Goal: Task Accomplishment & Management: Manage account settings

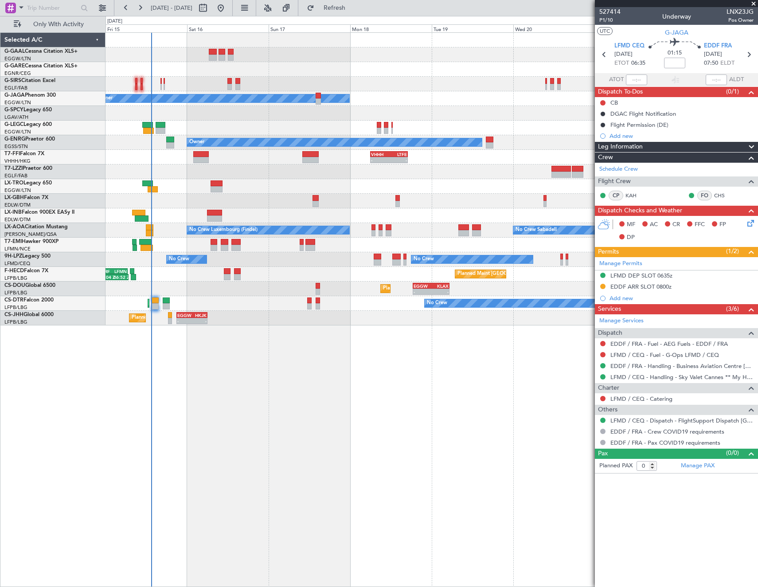
click at [353, 11] on span "Refresh" at bounding box center [334, 8] width 37 height 6
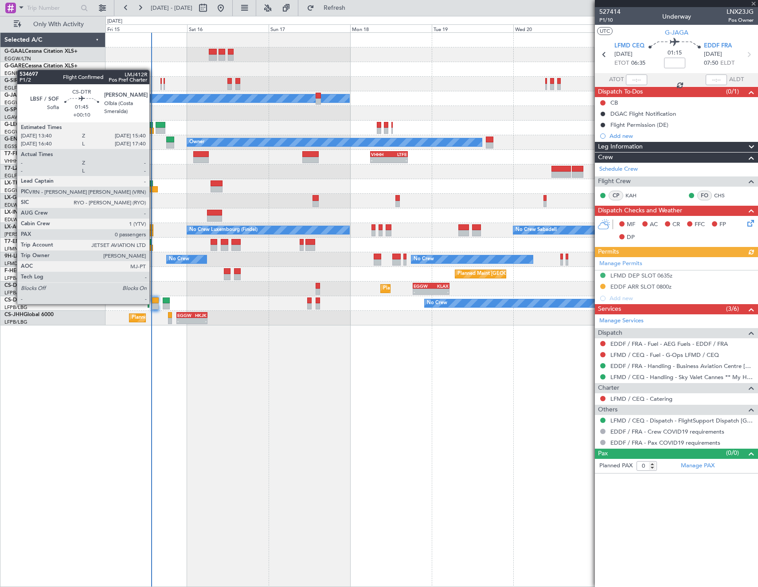
click at [153, 303] on div at bounding box center [155, 306] width 7 height 6
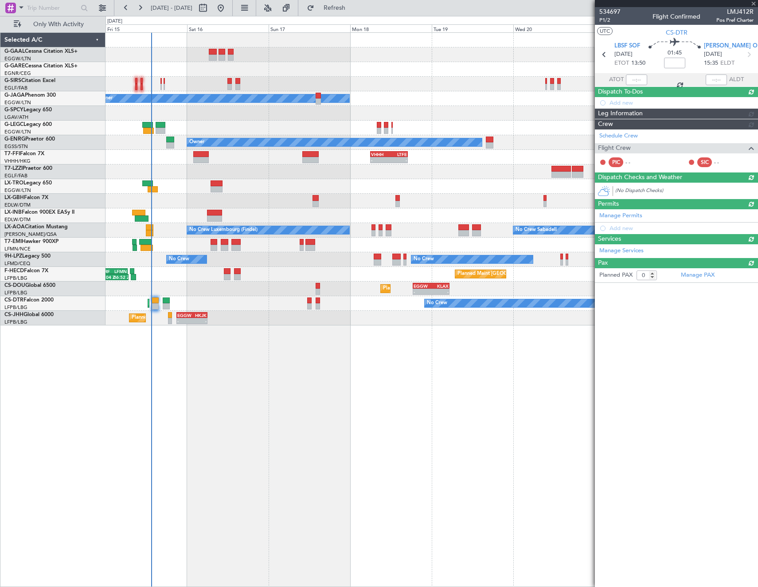
type input "+00:10"
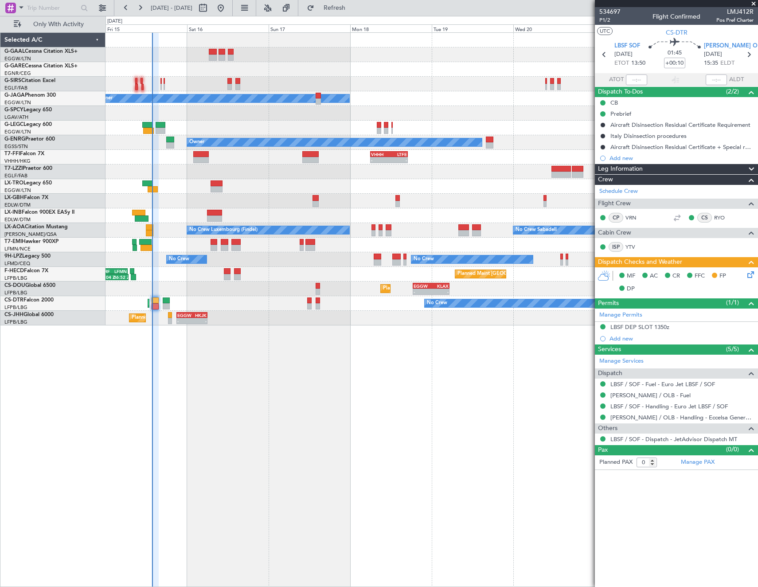
click at [543, 98] on div "Planned Maint Planned Maint [GEOGRAPHIC_DATA] ([GEOGRAPHIC_DATA]) Owner A/C Una…" at bounding box center [432, 179] width 652 height 293
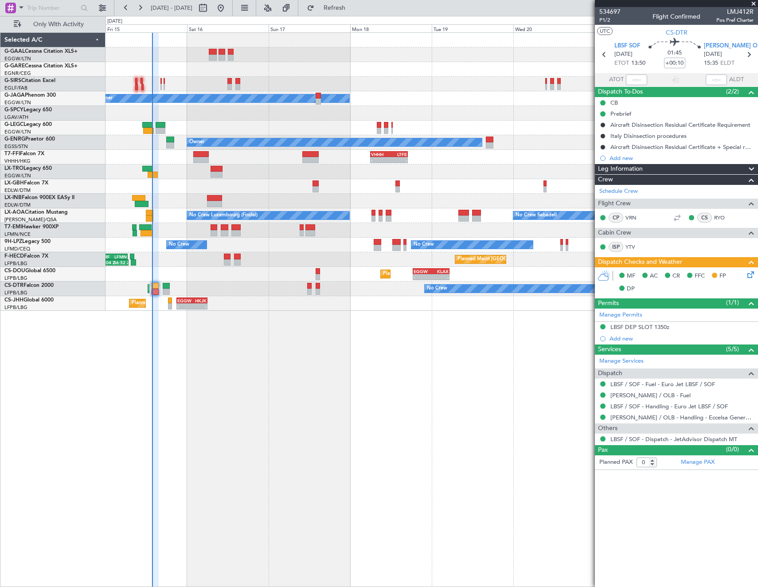
click at [185, 118] on div "Planned Maint Planned Maint [GEOGRAPHIC_DATA] ([GEOGRAPHIC_DATA]) Owner A/C Una…" at bounding box center [432, 172] width 652 height 278
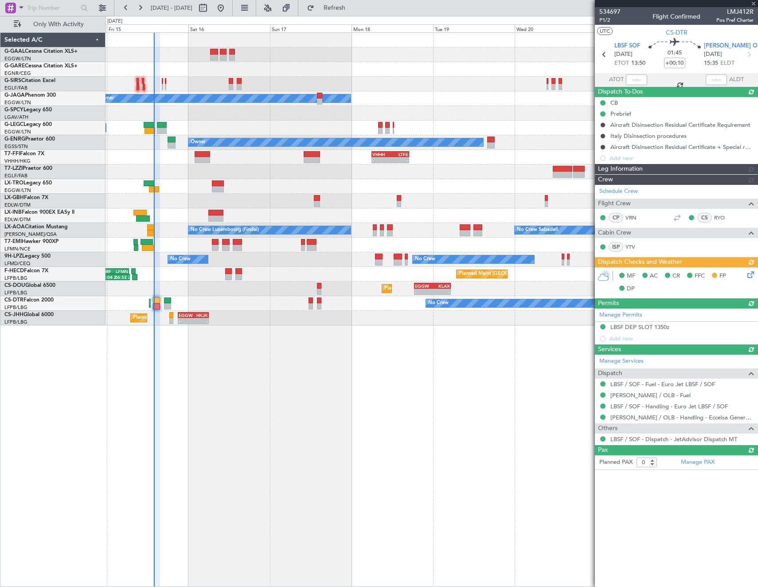
type input "13:46"
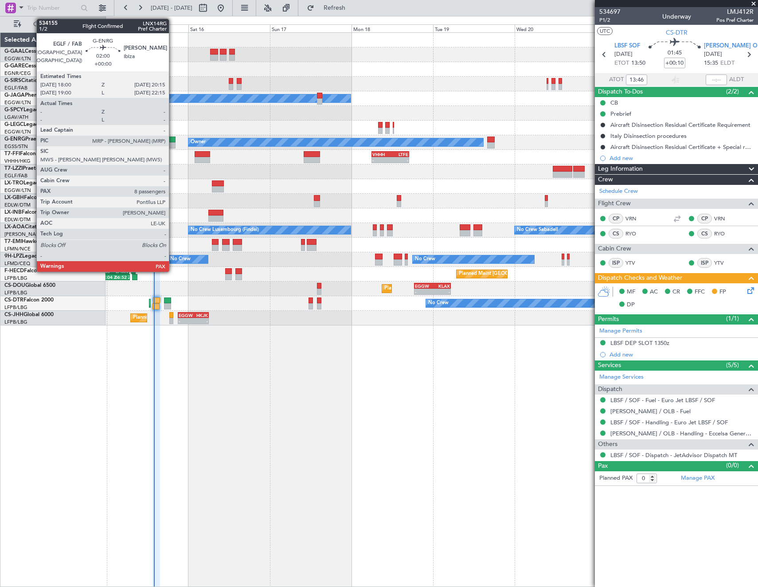
click at [173, 143] on div at bounding box center [172, 145] width 8 height 6
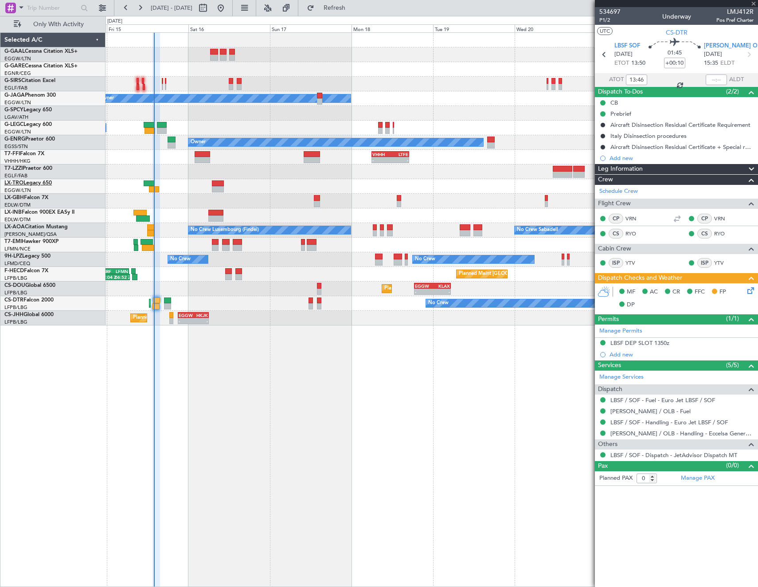
type input "8"
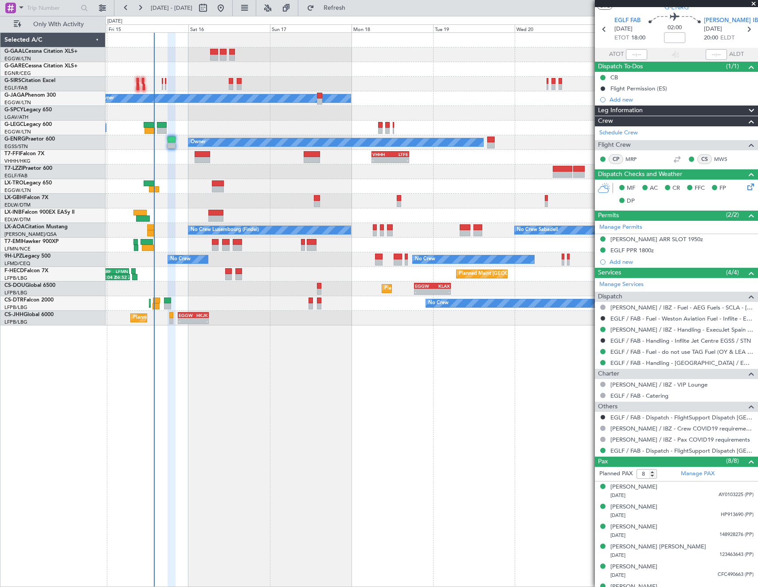
scroll to position [79, 0]
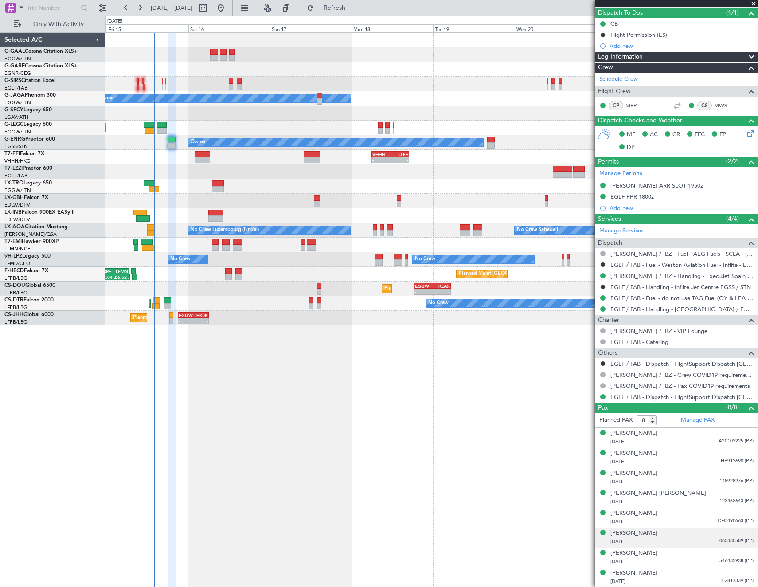
click at [689, 542] on div "[DATE] 063330589 (PP)" at bounding box center [682, 541] width 143 height 9
click at [634, 535] on div "[PERSON_NAME]" at bounding box center [634, 533] width 47 height 9
click at [746, 552] on img at bounding box center [750, 552] width 8 height 8
click at [673, 443] on div "[DATE] AY0103225 (PP)" at bounding box center [682, 442] width 143 height 9
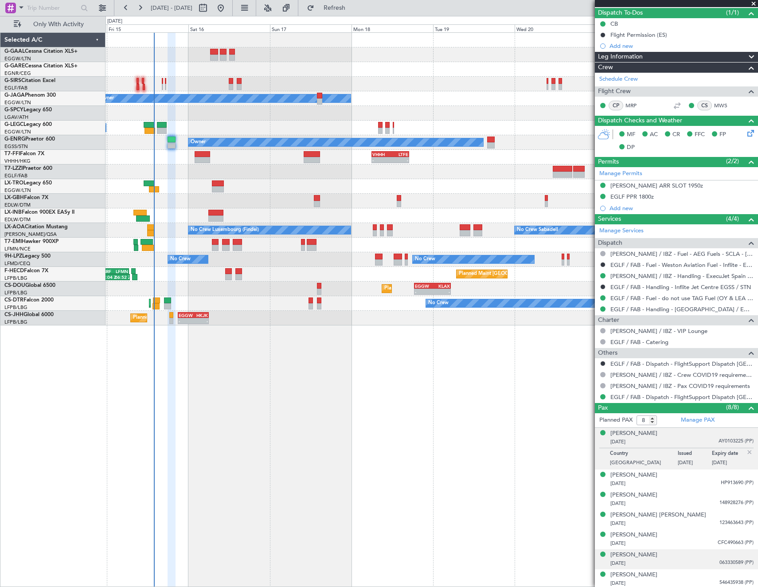
click at [673, 443] on div "[DATE] AY0103225 (PP)" at bounding box center [682, 442] width 143 height 9
click at [680, 476] on div "[PERSON_NAME] [DATE] HP913690 (PP)" at bounding box center [682, 479] width 143 height 17
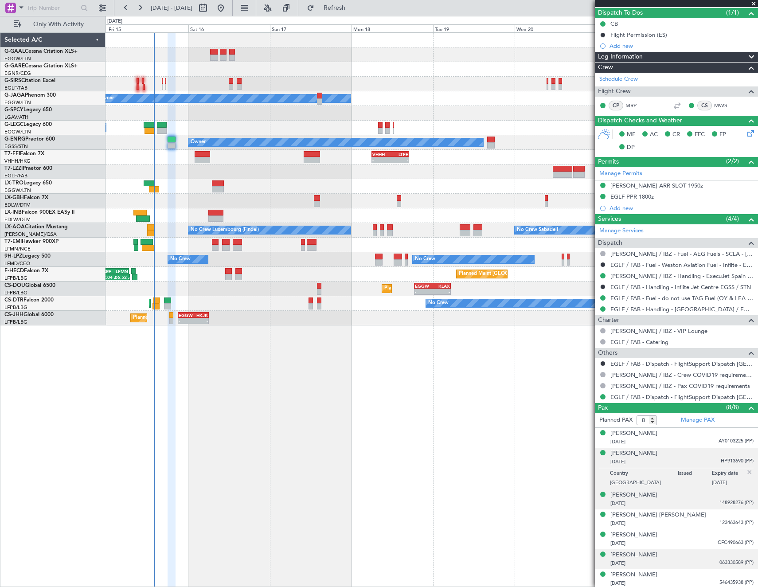
click at [684, 508] on li "[PERSON_NAME] [DATE] 148928276 (PP)" at bounding box center [676, 500] width 163 height 20
click at [683, 531] on div "[PERSON_NAME] [DATE] CFC490663 (PP)" at bounding box center [682, 539] width 143 height 17
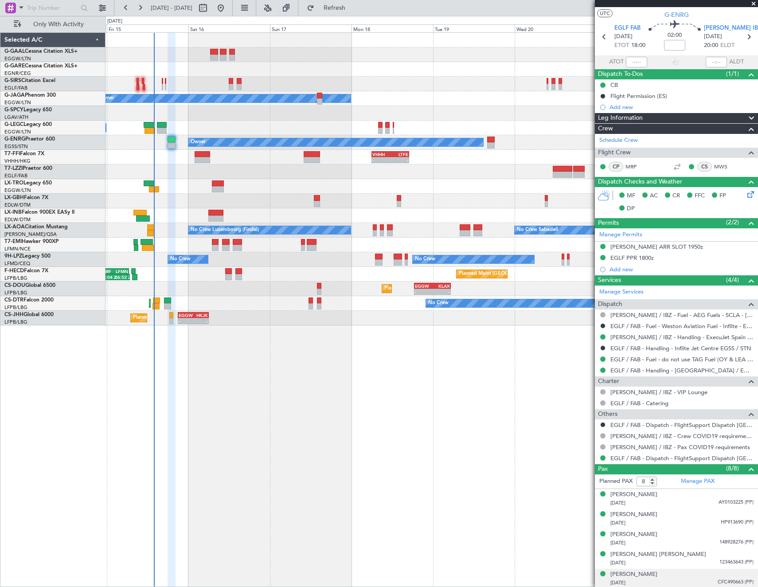
scroll to position [0, 0]
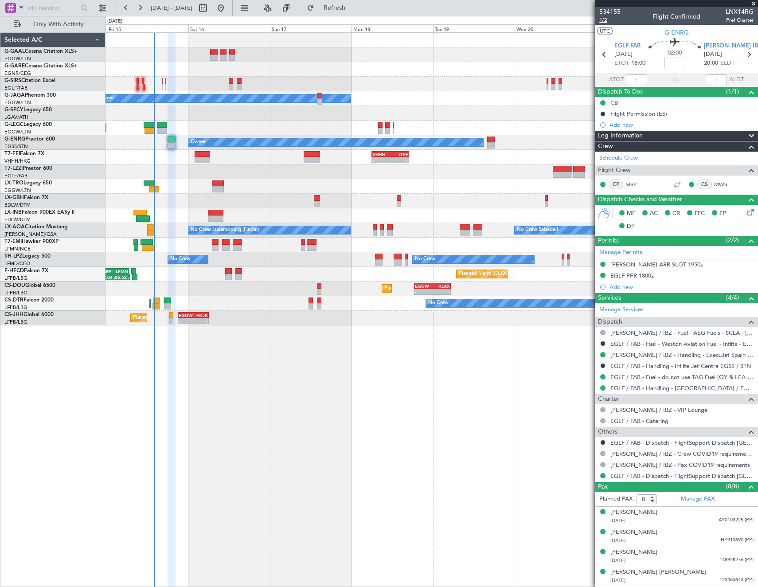
click at [603, 19] on span "1/2" at bounding box center [609, 20] width 21 height 8
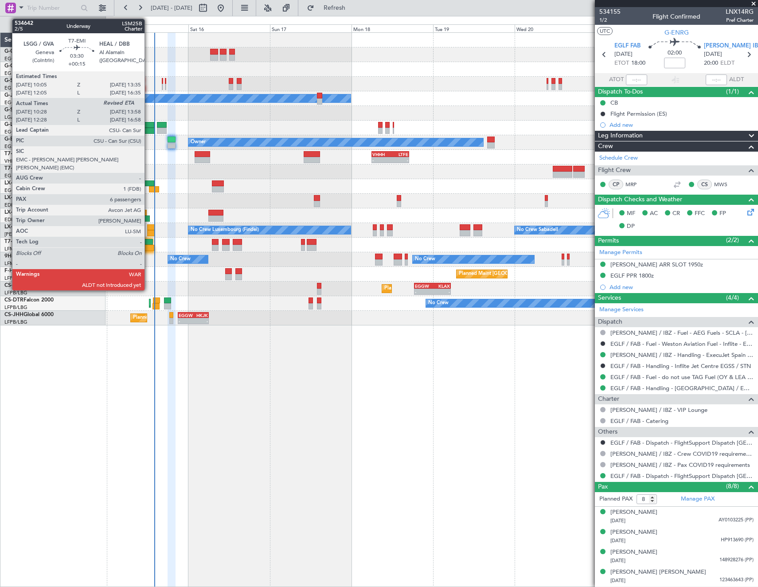
click at [149, 247] on div at bounding box center [148, 248] width 12 height 6
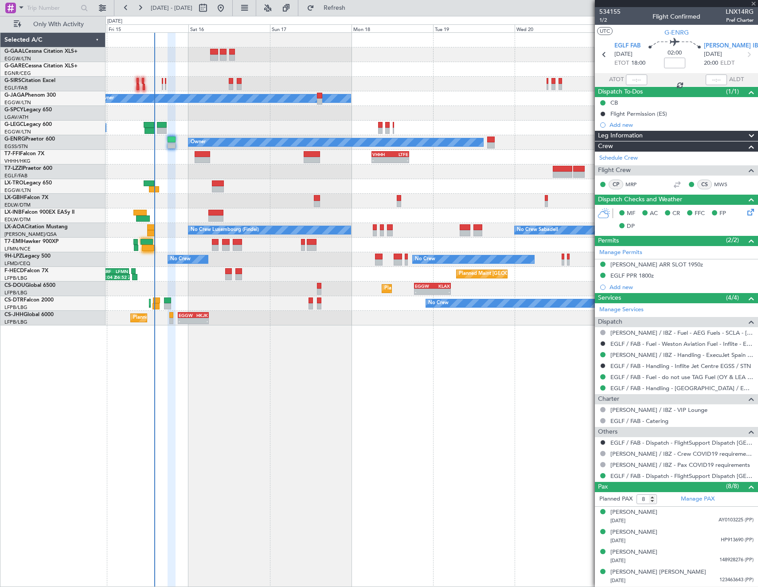
type input "+00:15"
type input "10:28"
type input "6"
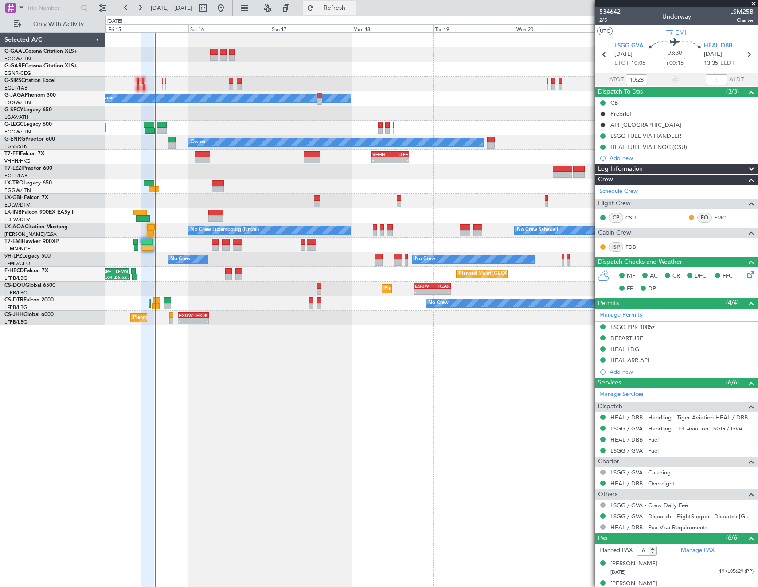
click at [353, 7] on span "Refresh" at bounding box center [334, 8] width 37 height 6
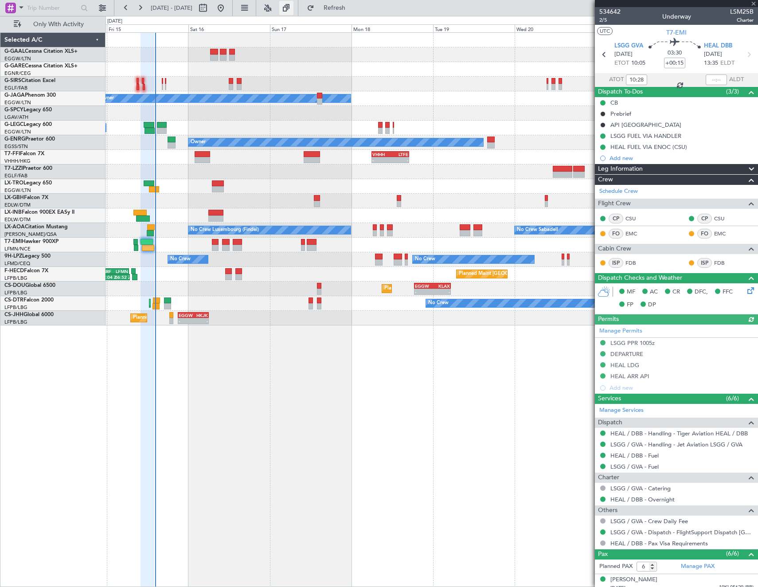
type input "14:09"
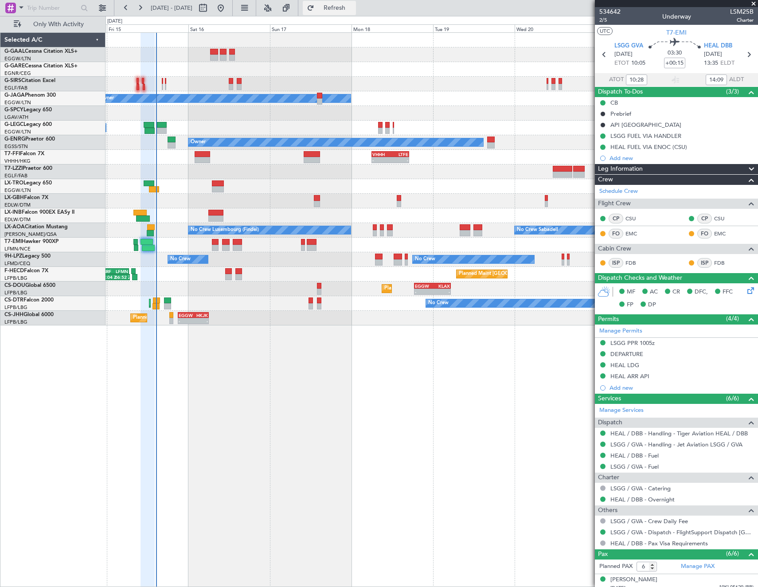
click at [353, 9] on span "Refresh" at bounding box center [334, 8] width 37 height 6
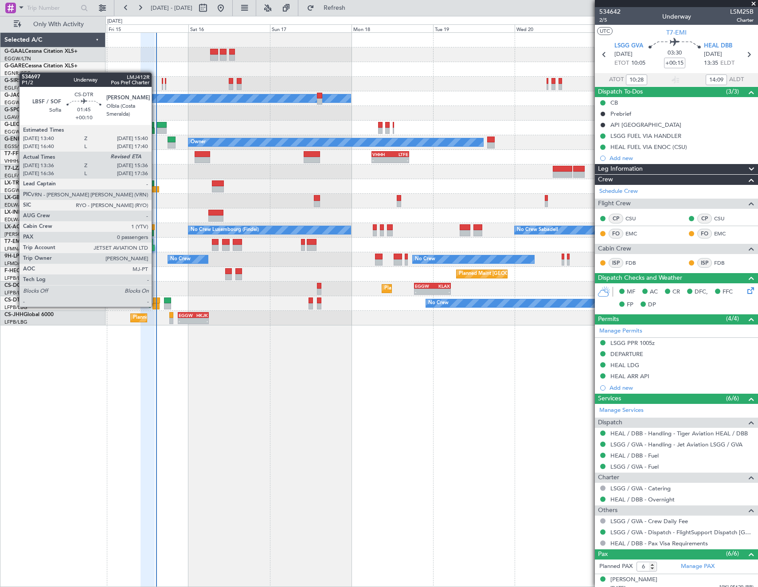
click at [156, 306] on div at bounding box center [156, 306] width 7 height 6
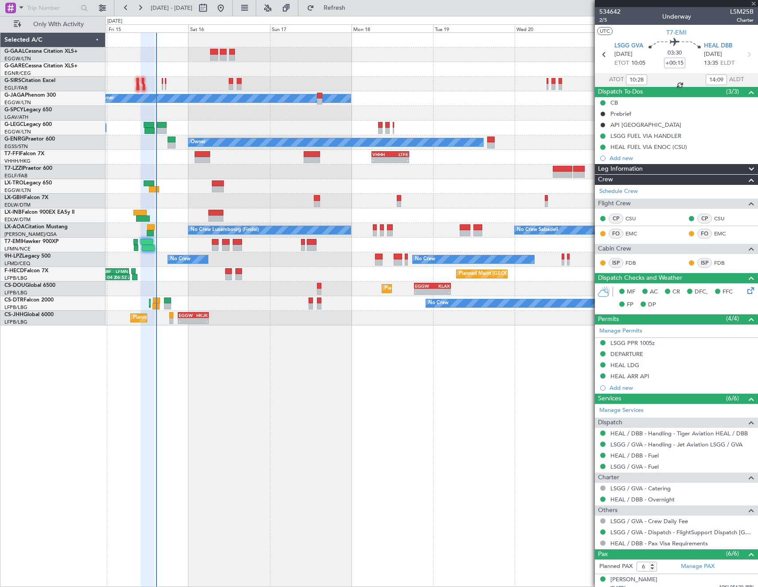
type input "+00:10"
type input "13:46"
type input "0"
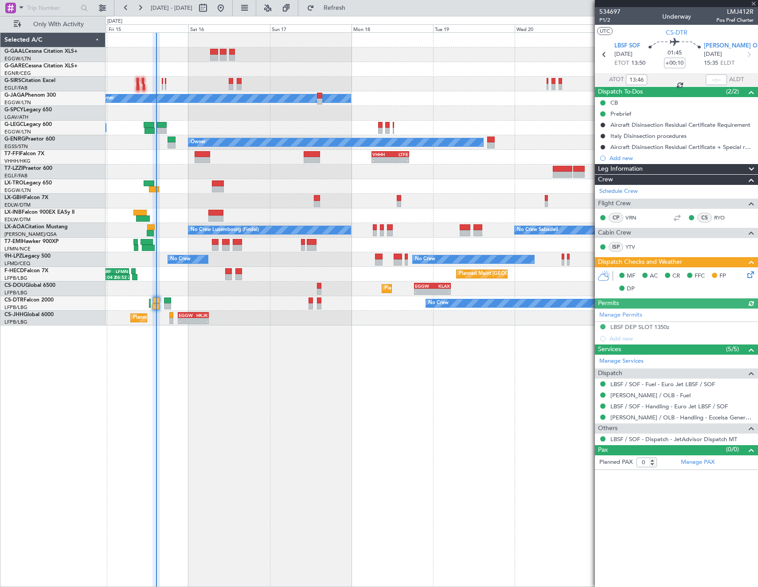
click at [747, 275] on icon at bounding box center [749, 273] width 7 height 7
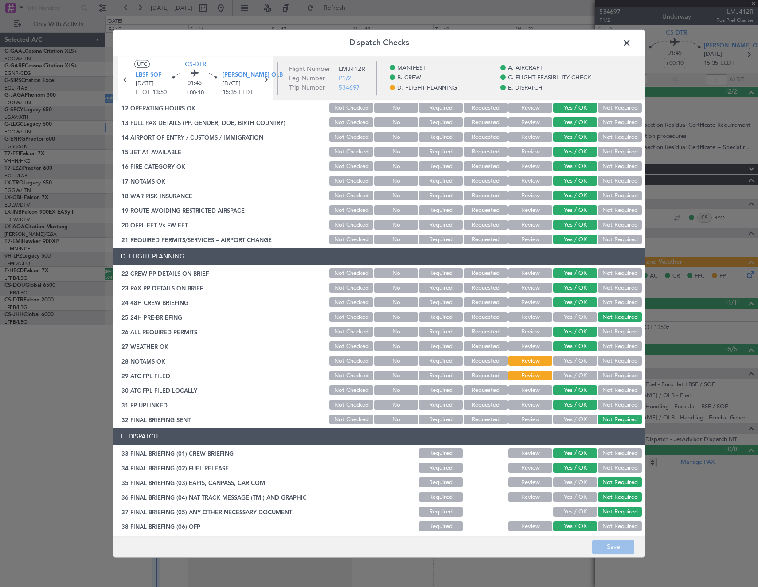
scroll to position [310, 0]
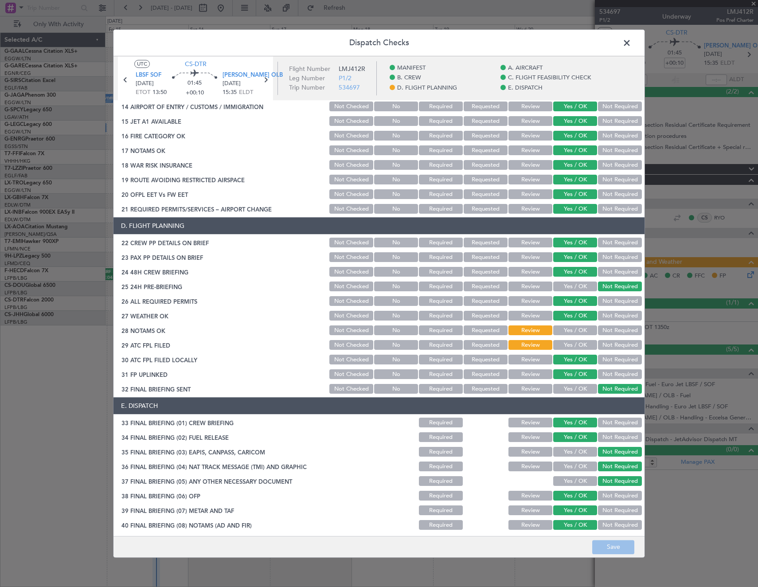
click at [569, 333] on button "Yes / OK" at bounding box center [575, 331] width 44 height 10
click at [570, 346] on button "Yes / OK" at bounding box center [575, 346] width 44 height 10
click at [631, 40] on span at bounding box center [631, 45] width 0 height 18
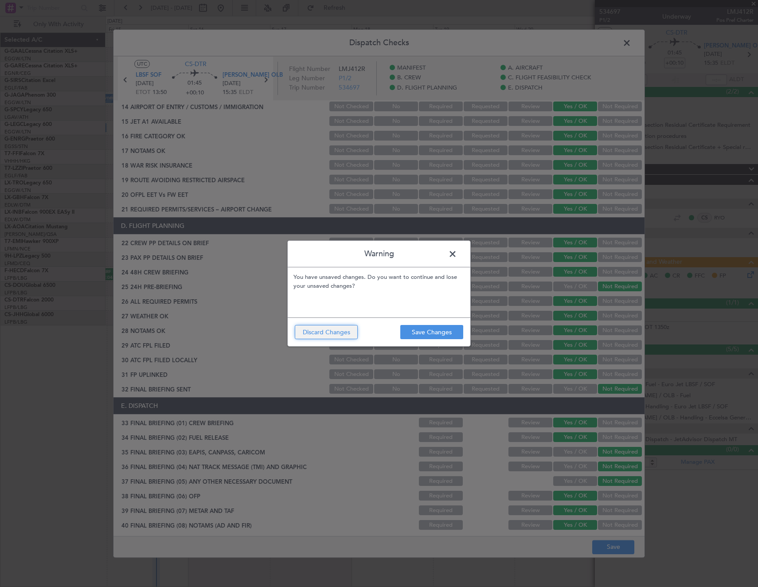
click at [323, 335] on button "Discard Changes" at bounding box center [326, 332] width 63 height 14
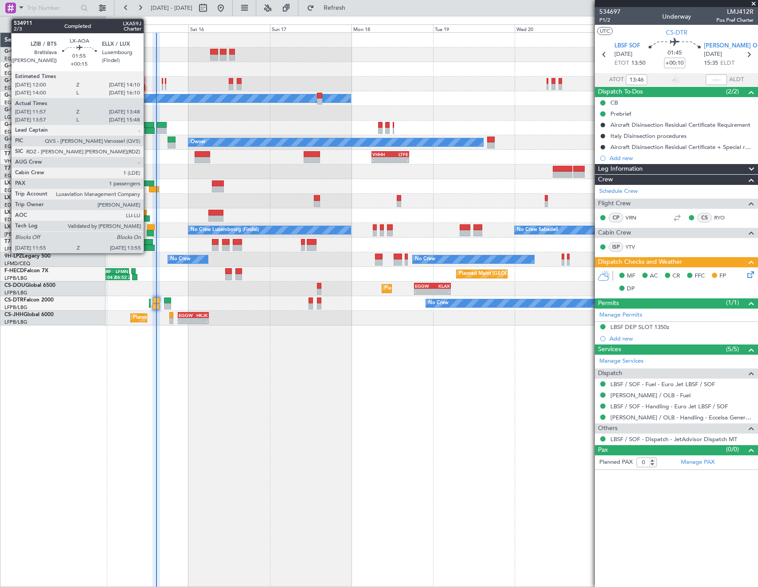
click at [148, 229] on div at bounding box center [151, 227] width 8 height 6
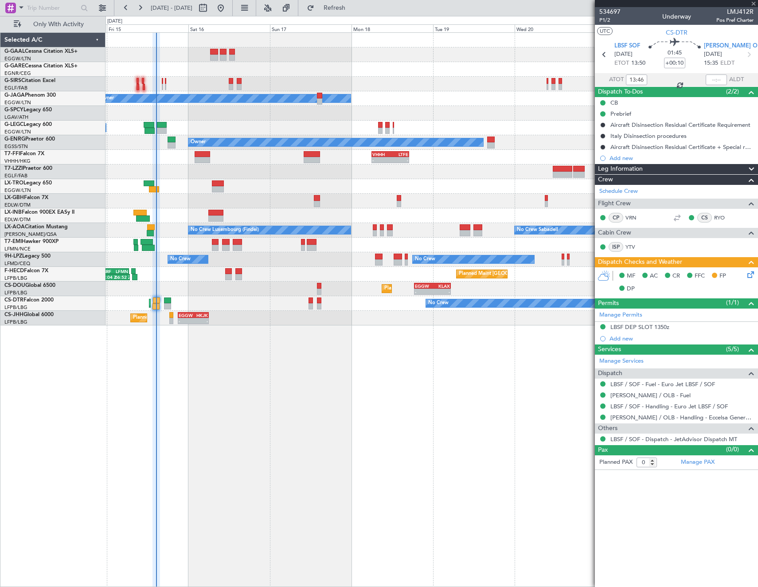
type input "+00:15"
type input "12:07"
type input "13:43"
type input "1"
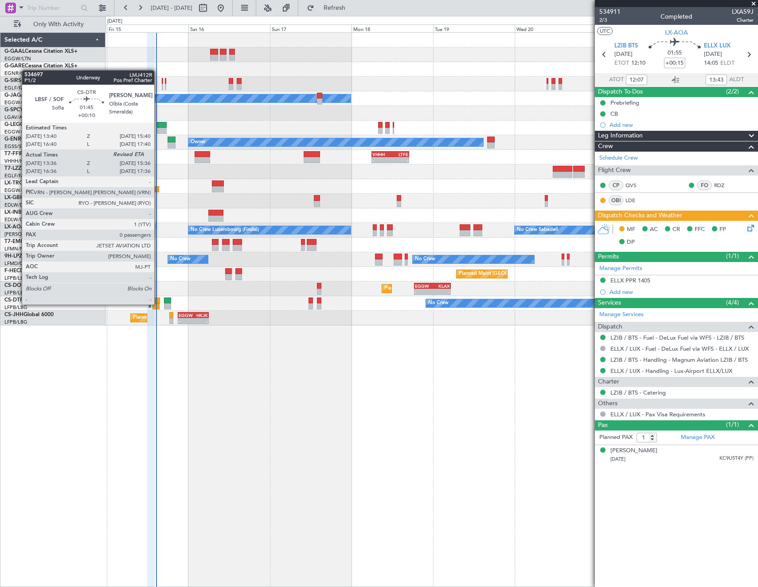
click at [158, 304] on div at bounding box center [156, 306] width 7 height 6
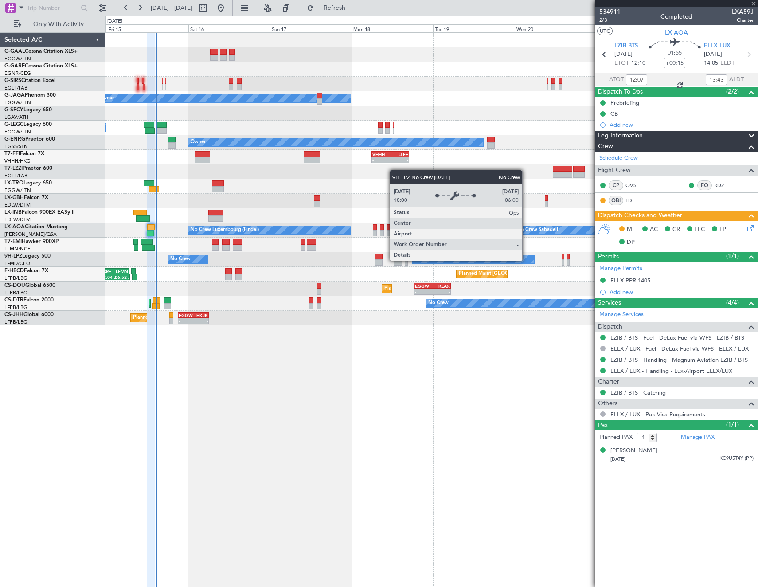
type input "+00:10"
type input "13:46"
type input "0"
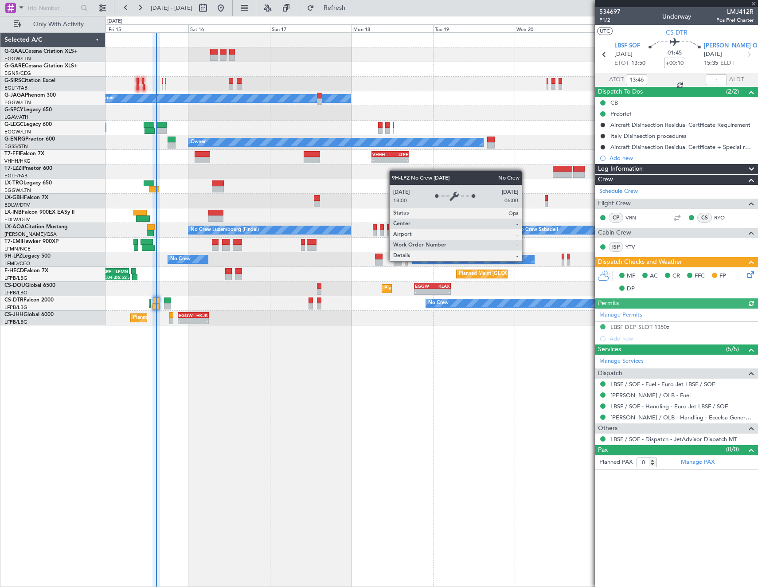
click at [751, 272] on icon at bounding box center [749, 273] width 7 height 7
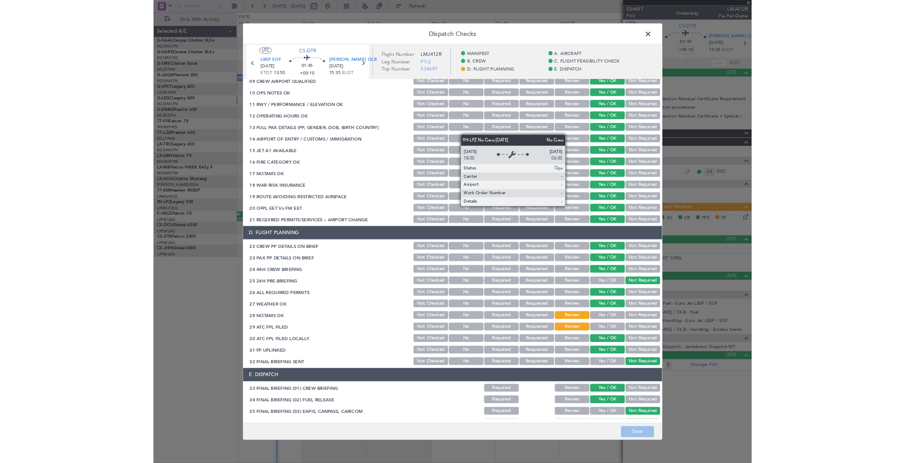
scroll to position [355, 0]
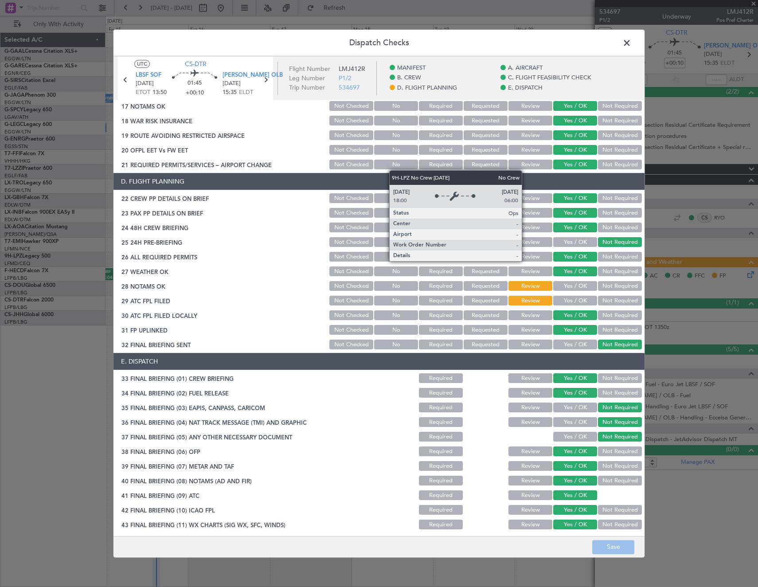
click at [567, 288] on button "Yes / OK" at bounding box center [575, 287] width 44 height 10
click at [567, 298] on button "Yes / OK" at bounding box center [575, 301] width 44 height 10
click at [614, 548] on button "Save" at bounding box center [613, 547] width 42 height 14
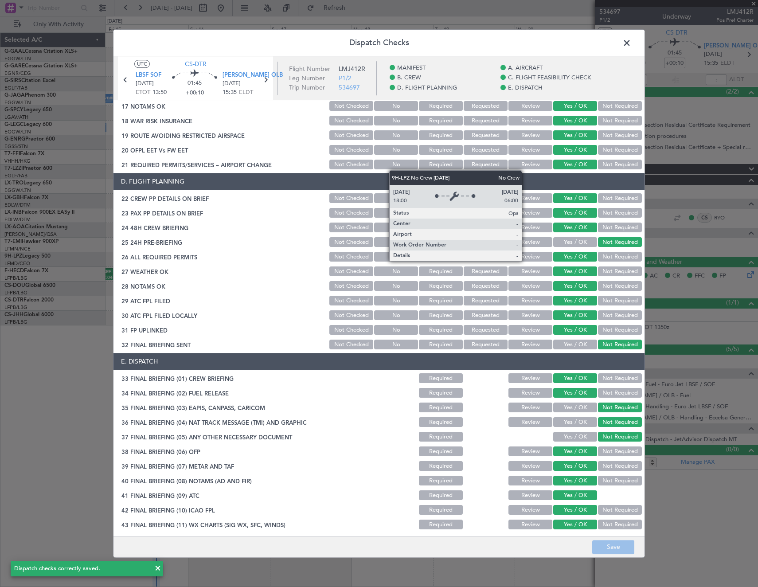
click at [631, 41] on span at bounding box center [631, 45] width 0 height 18
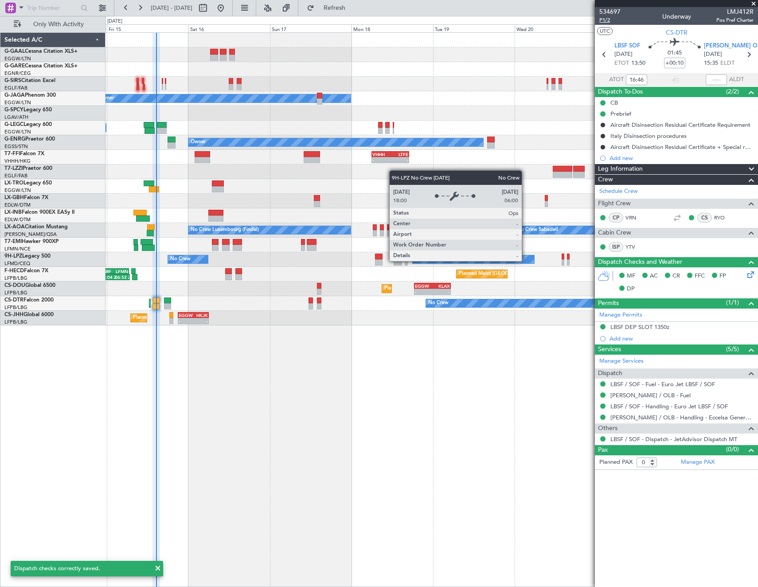
type input "13:46"
click at [607, 18] on span "P1/2" at bounding box center [609, 20] width 21 height 8
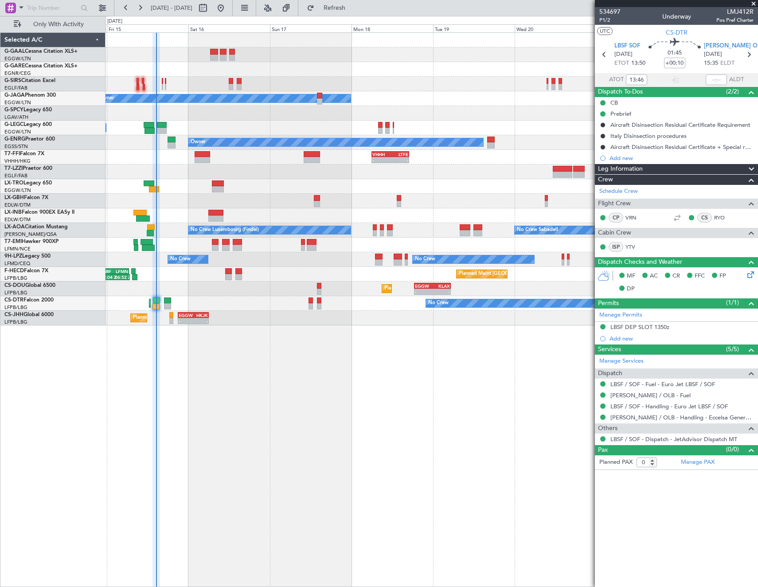
click at [251, 197] on div "Planned Maint Nice ([GEOGRAPHIC_DATA])" at bounding box center [432, 201] width 652 height 15
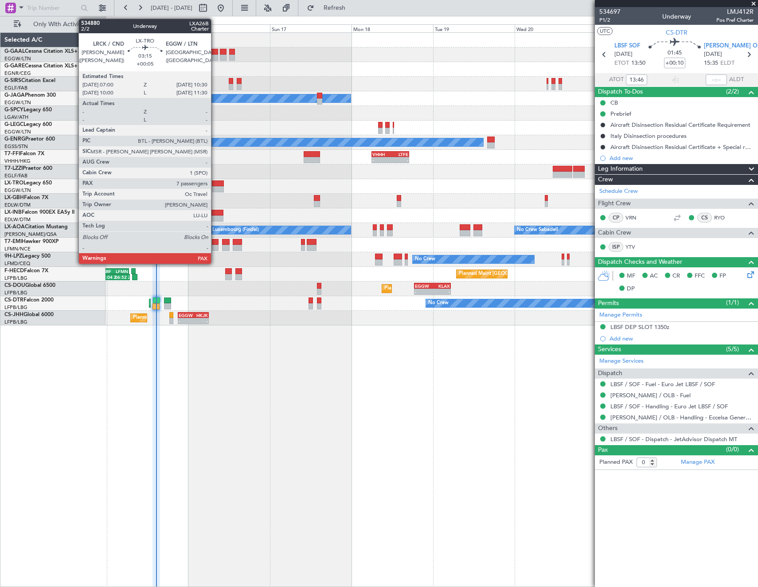
click at [215, 184] on div at bounding box center [218, 183] width 12 height 6
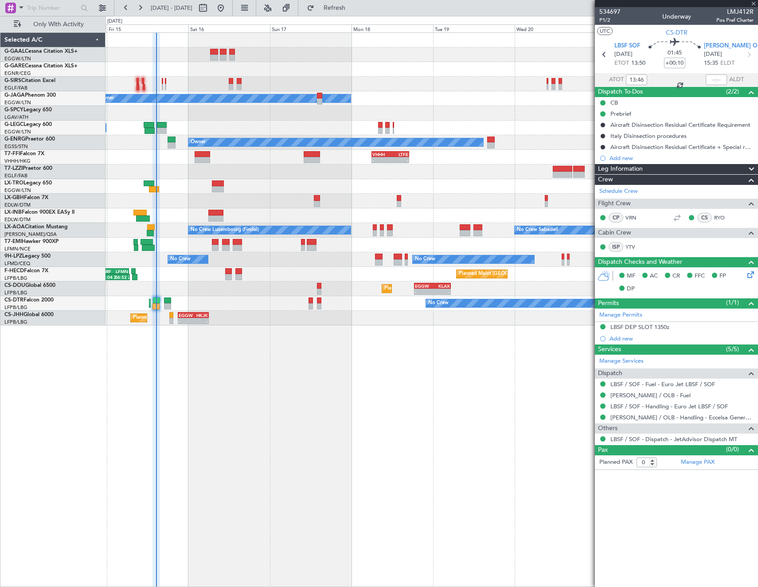
type input "+00:05"
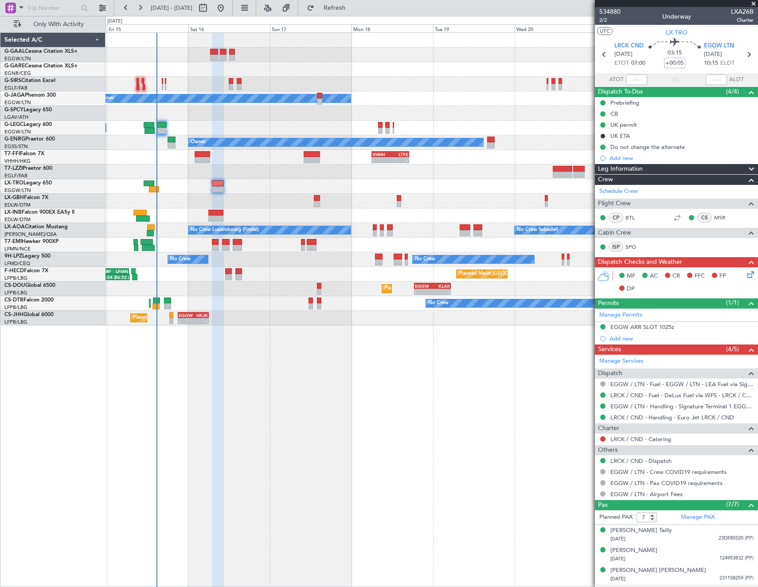
click at [734, 587] on html "[DATE] - [DATE] Refresh Quick Links Only With Activity Planned Maint Planned Ma…" at bounding box center [379, 293] width 758 height 587
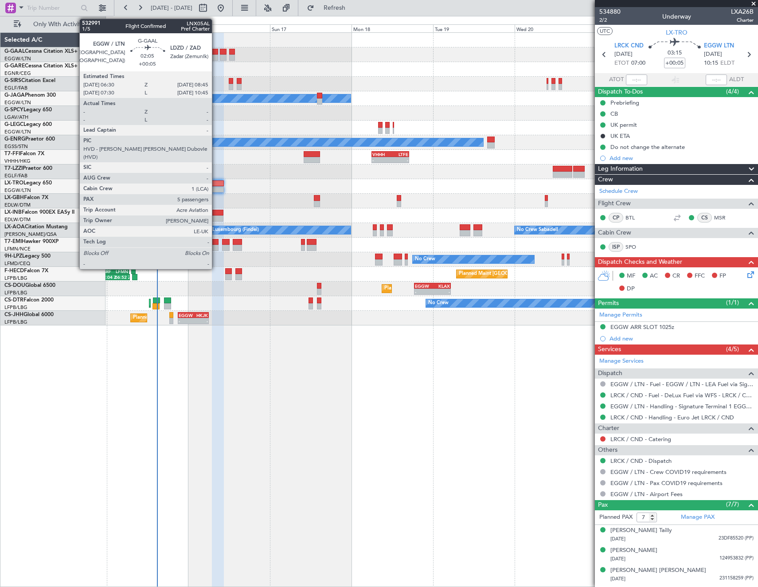
click at [216, 52] on div at bounding box center [214, 52] width 8 height 6
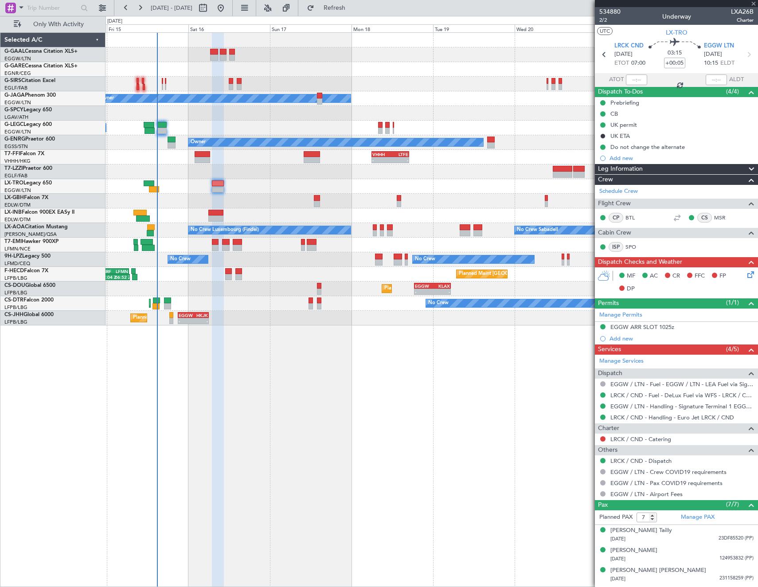
type input "5"
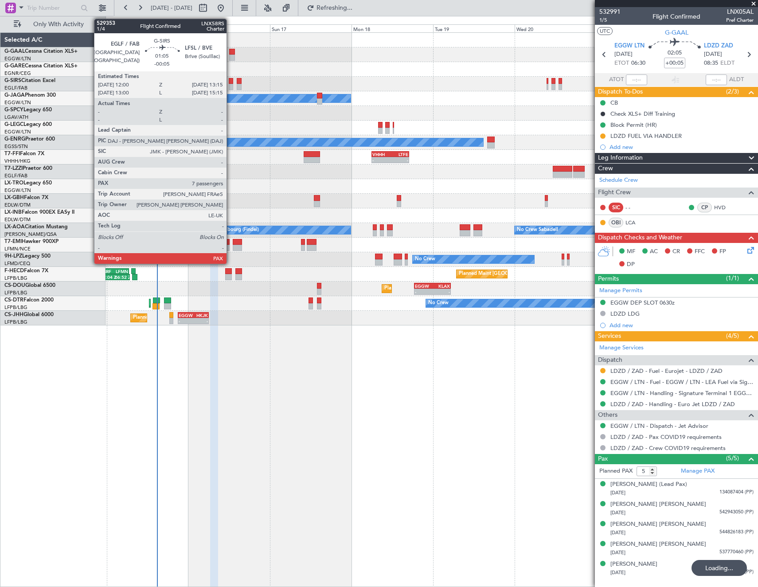
click at [231, 83] on div at bounding box center [231, 81] width 4 height 6
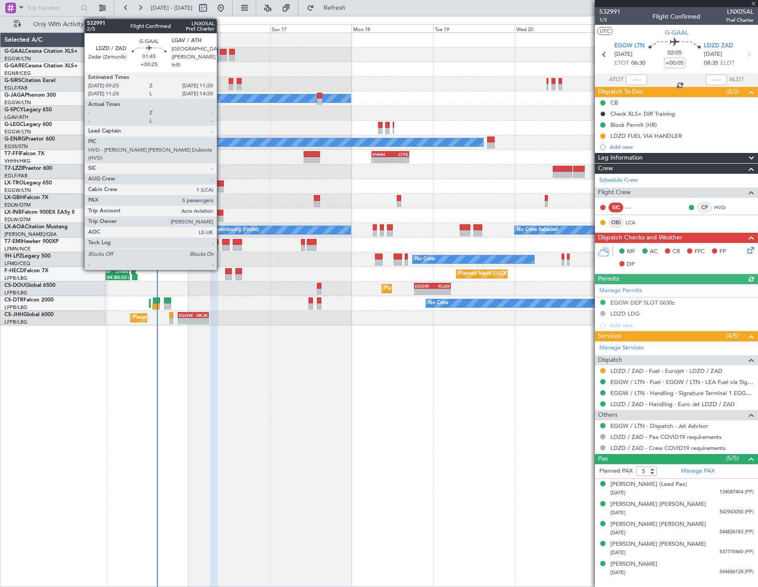
type input "-00:05"
type input "7"
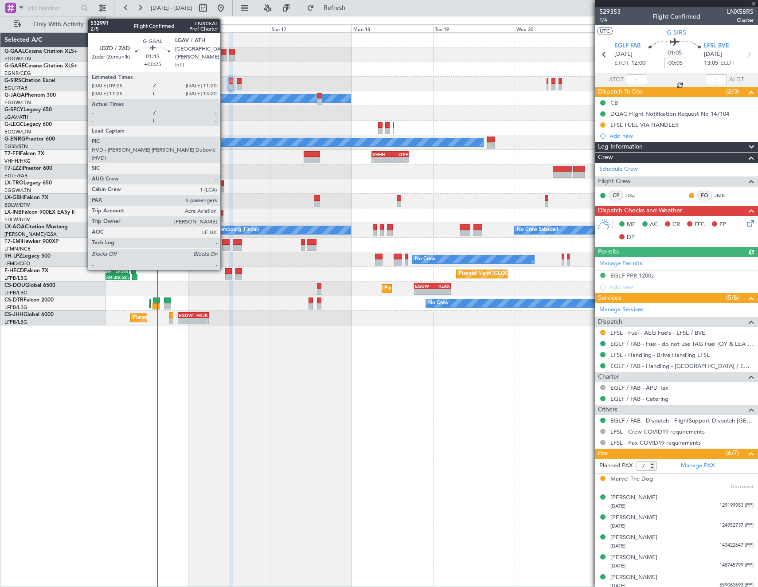
click at [224, 57] on div at bounding box center [223, 58] width 7 height 6
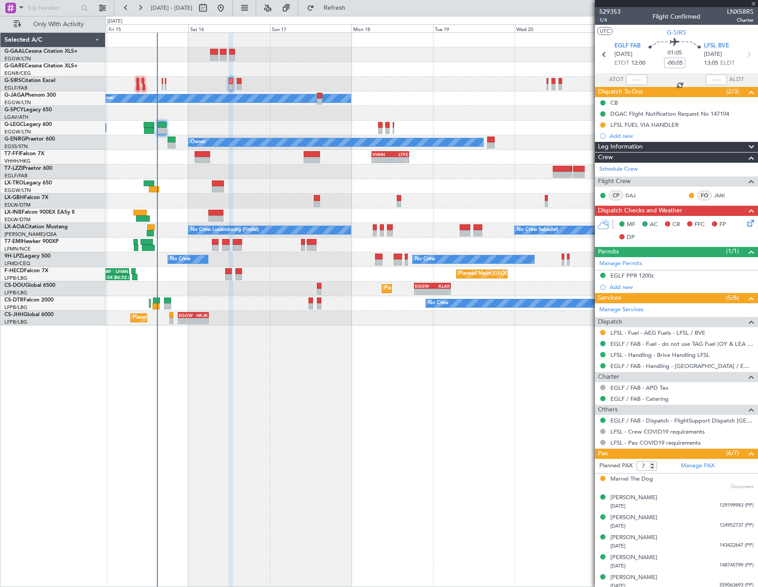
type input "+00:25"
type input "5"
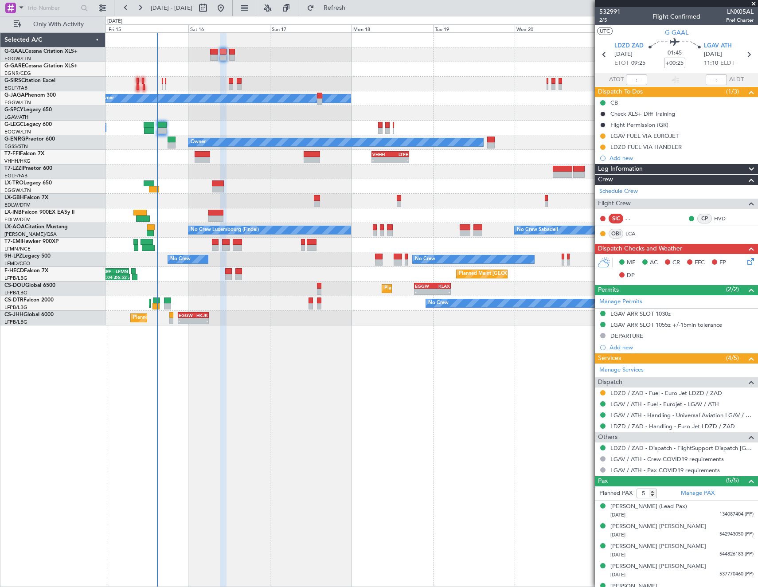
click at [29, 362] on div "Planned Maint Planned Maint [GEOGRAPHIC_DATA] ([GEOGRAPHIC_DATA]) Owner No Crew…" at bounding box center [379, 301] width 758 height 571
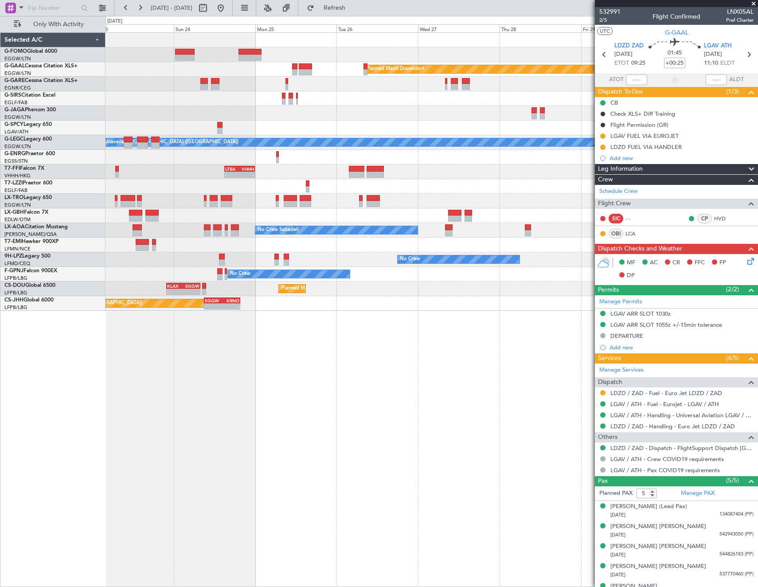
click at [309, 266] on div "Planned Maint Dusseldorf A/C Unavailable [GEOGRAPHIC_DATA] ([GEOGRAPHIC_DATA]) …" at bounding box center [432, 172] width 652 height 278
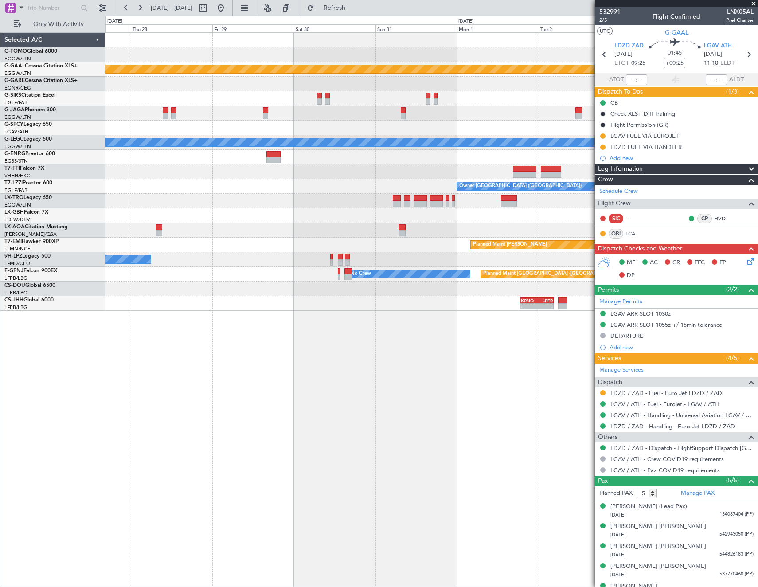
click at [0, 346] on html "[DATE] - [DATE] Refresh Quick Links Only With Activity Planned [GEOGRAPHIC_DATA…" at bounding box center [379, 293] width 758 height 587
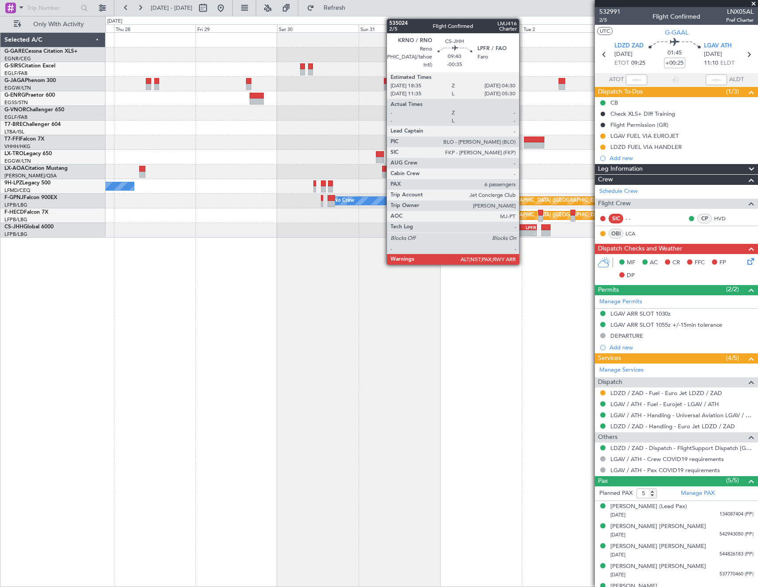
click at [523, 229] on div "LPFR" at bounding box center [528, 227] width 16 height 5
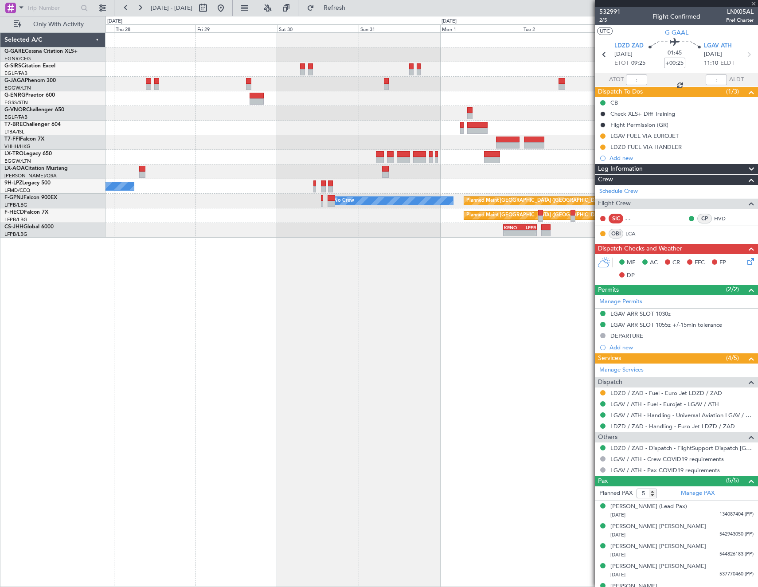
type input "-00:35"
type input "6"
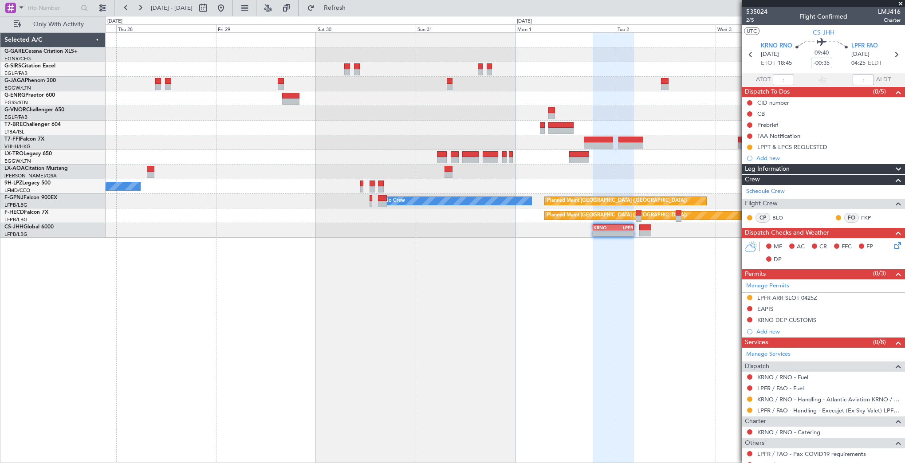
click at [570, 301] on div "Planned Maint [GEOGRAPHIC_DATA] ([GEOGRAPHIC_DATA]) No Crew No Crew Sabadell No…" at bounding box center [505, 247] width 799 height 431
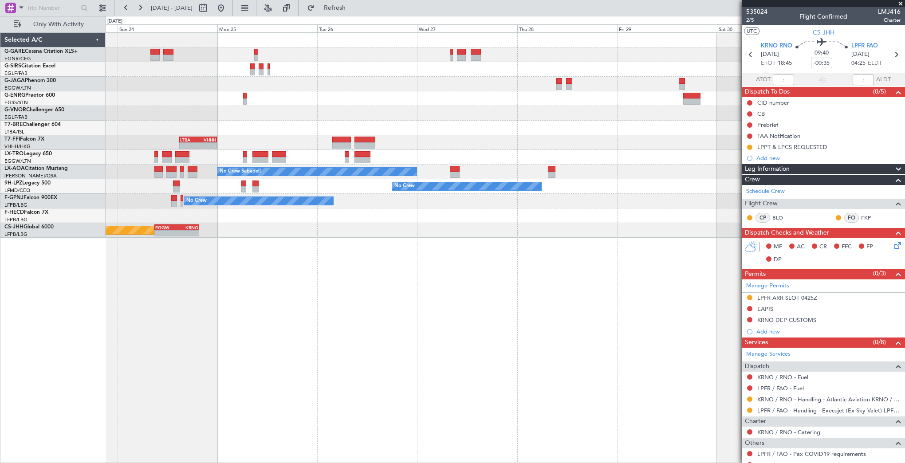
click at [608, 282] on div "LTBA 15:00 Z VHHH 00:00 Z - - No Crew Sabadell No Crew Sabadell No Crew No Crew…" at bounding box center [505, 247] width 799 height 431
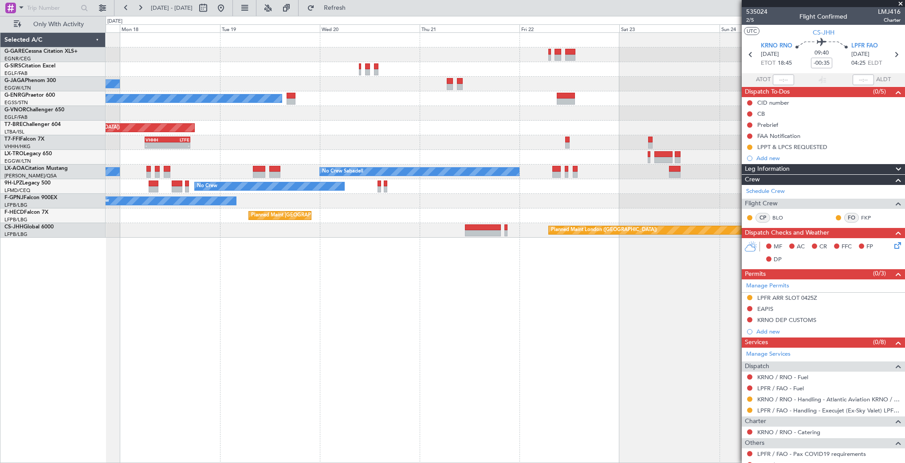
click at [580, 314] on div "Owner Owner Planned Maint [GEOGRAPHIC_DATA] ([GEOGRAPHIC_DATA]) Grounded [GEOGR…" at bounding box center [505, 247] width 799 height 431
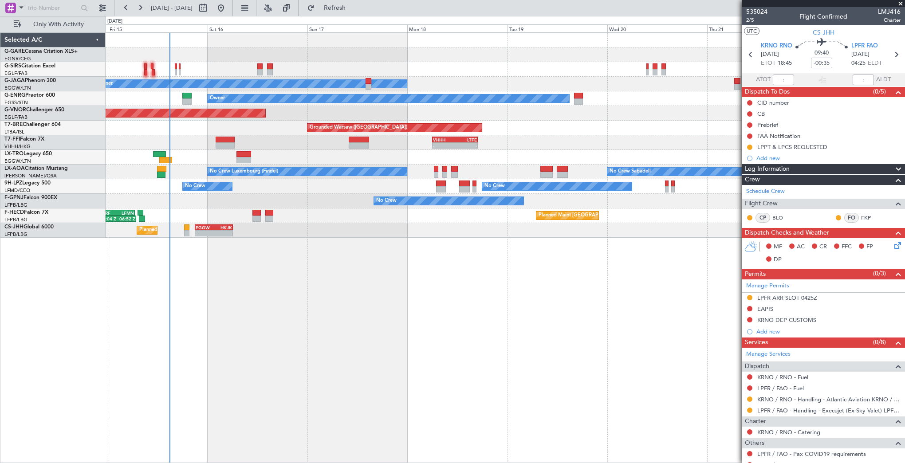
click at [532, 321] on div "Planned Maint [GEOGRAPHIC_DATA] ([GEOGRAPHIC_DATA]) Owner Owner Planned Maint […" at bounding box center [505, 247] width 799 height 431
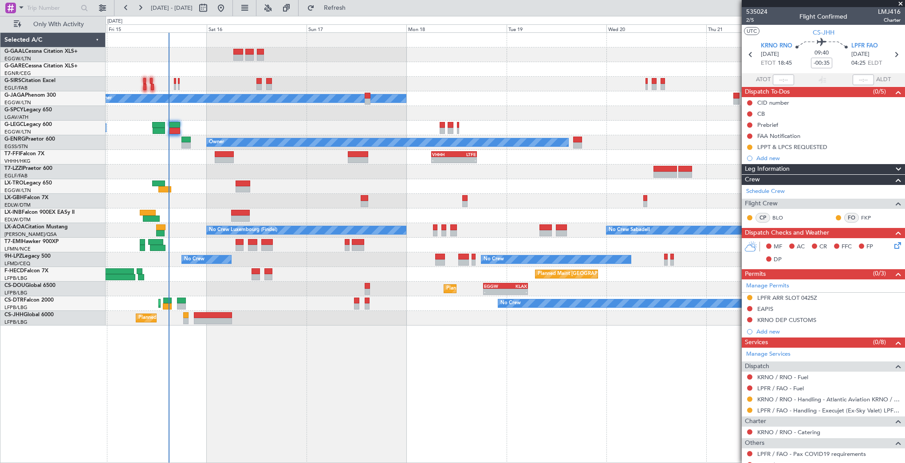
click at [317, 329] on div "Planned Maint Planned Maint [GEOGRAPHIC_DATA] ([GEOGRAPHIC_DATA]) Owner No Crew…" at bounding box center [505, 247] width 799 height 431
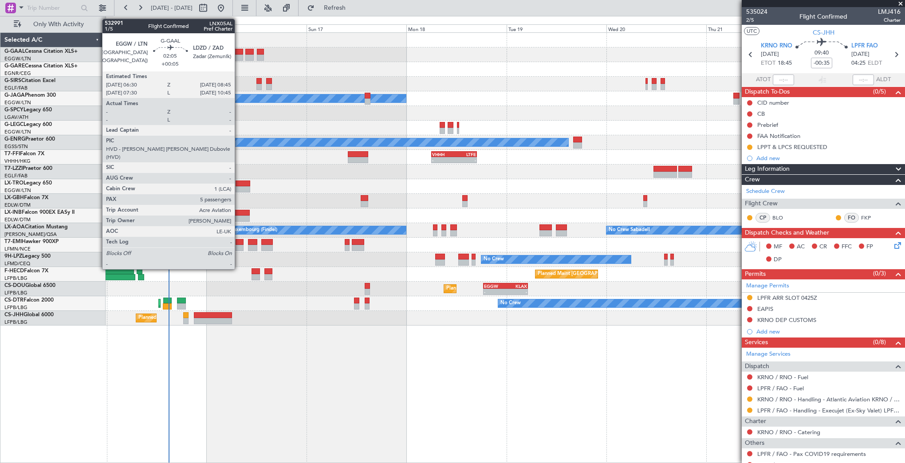
click at [239, 57] on div at bounding box center [238, 58] width 10 height 6
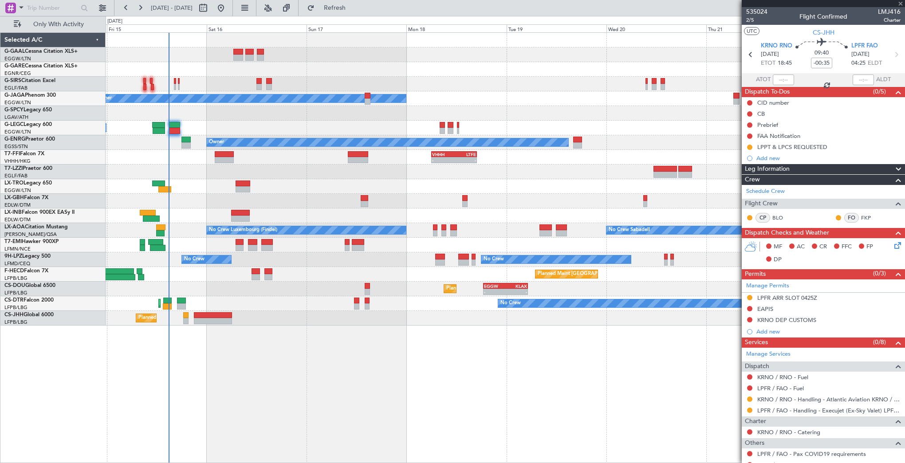
type input "+00:05"
type input "5"
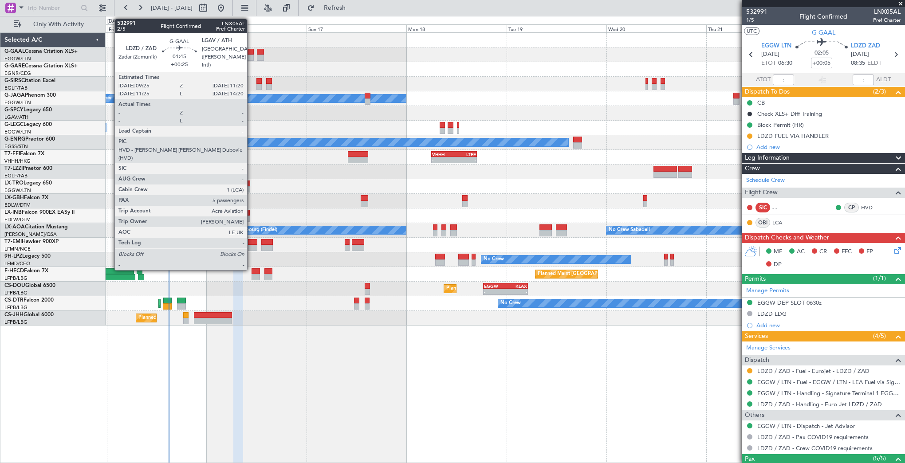
click at [251, 57] on div at bounding box center [249, 58] width 8 height 6
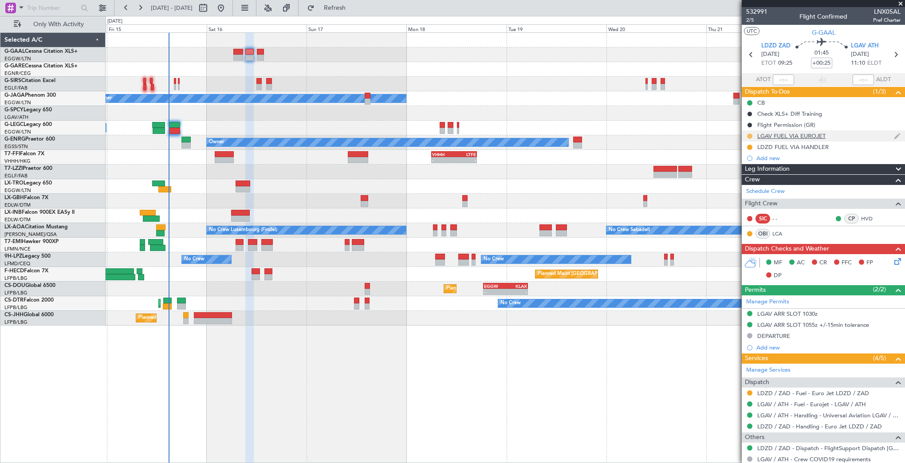
click at [749, 136] on button at bounding box center [749, 135] width 5 height 5
click at [740, 178] on span "Completed" at bounding box center [752, 175] width 29 height 9
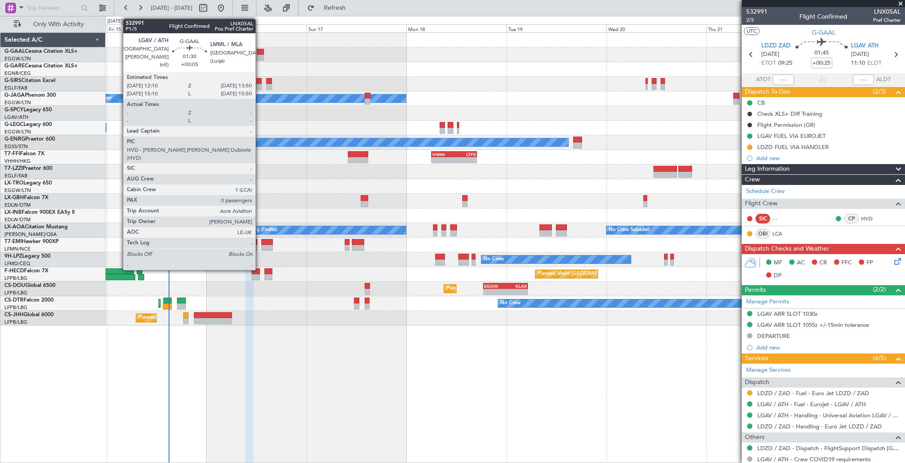
click at [259, 53] on div at bounding box center [260, 52] width 7 height 6
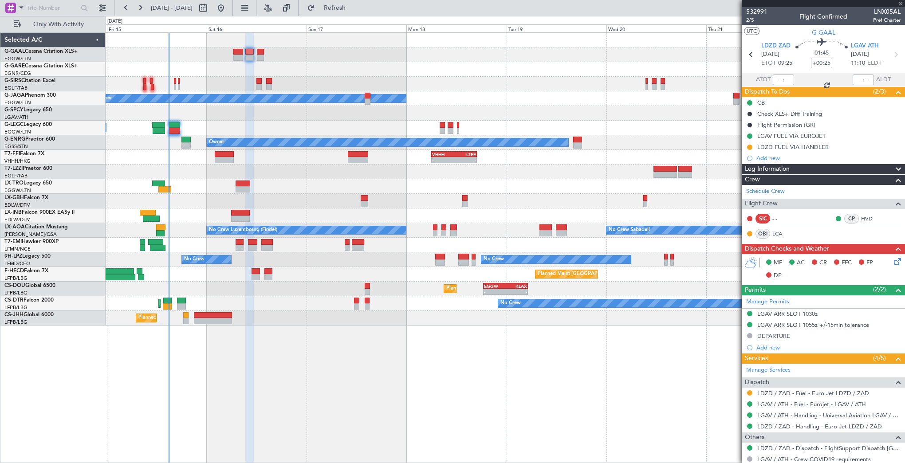
type input "+00:05"
type input "0"
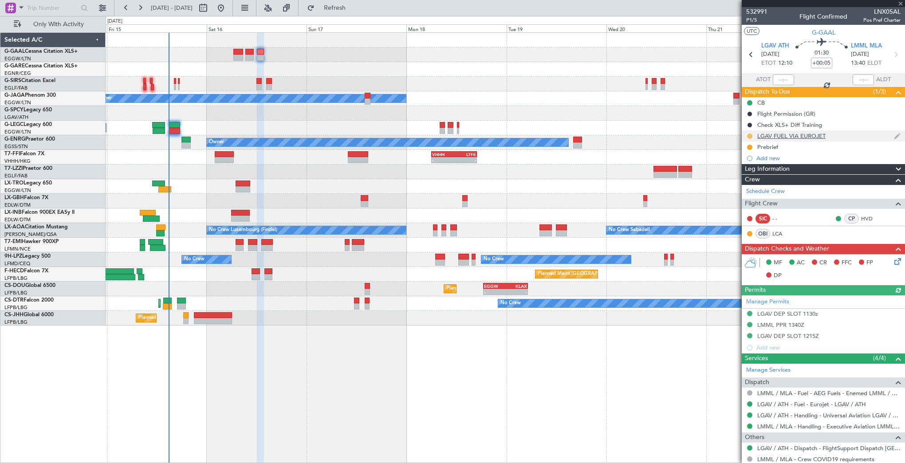
click at [749, 135] on button at bounding box center [749, 135] width 5 height 5
click at [747, 178] on span "Completed" at bounding box center [752, 175] width 29 height 9
click at [758, 3] on span at bounding box center [900, 4] width 9 height 8
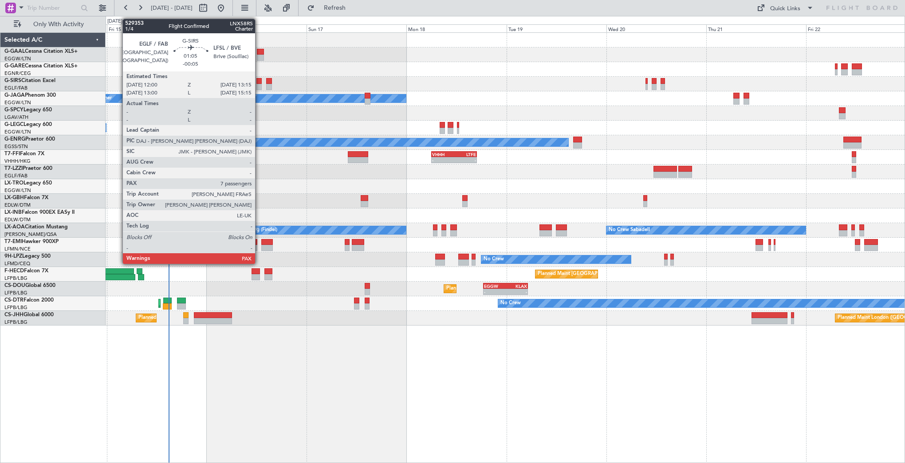
click at [259, 82] on div at bounding box center [258, 81] width 5 height 6
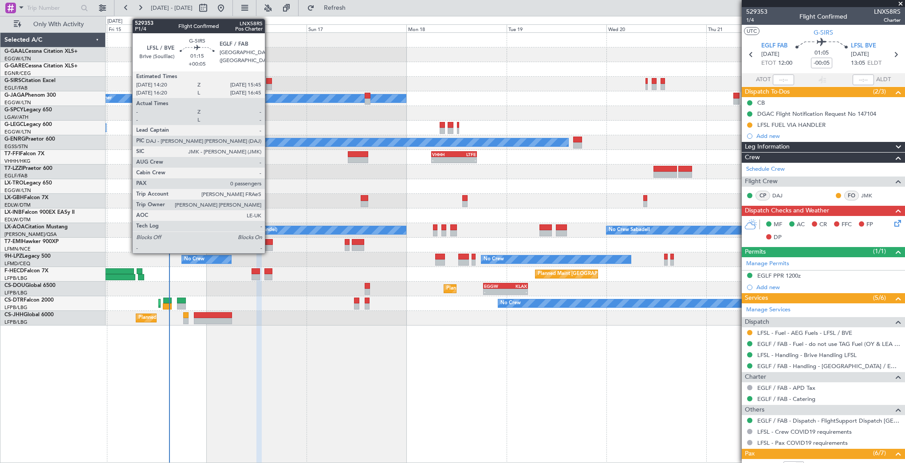
click at [269, 85] on div at bounding box center [269, 87] width 6 height 6
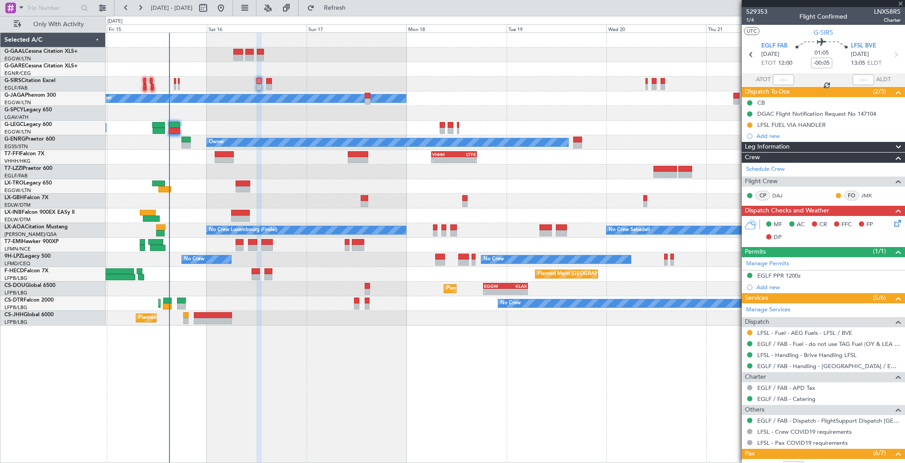
type input "+00:05"
type input "0"
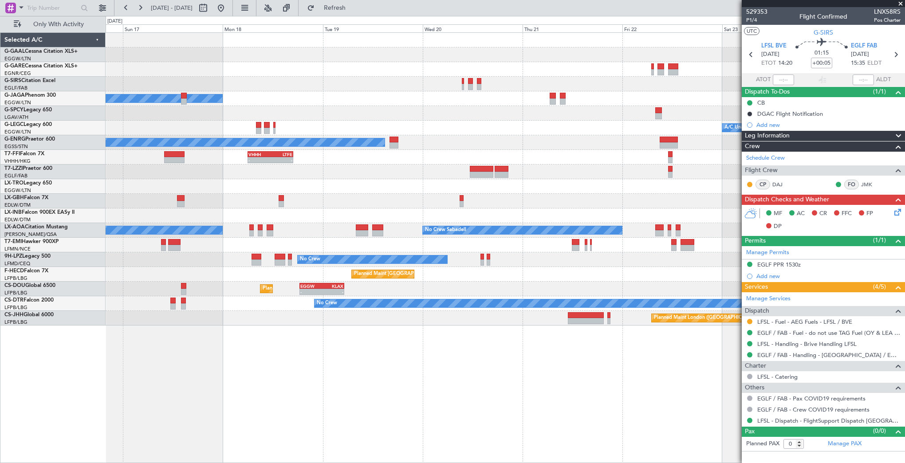
click at [463, 107] on div at bounding box center [505, 113] width 799 height 15
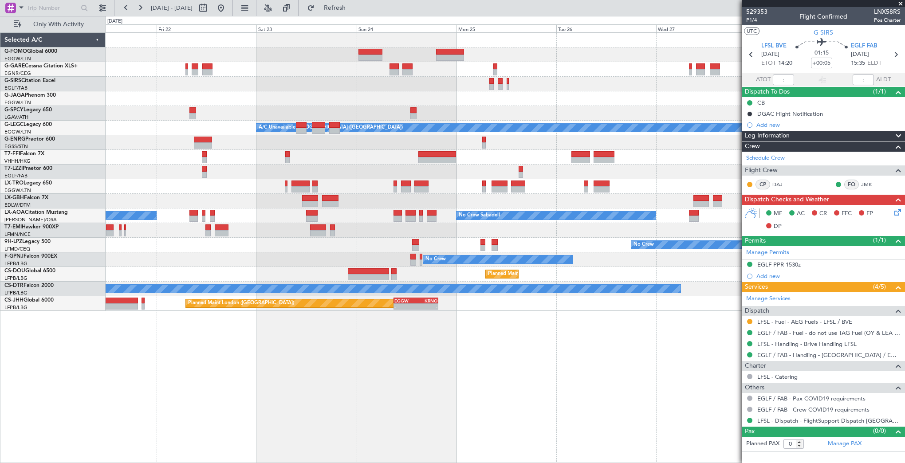
click at [128, 88] on div at bounding box center [505, 84] width 799 height 15
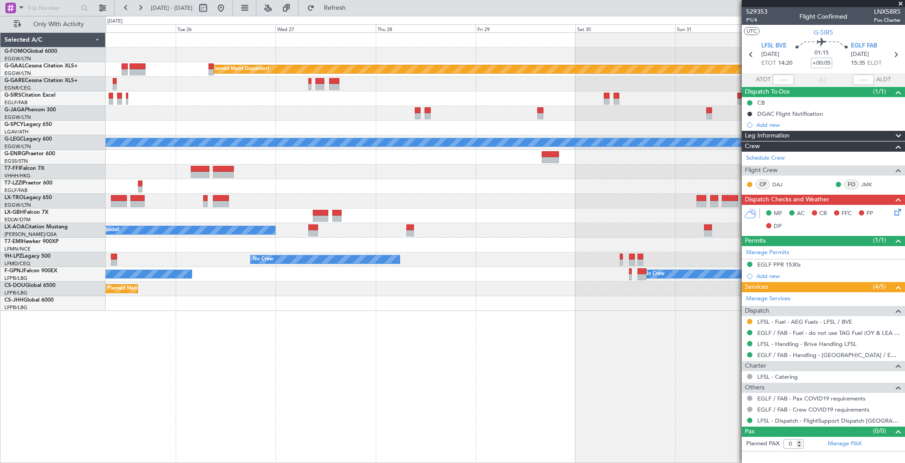
click at [170, 131] on div "Planned Maint Dusseldorf Planned Maint [GEOGRAPHIC_DATA] ([GEOGRAPHIC_DATA]) A/…" at bounding box center [505, 172] width 799 height 278
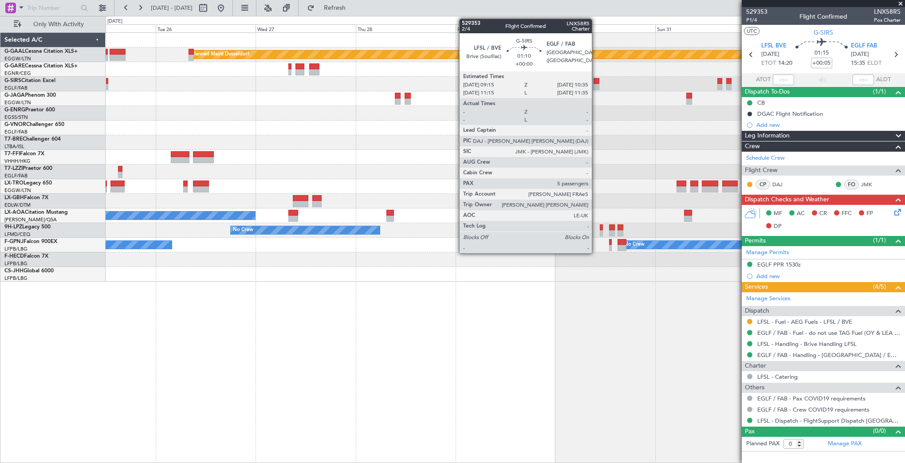
click at [595, 83] on div at bounding box center [596, 81] width 6 height 6
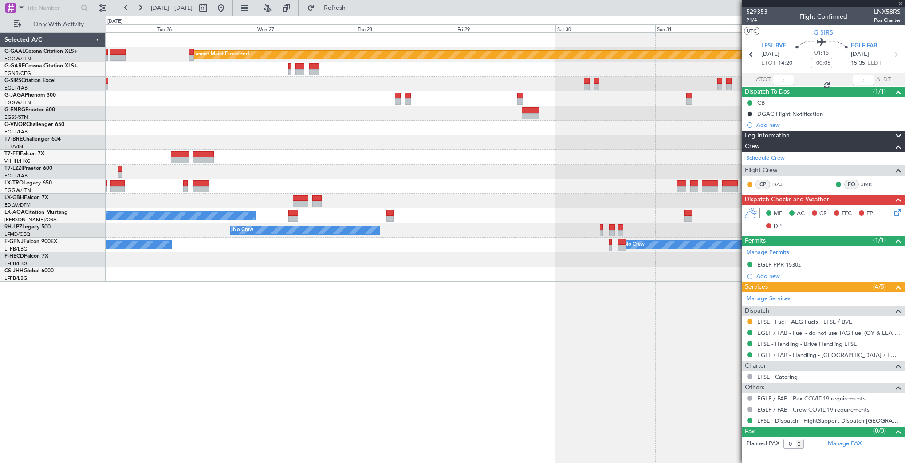
type input "5"
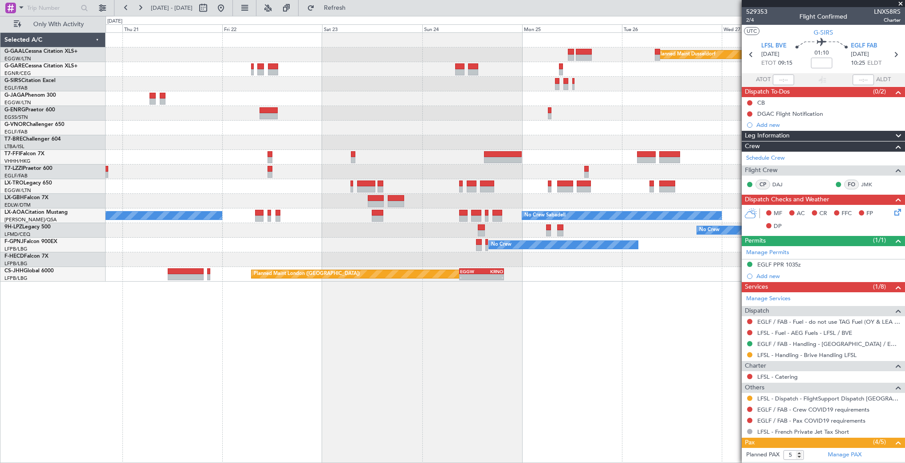
click at [758, 162] on fb-app "[DATE] - [DATE] Refresh Quick Links Only With Activity Planned [GEOGRAPHIC_DATA…" at bounding box center [452, 235] width 905 height 456
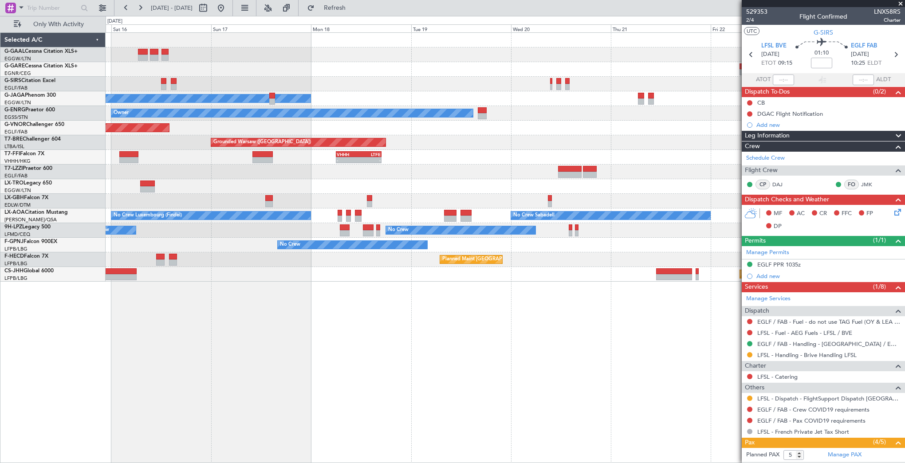
click at [736, 155] on div "VHHH 06:00 Z LTFE 17:00 Z - -" at bounding box center [505, 157] width 799 height 15
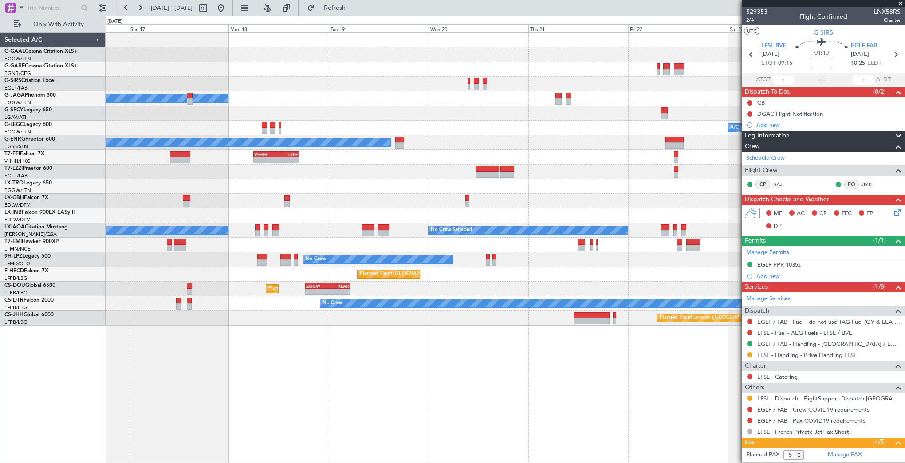
click at [351, 103] on div "Owner" at bounding box center [505, 98] width 799 height 15
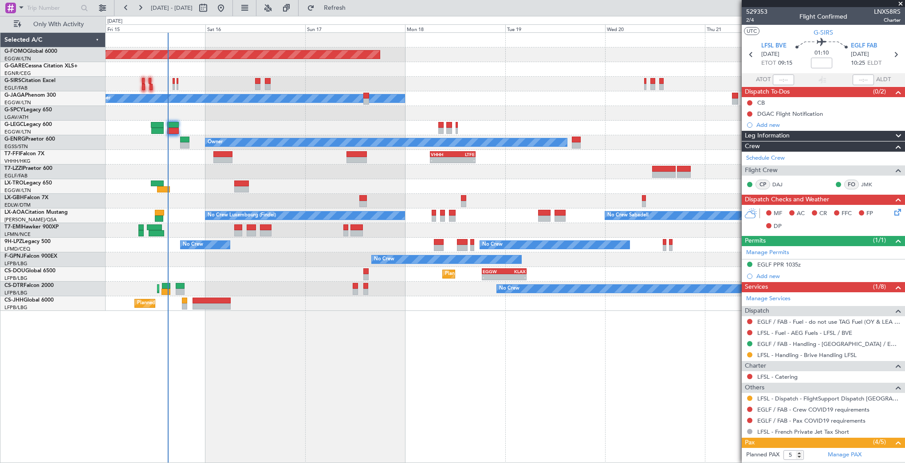
click at [592, 141] on div "Planned Maint Windsor Locks (Bradley Intl) Planned Maint London (Farnborough) O…" at bounding box center [505, 172] width 799 height 278
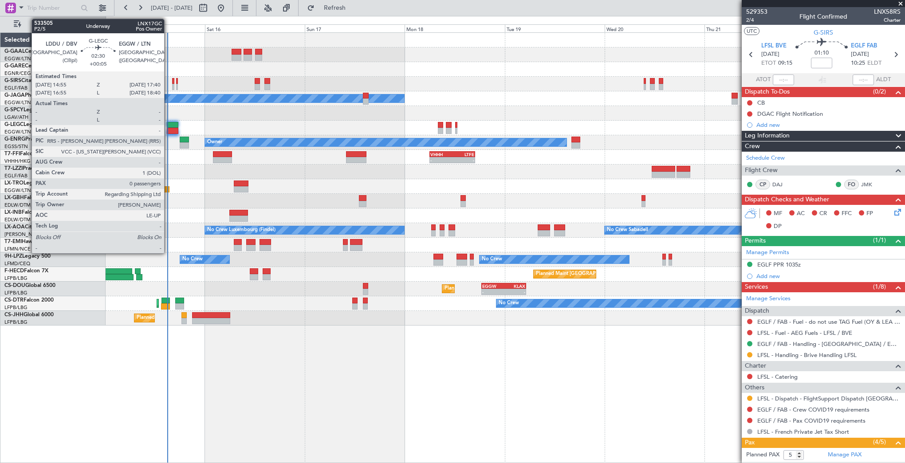
click at [168, 126] on div at bounding box center [173, 125] width 12 height 6
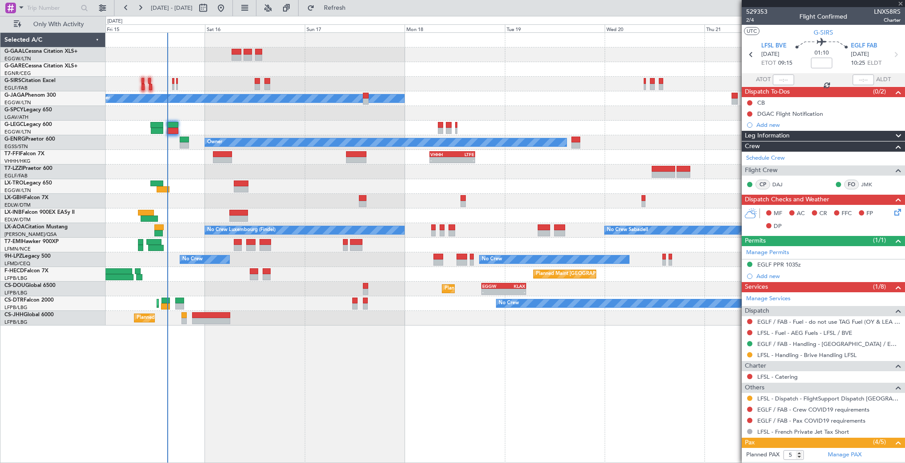
type input "+00:05"
type input "0"
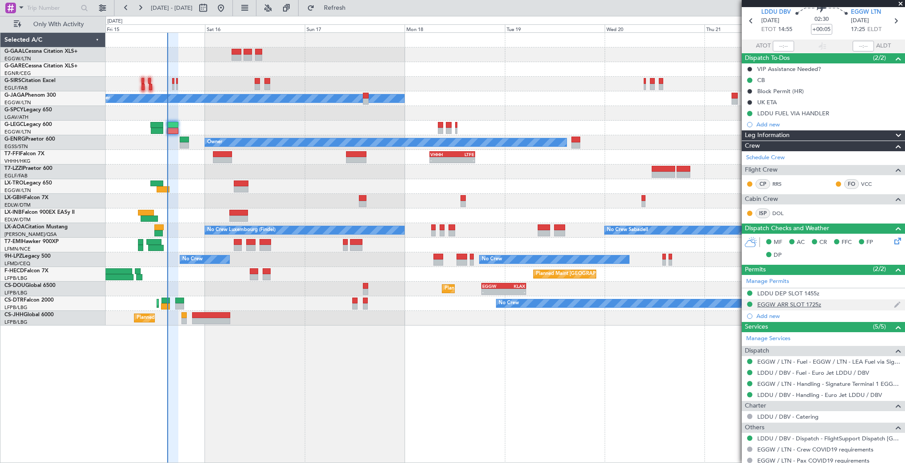
scroll to position [60, 0]
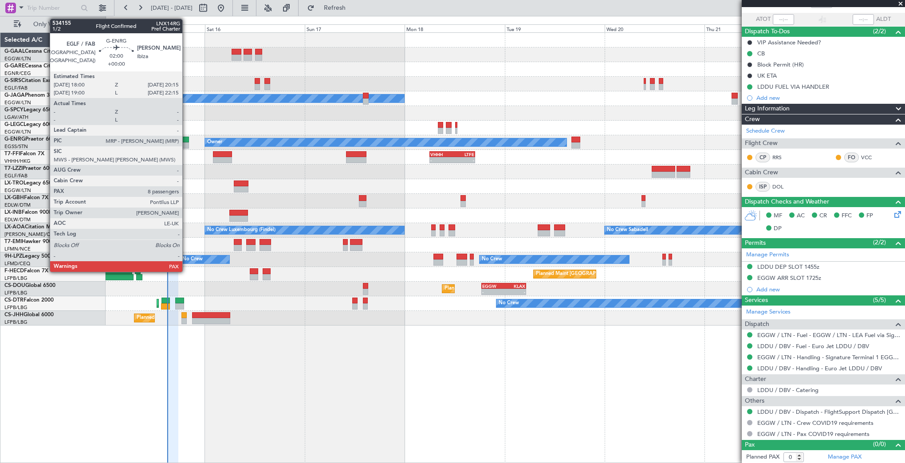
click at [186, 144] on div at bounding box center [185, 145] width 10 height 6
type input "8"
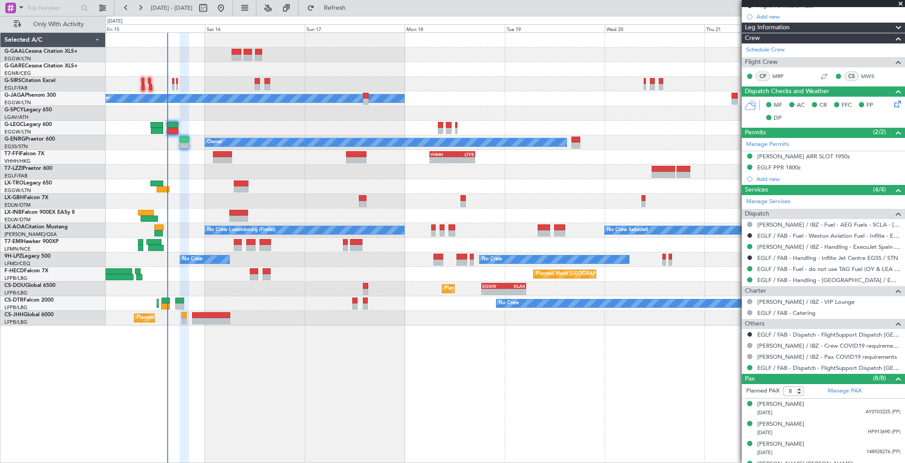
scroll to position [202, 0]
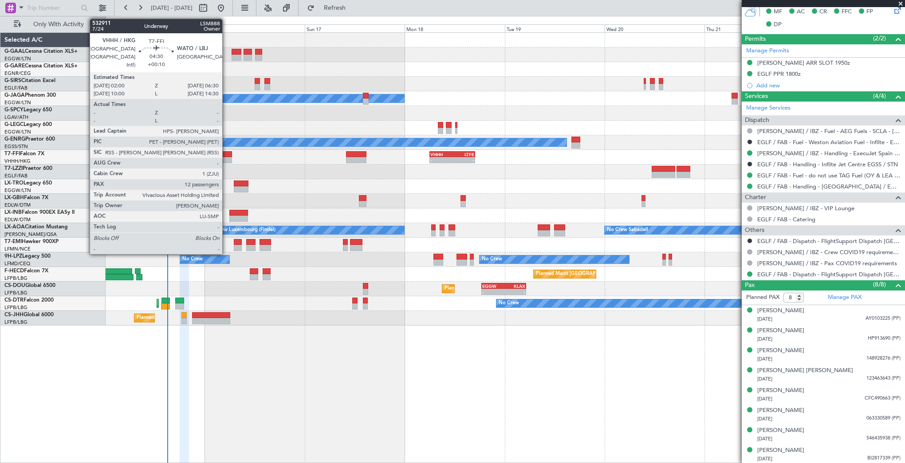
click at [226, 157] on div at bounding box center [222, 160] width 19 height 6
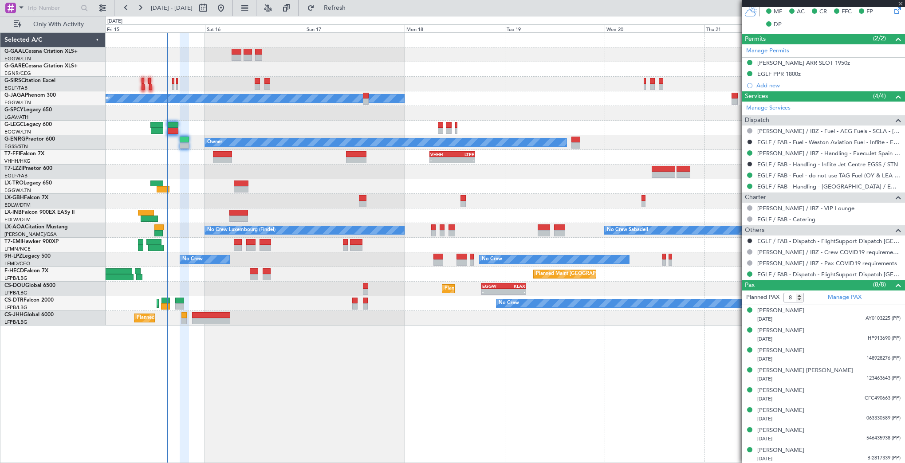
type input "+00:10"
type input "12"
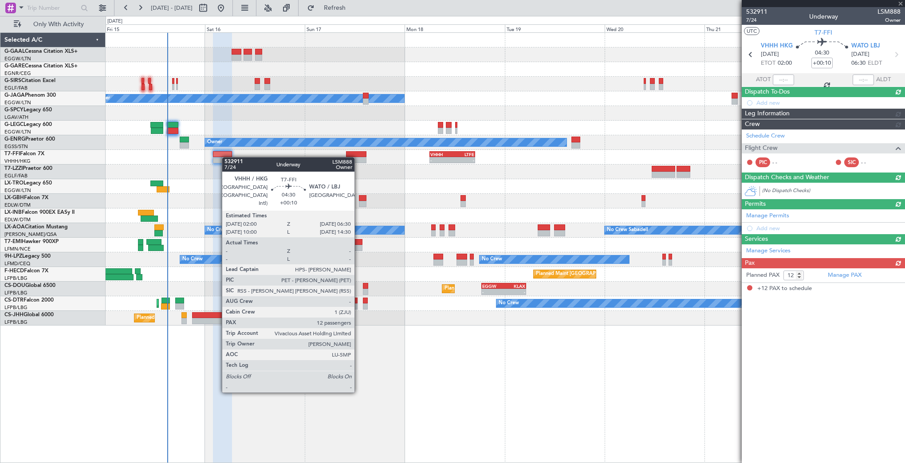
scroll to position [0, 0]
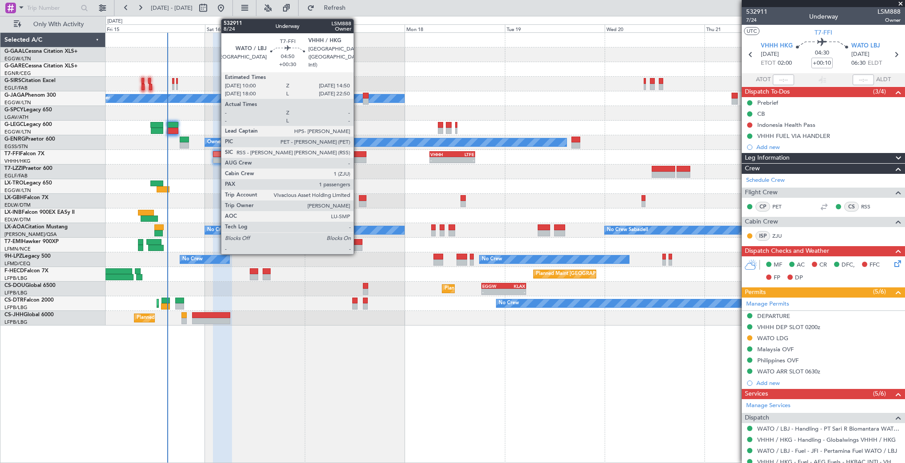
click at [357, 158] on div at bounding box center [356, 160] width 20 height 6
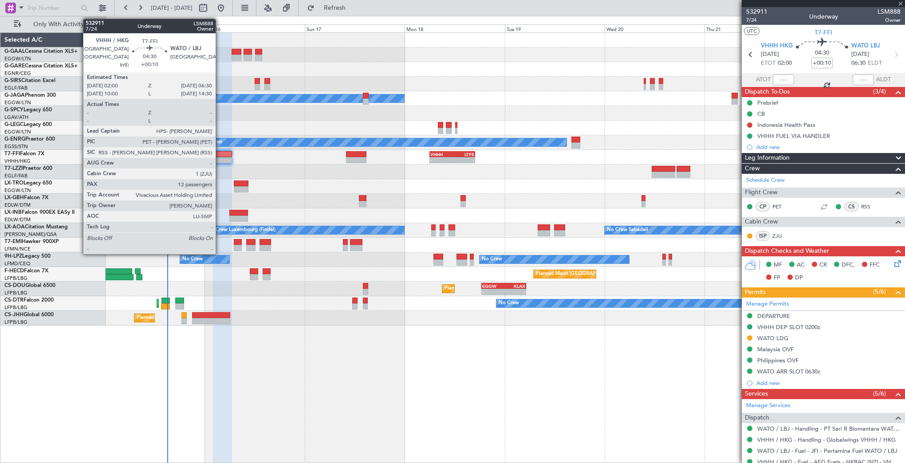
type input "+00:30"
type input "1"
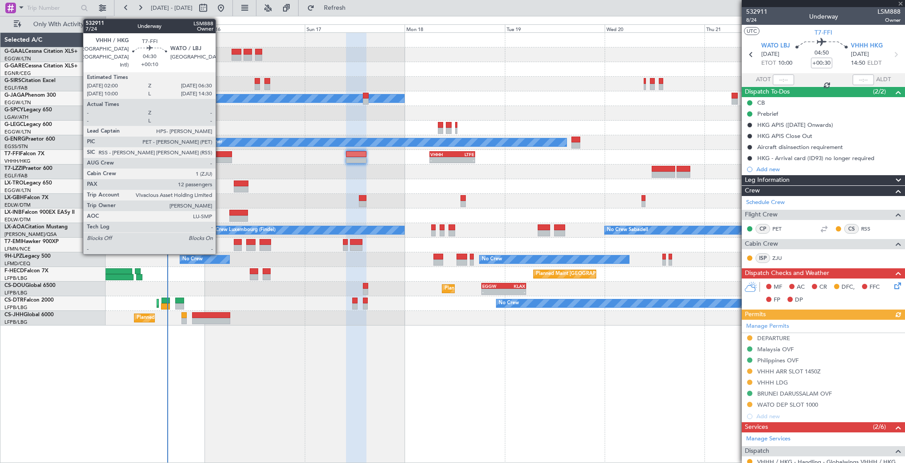
click at [219, 158] on div at bounding box center [222, 160] width 19 height 6
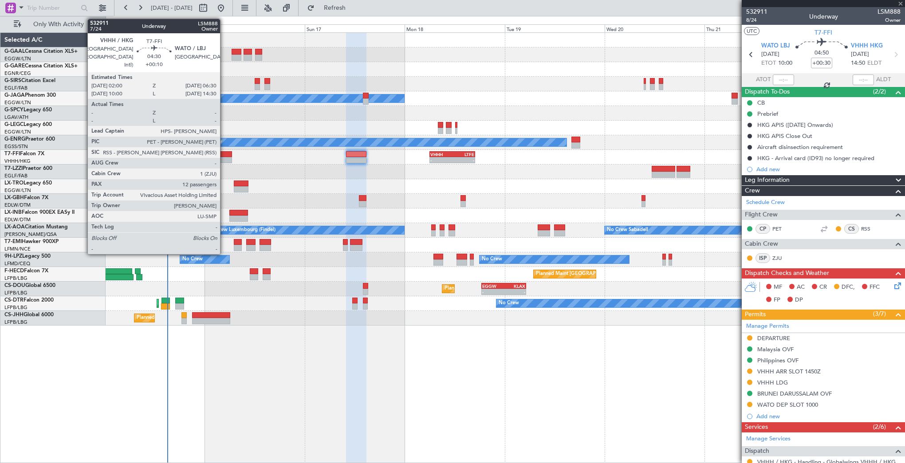
type input "+00:10"
type input "12"
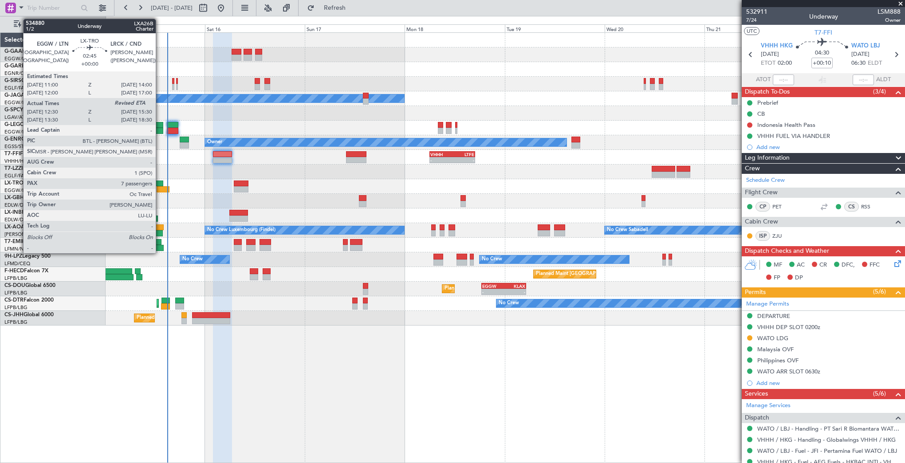
click at [160, 187] on div at bounding box center [163, 189] width 13 height 6
type input "12:30"
type input "7"
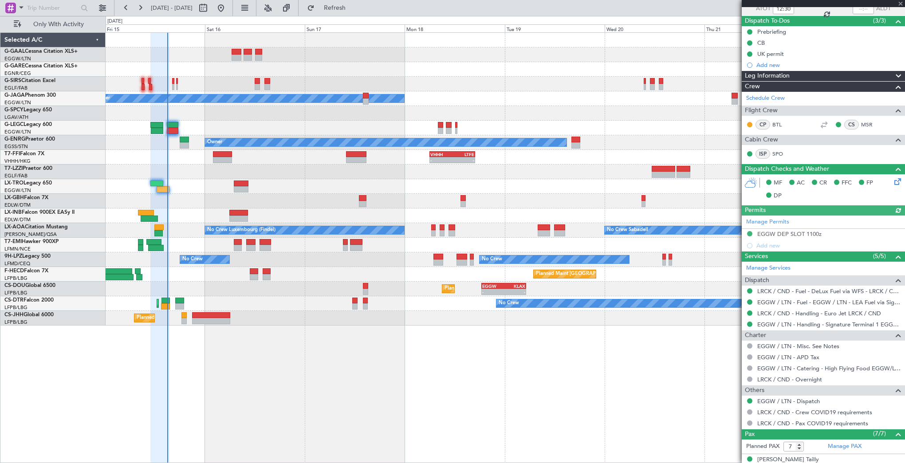
scroll to position [177, 0]
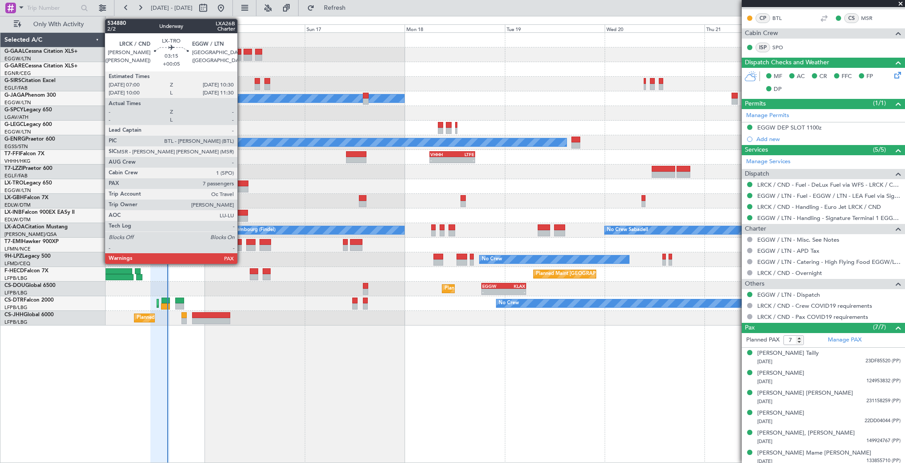
click at [241, 188] on div at bounding box center [241, 189] width 15 height 6
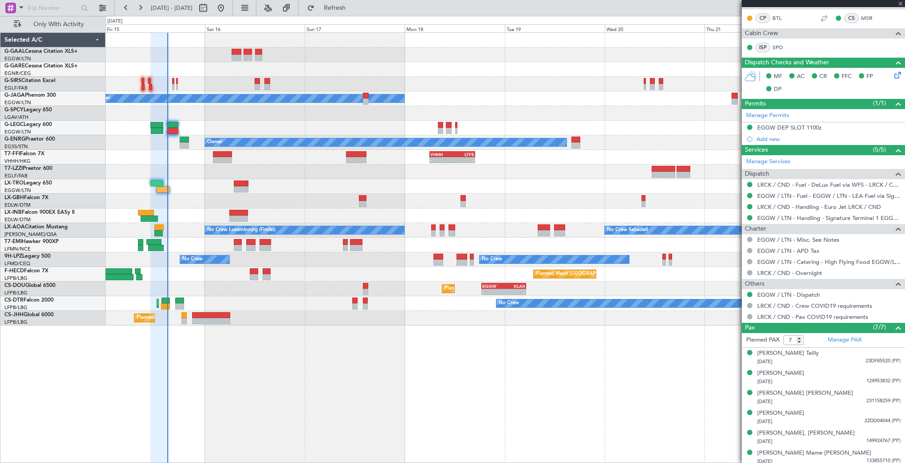
type input "+00:05"
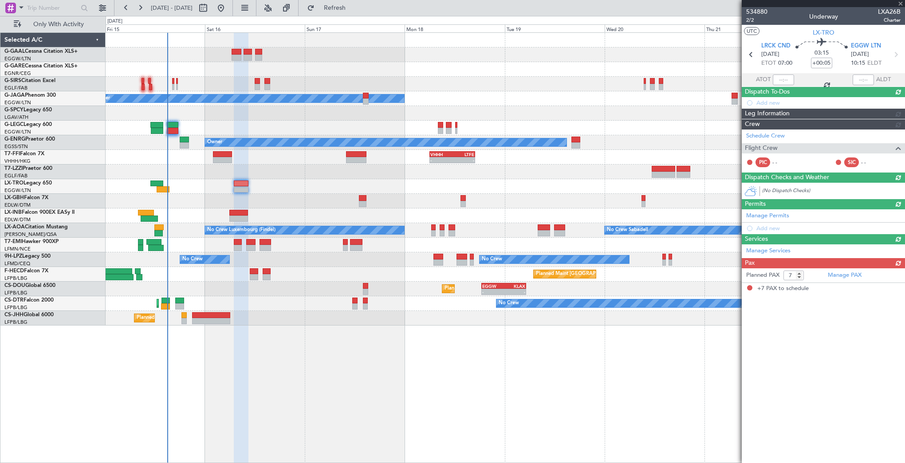
scroll to position [0, 0]
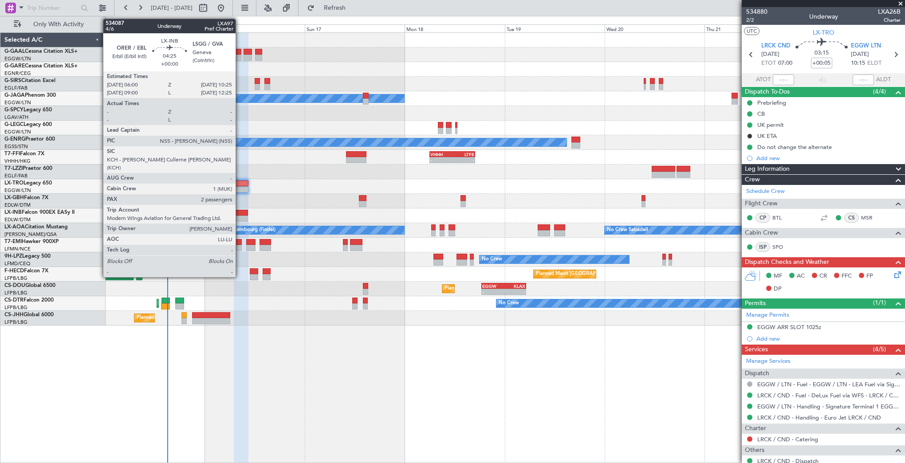
click at [239, 212] on div at bounding box center [238, 213] width 19 height 6
type input "2"
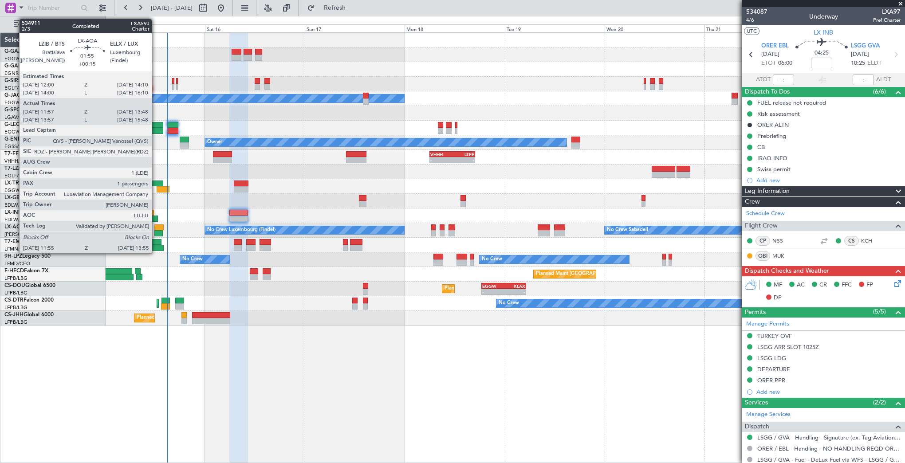
click at [156, 232] on div at bounding box center [158, 233] width 8 height 6
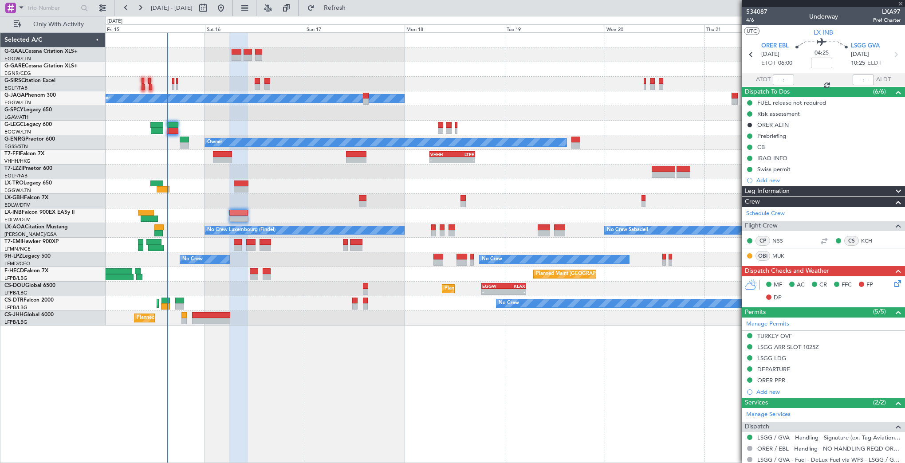
type input "+00:15"
type input "12:07"
type input "13:43"
type input "1"
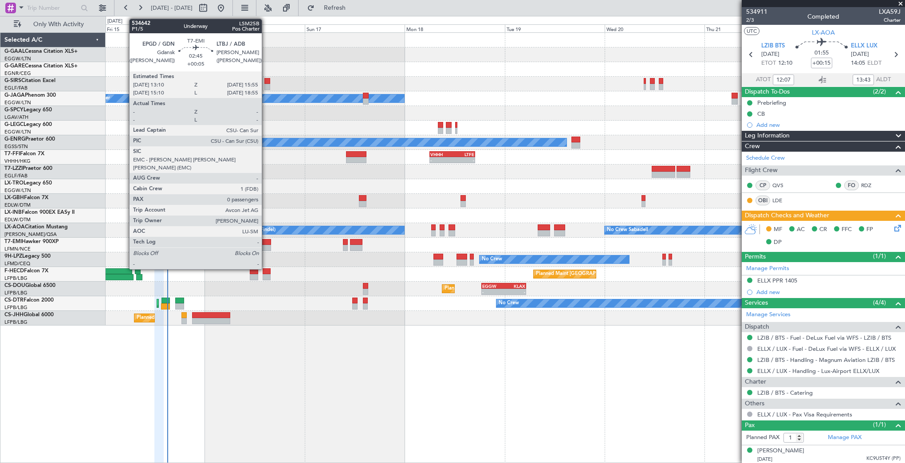
click at [266, 241] on div at bounding box center [265, 242] width 12 height 6
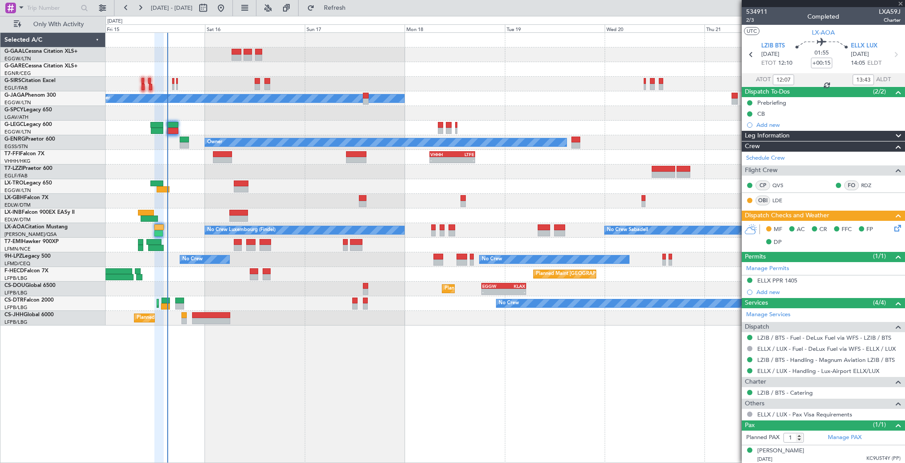
type input "+00:05"
type input "0"
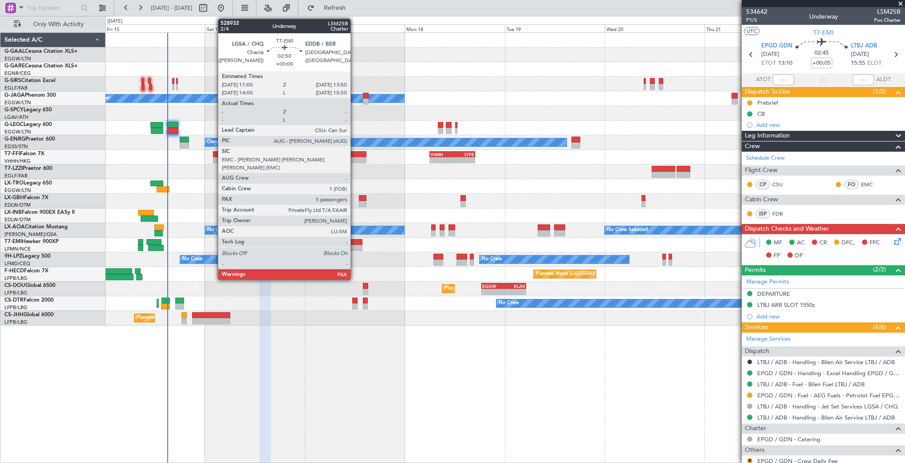
click at [354, 243] on div at bounding box center [356, 242] width 12 height 6
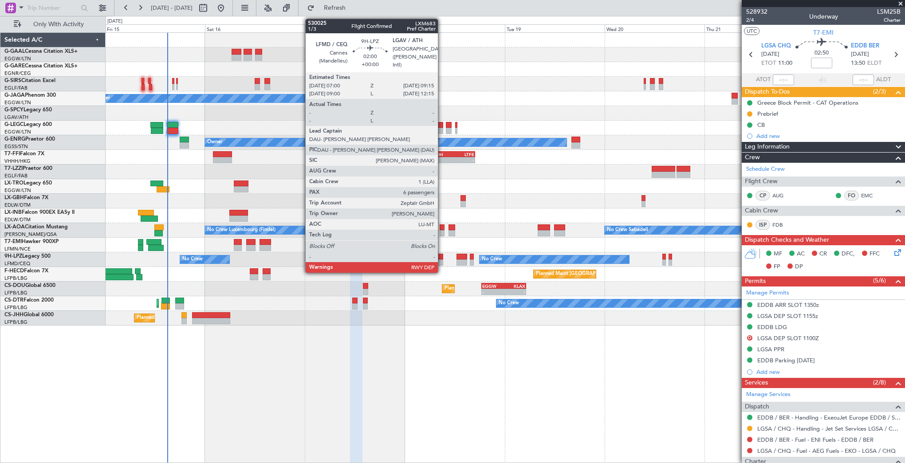
click at [442, 260] on div at bounding box center [438, 262] width 10 height 6
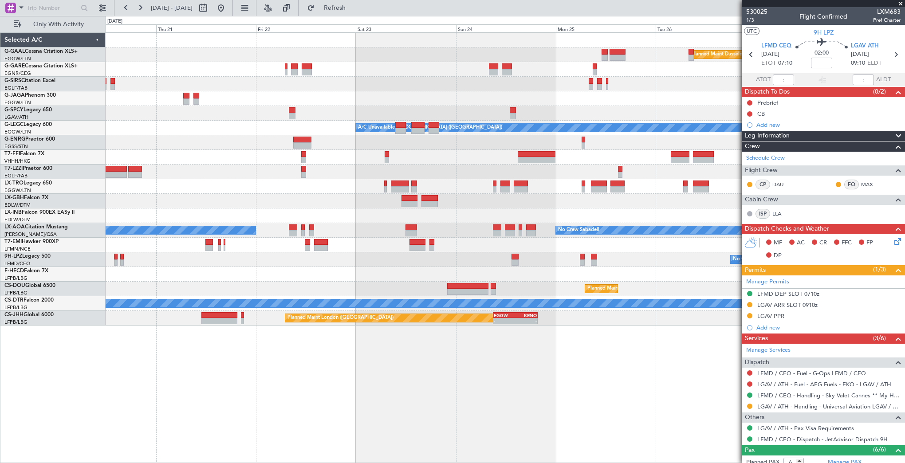
click at [66, 256] on div "Planned Maint Dusseldorf A/C Unavailable London (Luton) Owner VHHH 06:00 Z LTFE…" at bounding box center [452, 239] width 905 height 447
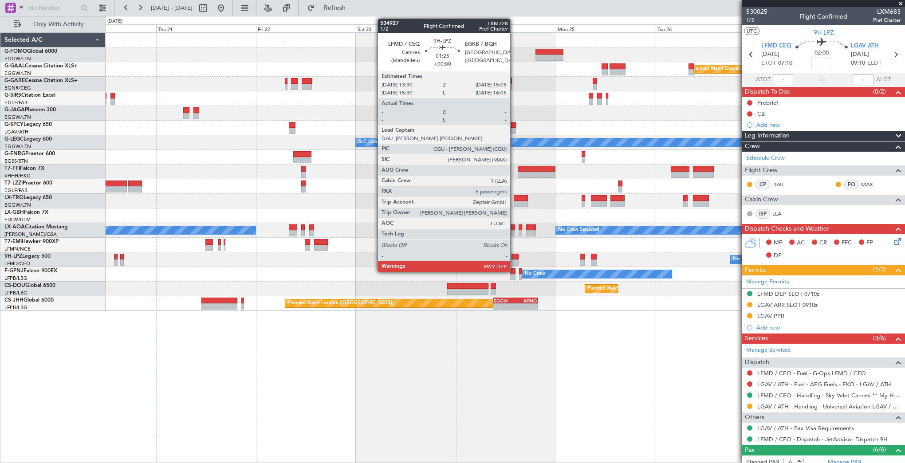
click at [514, 257] on div at bounding box center [514, 257] width 7 height 6
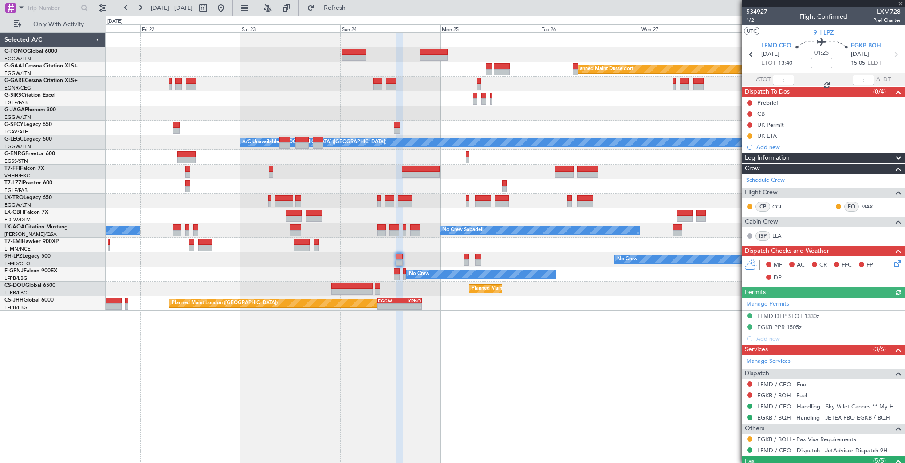
click at [415, 260] on div "No Crew No Crew" at bounding box center [505, 259] width 799 height 15
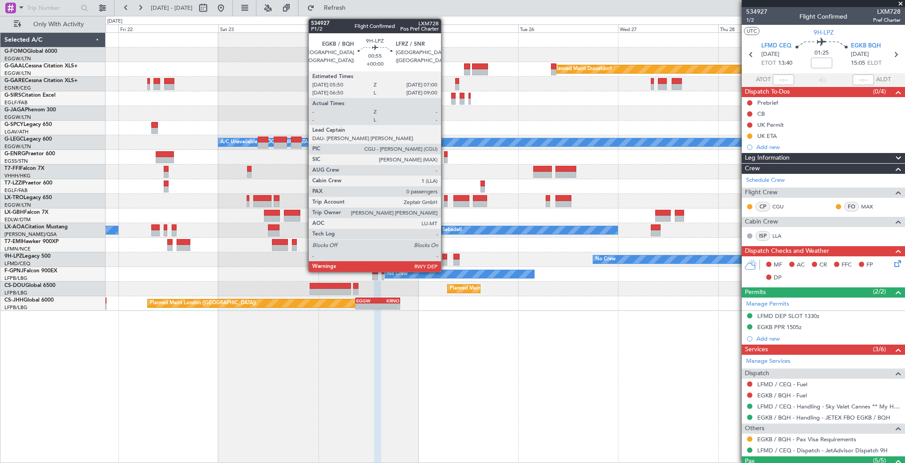
click at [445, 259] on div at bounding box center [444, 257] width 5 height 6
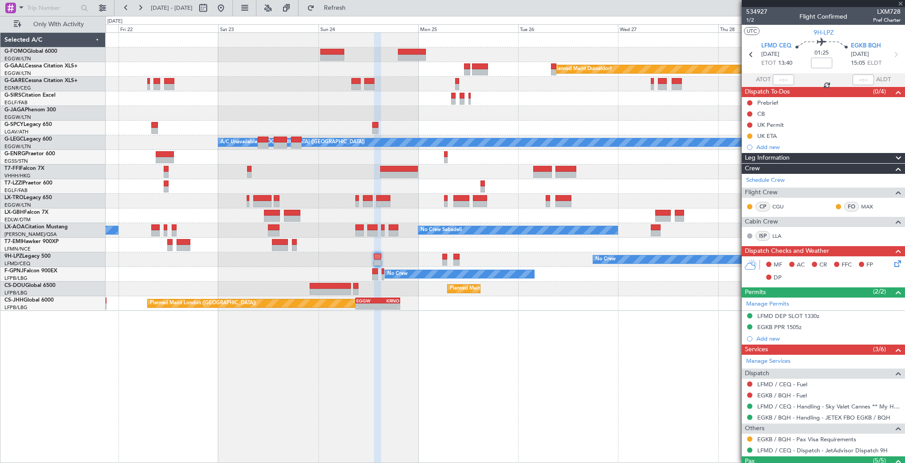
type input "0"
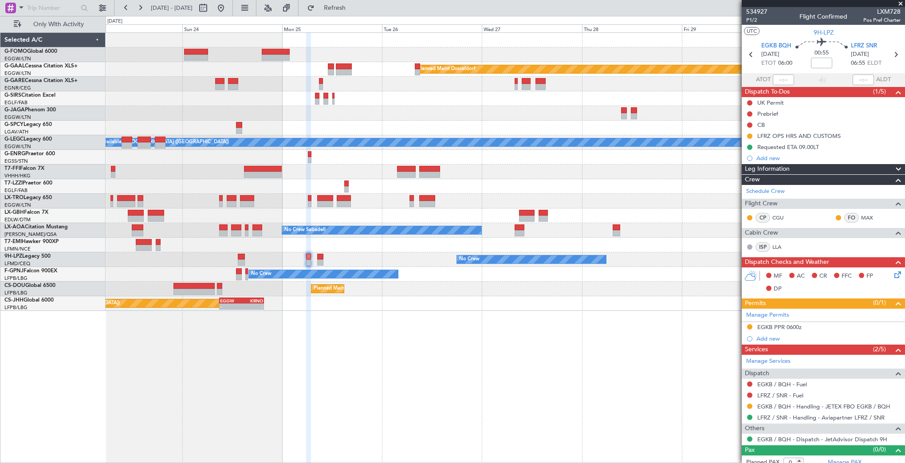
click at [381, 257] on div "No Crew" at bounding box center [505, 259] width 799 height 15
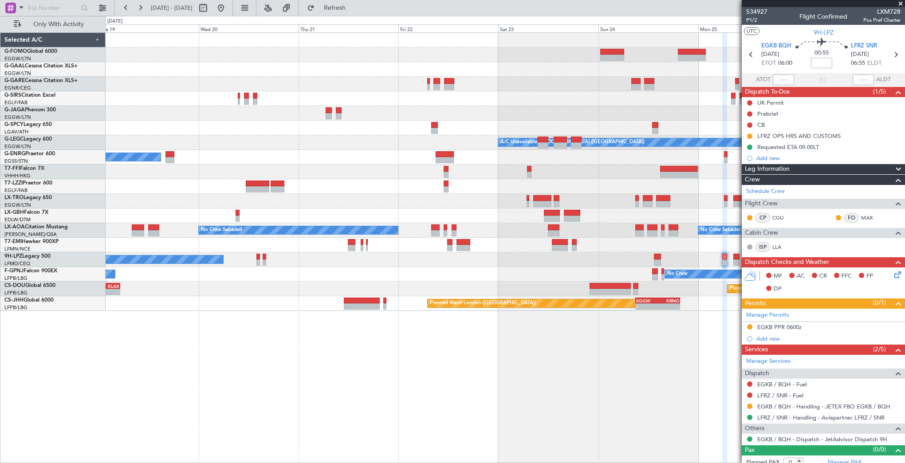
click at [822, 356] on fb-app "19 Aug 2025 - 27 Aug 2025 Refresh Quick Links Only With Activity Planned Maint …" at bounding box center [452, 235] width 905 height 456
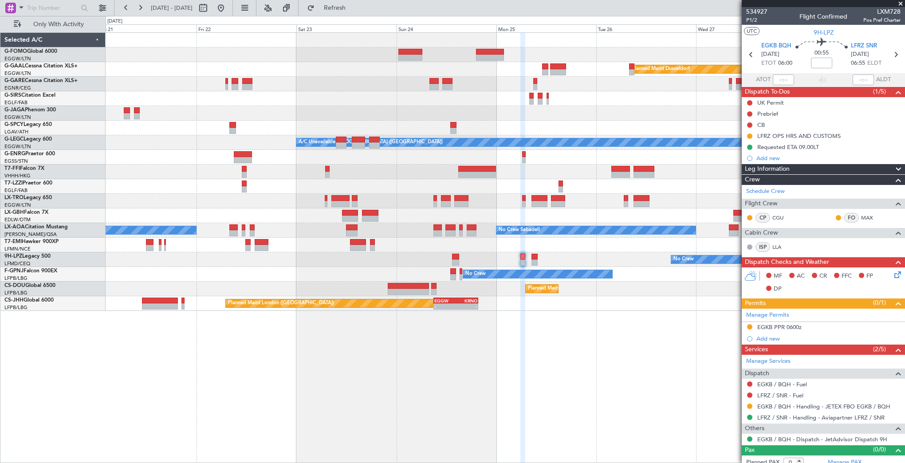
click at [362, 363] on div "Planned Maint Dusseldorf A/C Unavailable London (Luton) Owner No Crew Sabadell …" at bounding box center [505, 247] width 799 height 431
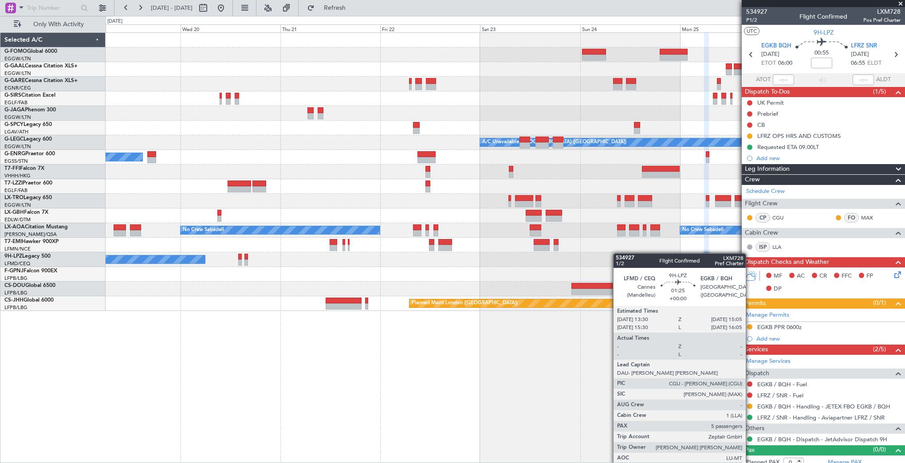
click at [659, 257] on div "No Crew No Crew" at bounding box center [505, 259] width 799 height 15
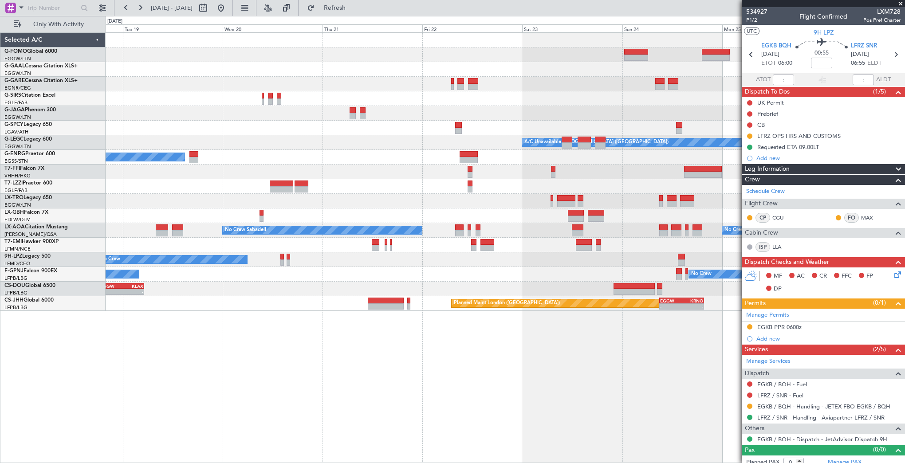
click at [642, 317] on div "Planned Maint Windsor Locks (Bradley Intl) Planned Maint Dusseldorf Owner A/C U…" at bounding box center [505, 247] width 799 height 431
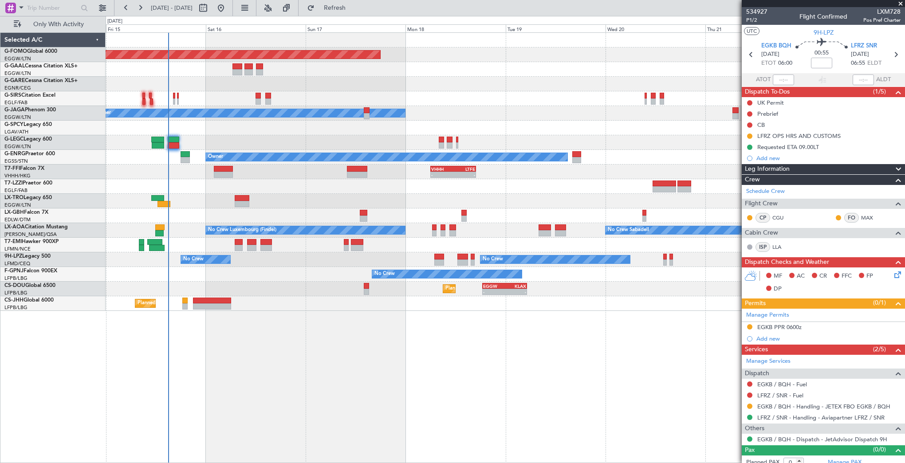
click at [398, 339] on div "Planned Maint Windsor Locks (Bradley Intl) Planned Maint Planned Maint London (…" at bounding box center [505, 247] width 799 height 431
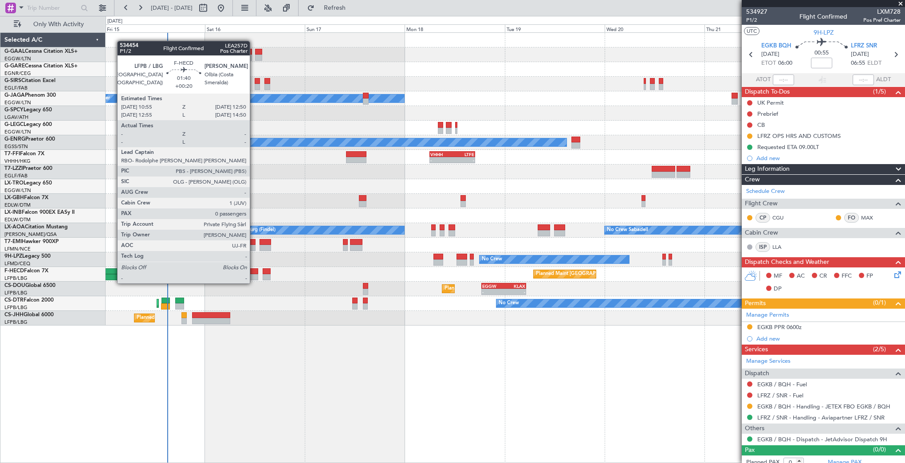
click at [254, 274] on div at bounding box center [254, 277] width 8 height 6
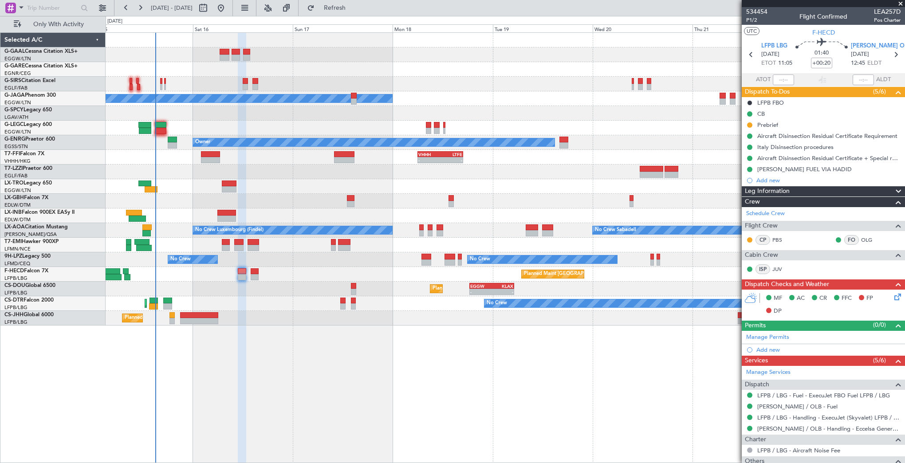
click at [595, 311] on div "Planned Maint Planned Maint London (Farnborough) Owner A/C Unavailable London (…" at bounding box center [505, 179] width 799 height 293
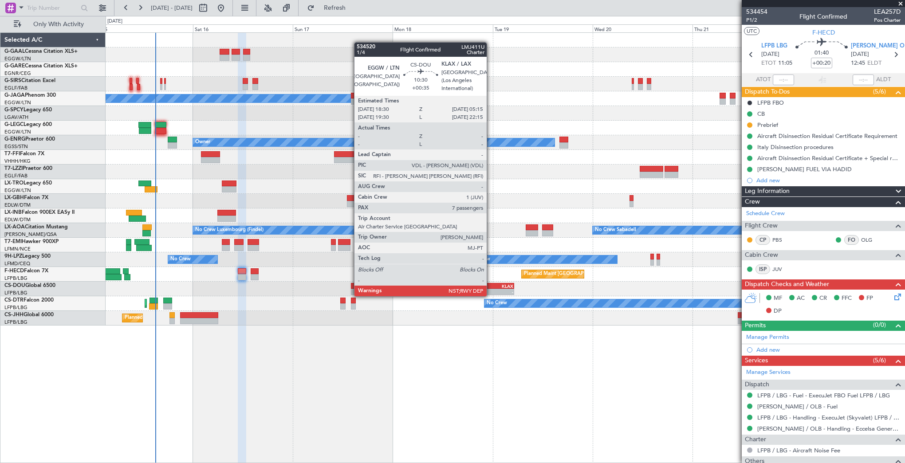
click at [497, 287] on div "KLAX" at bounding box center [503, 285] width 22 height 5
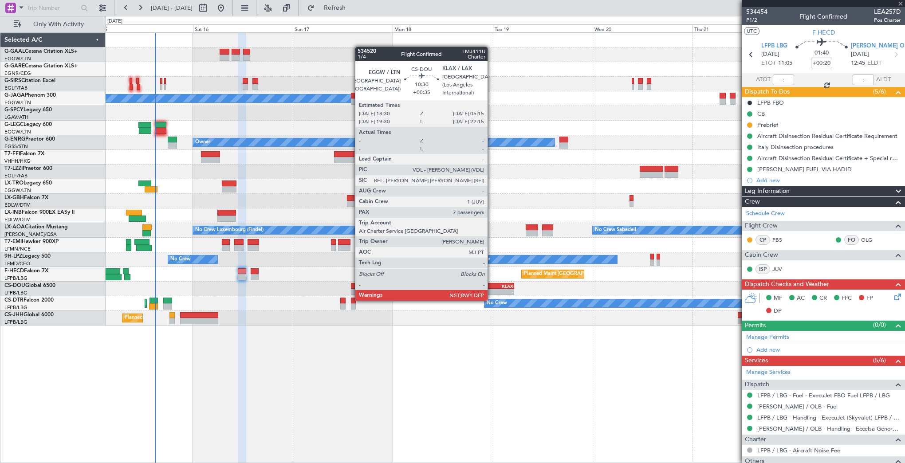
type input "+00:35"
type input "7"
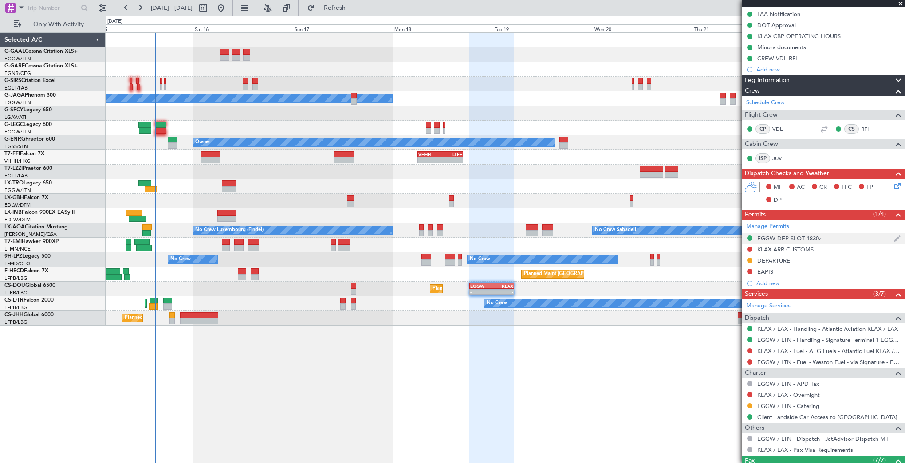
scroll to position [222, 0]
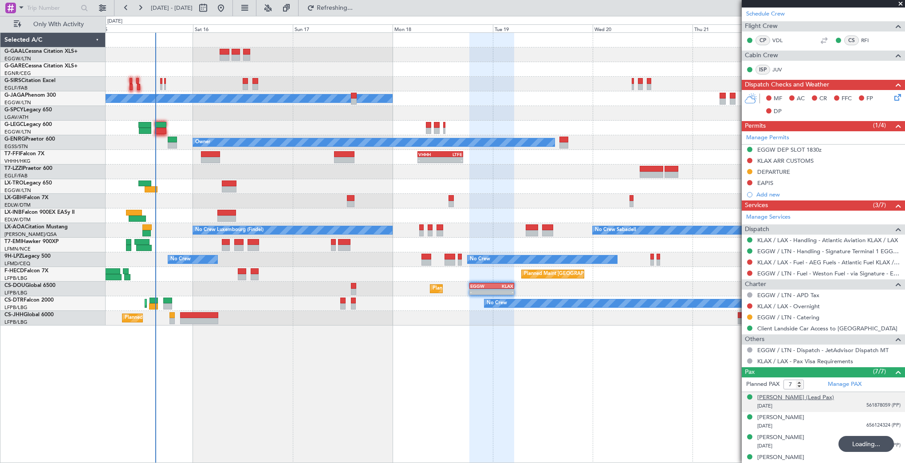
drag, startPoint x: 754, startPoint y: 394, endPoint x: 834, endPoint y: 399, distance: 80.0
click at [834, 399] on div "Sandra Anette Bullock (Lead Pax) 26/07/1964 561878059 (PP)" at bounding box center [823, 401] width 154 height 17
click at [892, 415] on img at bounding box center [896, 416] width 8 height 8
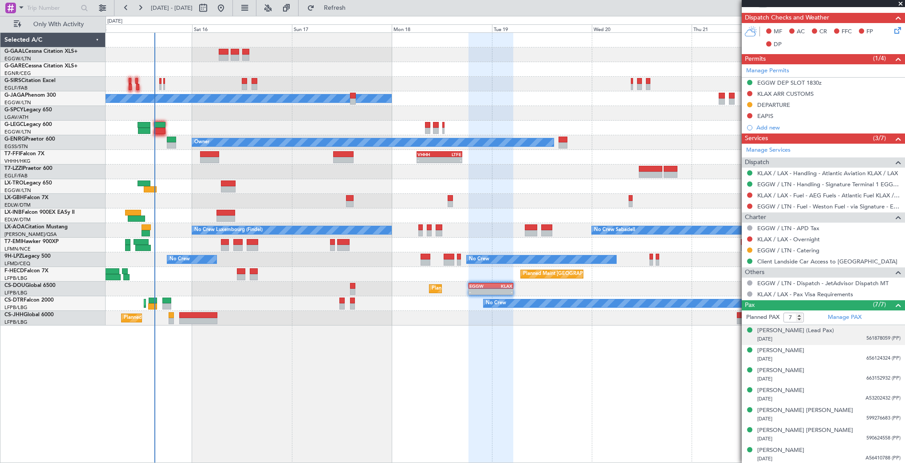
click at [615, 330] on div "Planned Maint Planned Maint London (Farnborough) Owner A/C Unavailable London (…" at bounding box center [505, 247] width 799 height 431
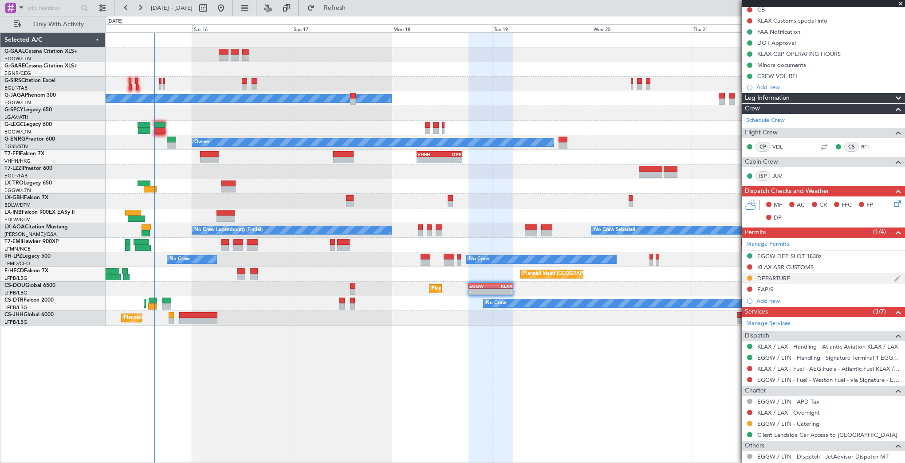
scroll to position [133, 0]
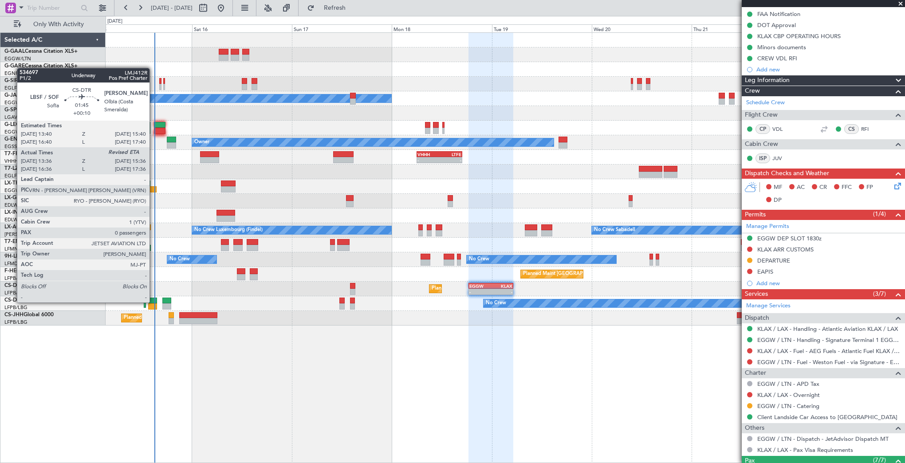
click at [153, 302] on div at bounding box center [153, 301] width 8 height 6
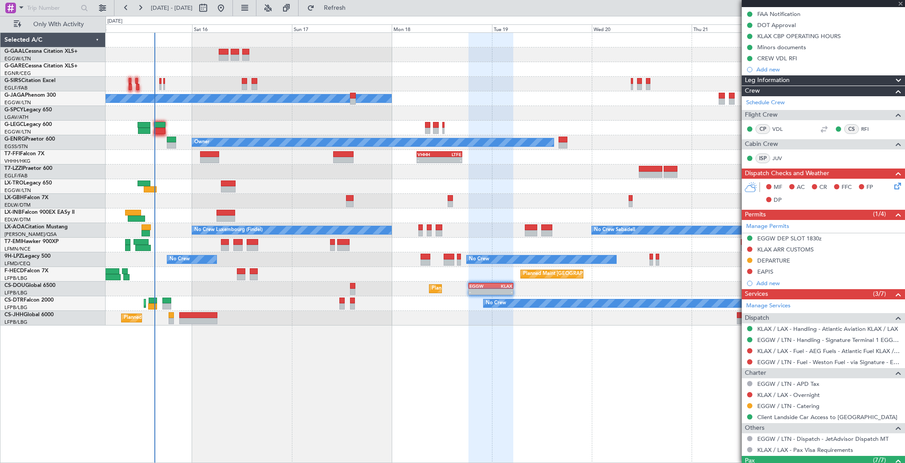
type input "+00:10"
type input "13:46"
type input "0"
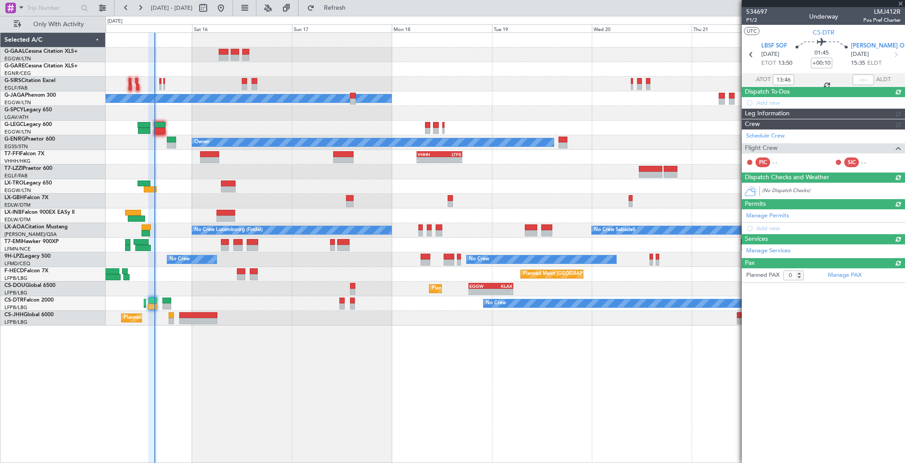
scroll to position [0, 0]
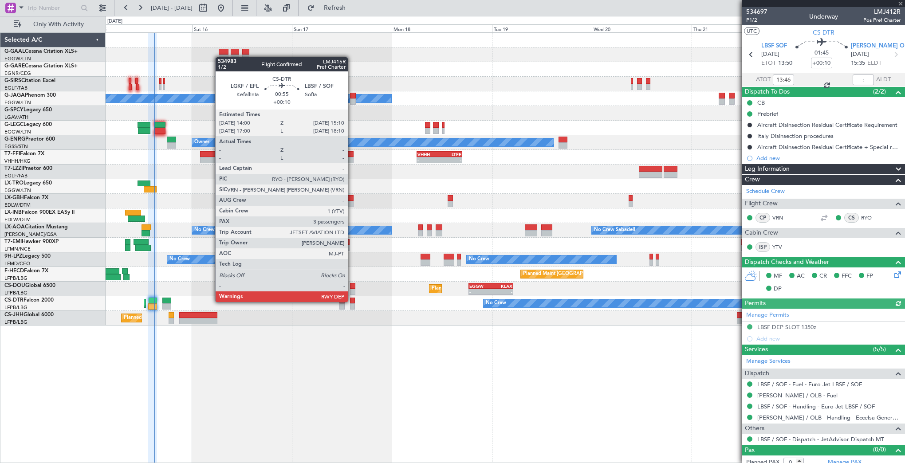
click at [352, 301] on div at bounding box center [352, 301] width 5 height 6
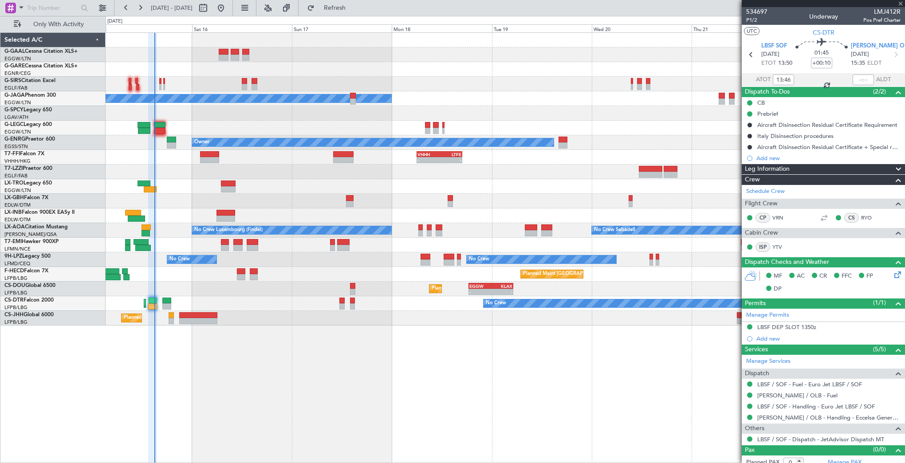
type input "3"
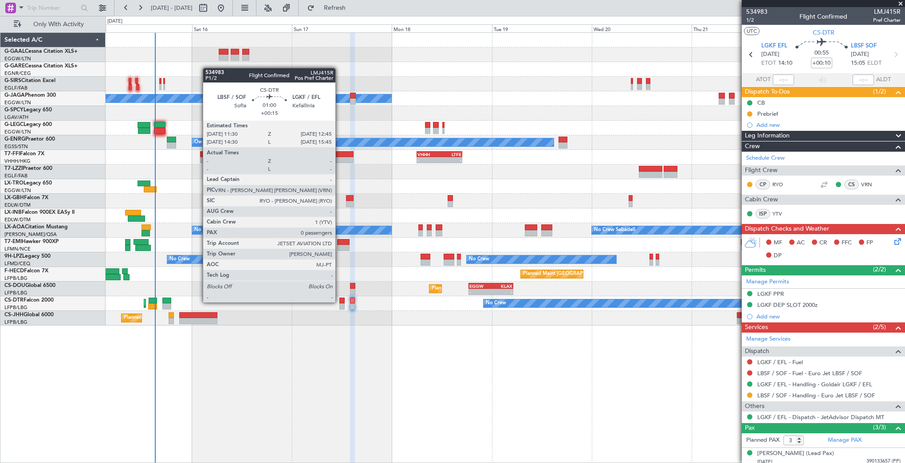
click at [339, 302] on div at bounding box center [341, 301] width 5 height 6
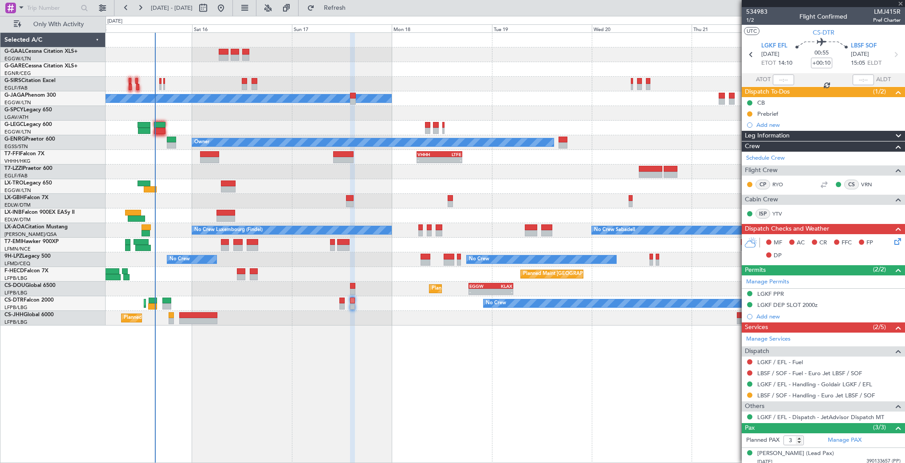
type input "+00:15"
type input "0"
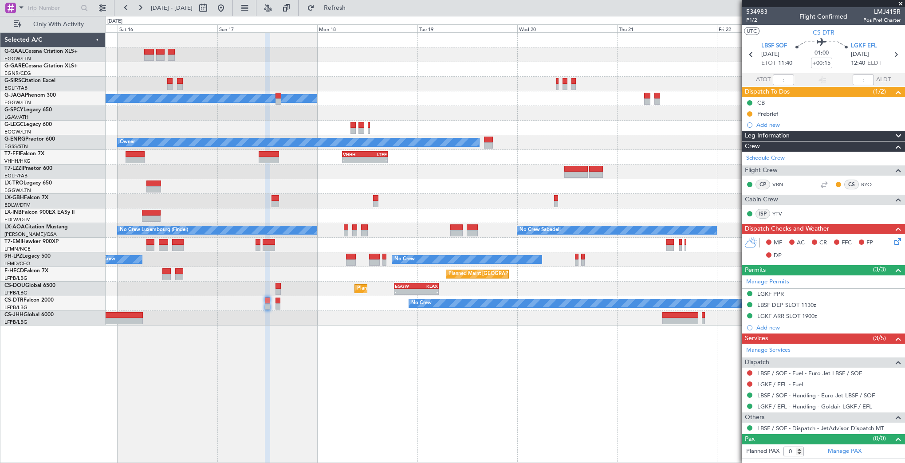
click at [407, 358] on div "Planned Maint Owner A/C Unavailable London (Luton) No Crew Owner Planned Maint …" at bounding box center [505, 247] width 799 height 431
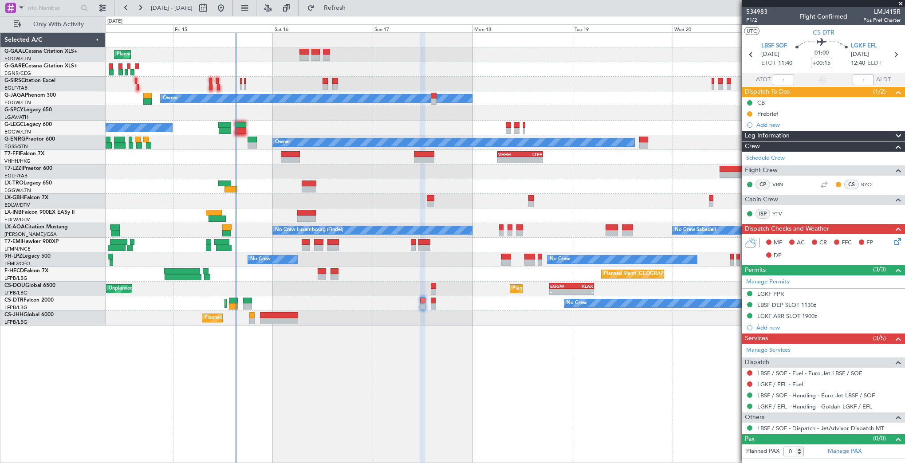
click at [466, 353] on div "Planned Maint Planned Maint London (Farnborough) Owner No Crew A/C Unavailable …" at bounding box center [505, 247] width 799 height 431
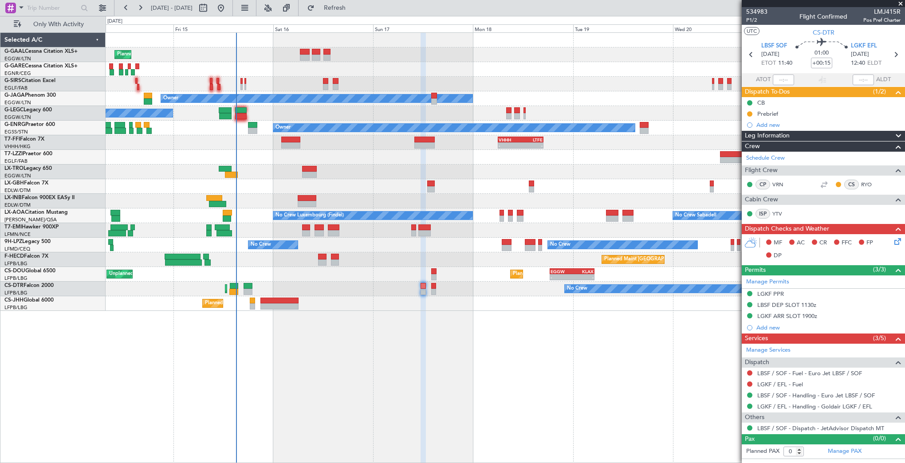
click at [270, 318] on div "Planned Maint Planned Maint London (Farnborough) Owner No Crew A/C Unavailable …" at bounding box center [505, 247] width 799 height 431
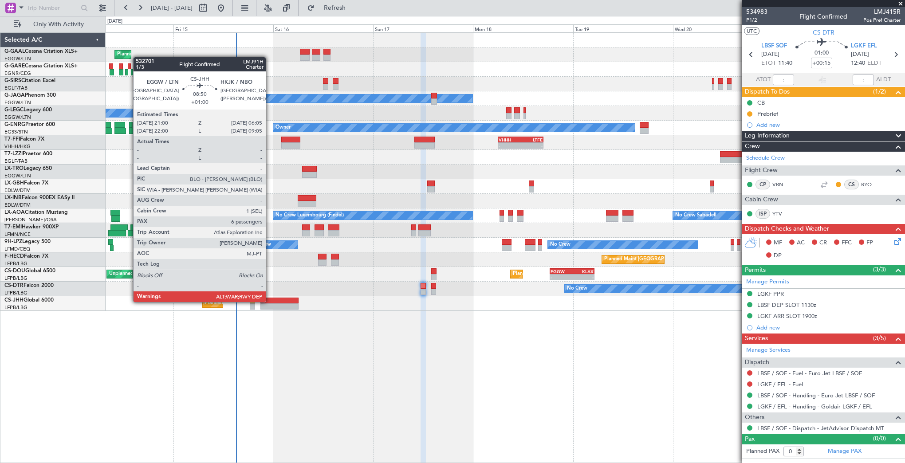
click at [270, 301] on div at bounding box center [279, 301] width 38 height 6
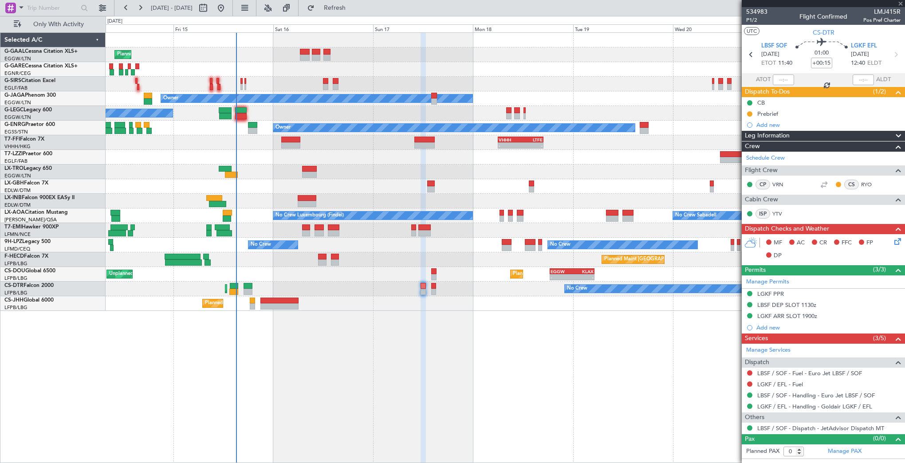
type input "+01:00"
type input "6"
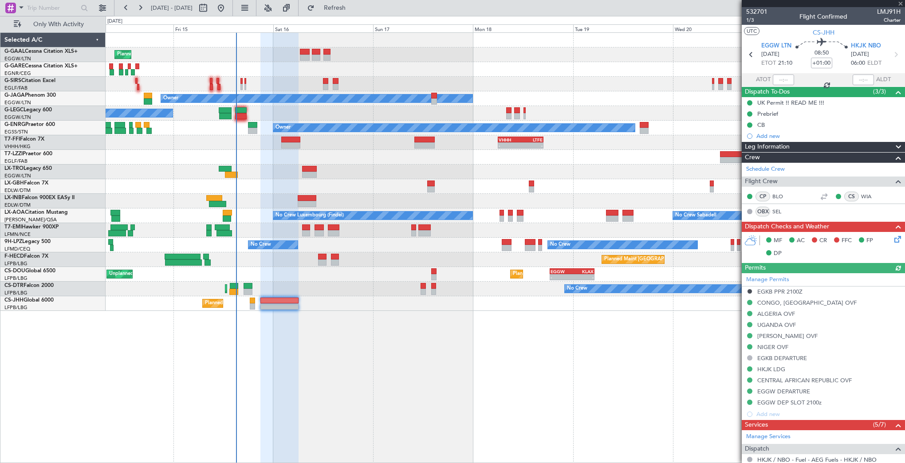
scroll to position [222, 0]
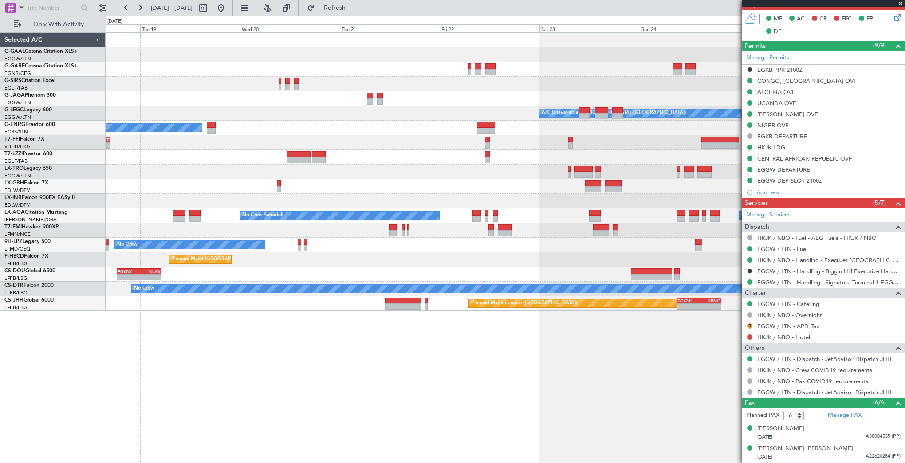
click at [189, 351] on div "Planned Maint Dusseldorf Owner A/C Unavailable London (Luton) Owner - - VHHH 06…" at bounding box center [505, 247] width 799 height 431
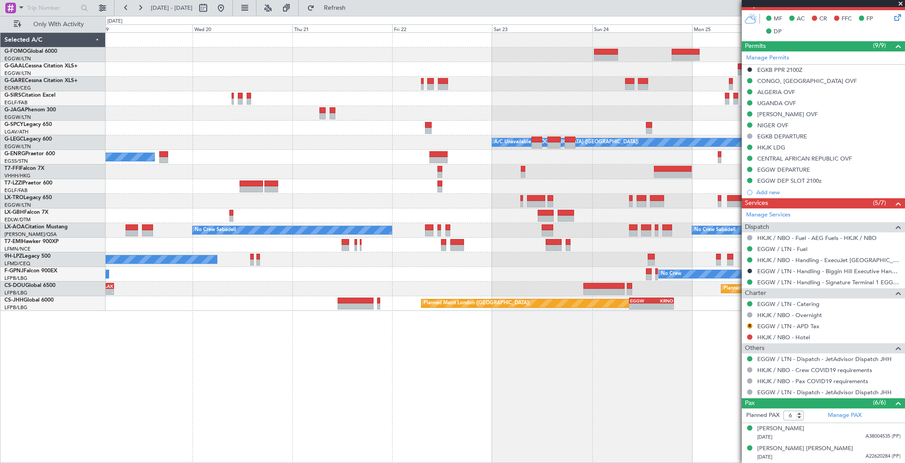
click at [658, 309] on div "Planned Maint London (Biggin Hill) - - EGGW 09:00 Z KRNO 19:40 Z" at bounding box center [505, 303] width 799 height 15
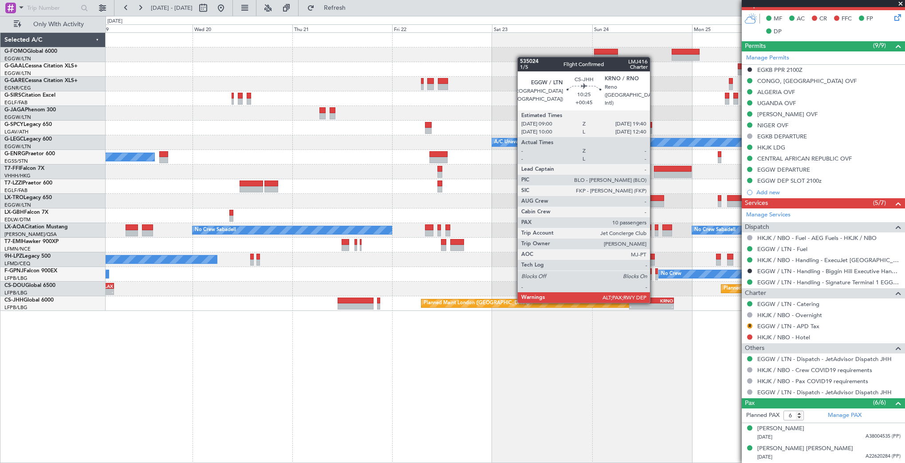
click at [654, 302] on div "KRNO" at bounding box center [661, 300] width 21 height 5
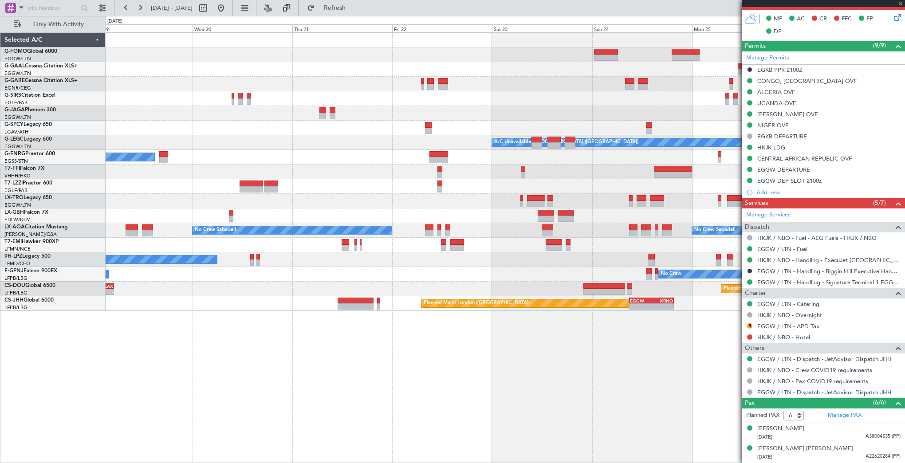
type input "+00:45"
type input "10"
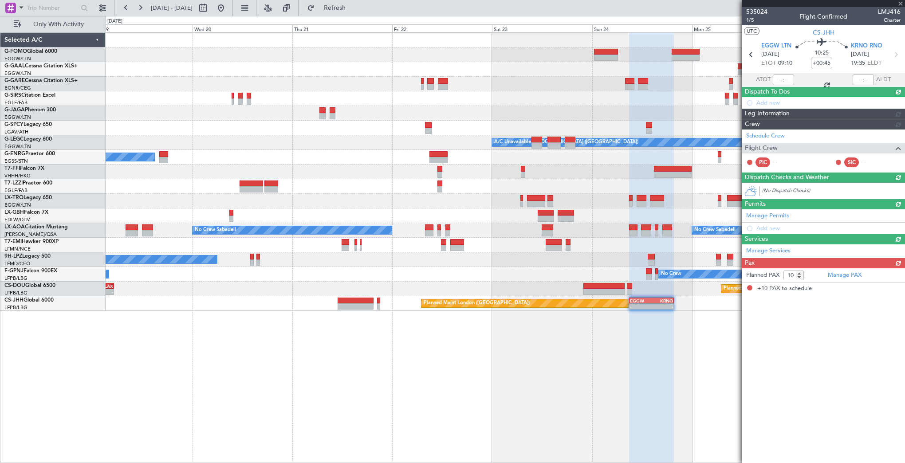
scroll to position [0, 0]
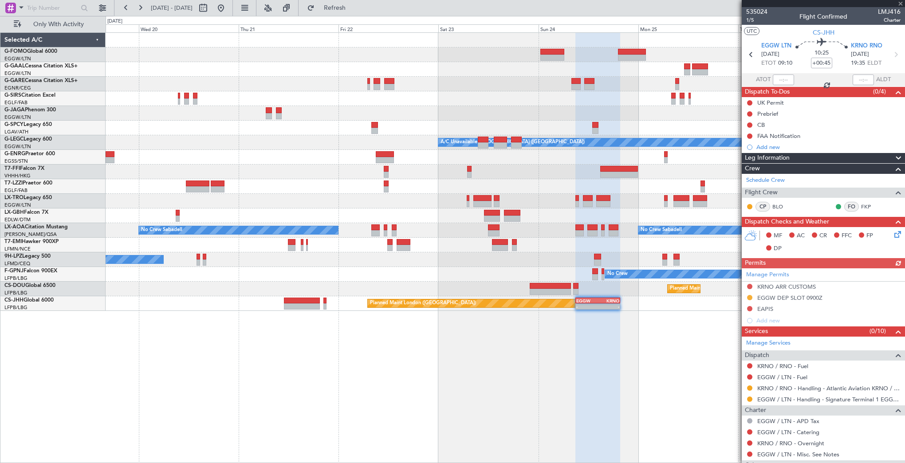
click at [592, 333] on div at bounding box center [597, 248] width 45 height 431
click at [773, 319] on div "Add new" at bounding box center [824, 321] width 136 height 8
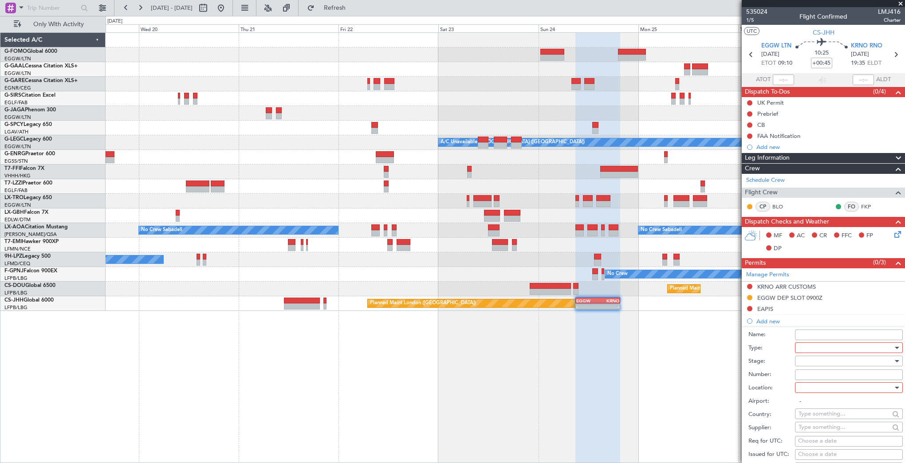
click at [800, 341] on div at bounding box center [845, 347] width 94 height 13
click at [819, 383] on span "Departure" at bounding box center [845, 382] width 93 height 13
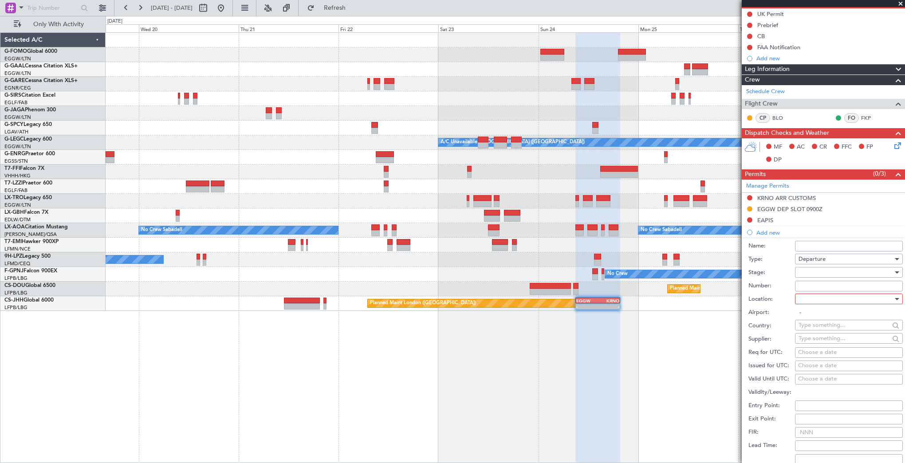
click at [824, 266] on div at bounding box center [845, 272] width 94 height 13
click at [823, 306] on span "Not Requested" at bounding box center [845, 302] width 93 height 13
click at [821, 303] on div at bounding box center [845, 298] width 94 height 13
click at [819, 300] on div at bounding box center [452, 231] width 905 height 463
click at [816, 302] on div at bounding box center [845, 298] width 94 height 13
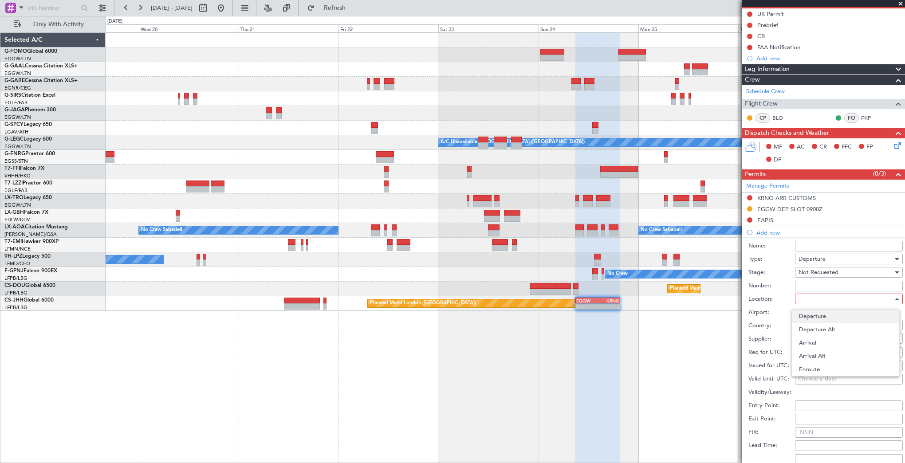
click at [812, 314] on span "Departure" at bounding box center [845, 315] width 93 height 13
type input "EGGW / LTN"
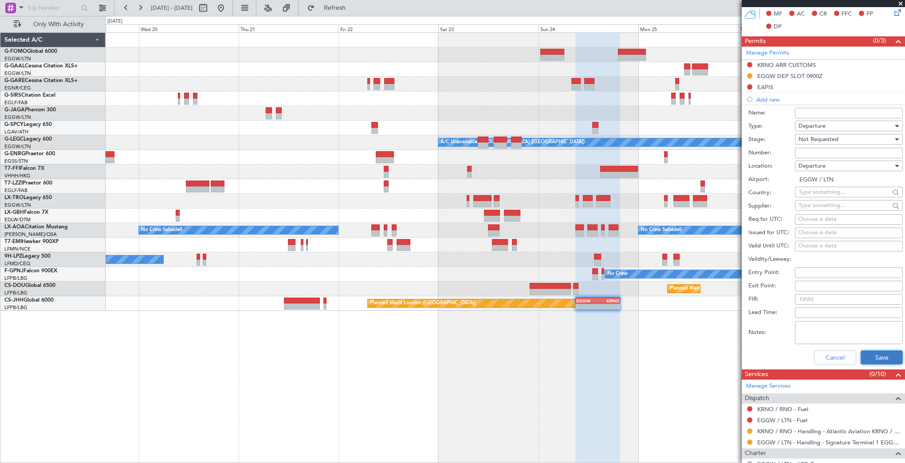
click at [874, 352] on button "Save" at bounding box center [881, 357] width 42 height 14
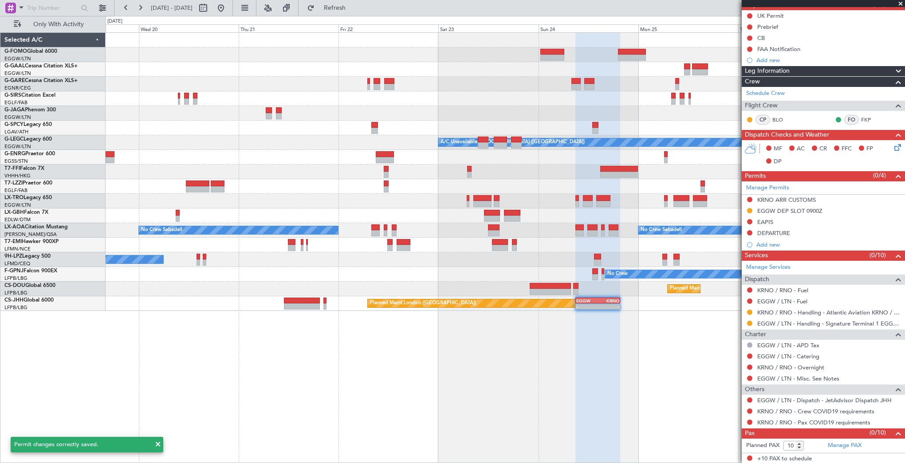
scroll to position [0, 0]
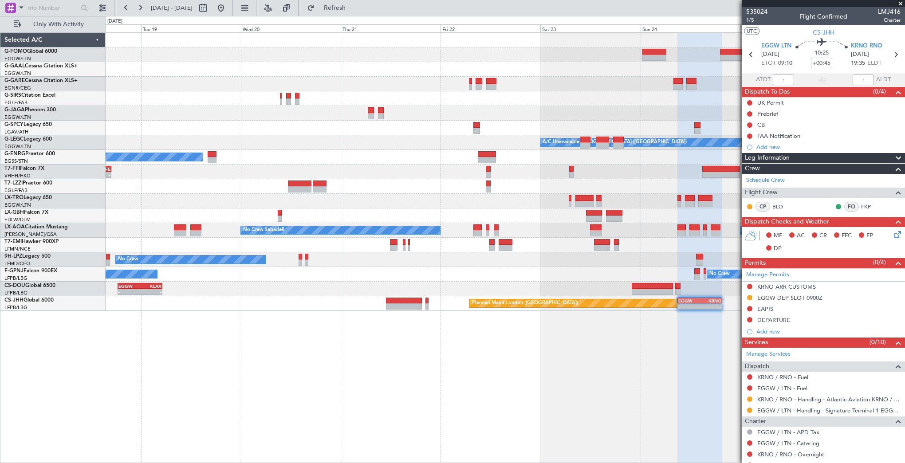
click at [548, 323] on div "Planned Maint Windsor Locks (Bradley Intl) Planned Maint Dusseldorf Owner A/C U…" at bounding box center [505, 247] width 799 height 431
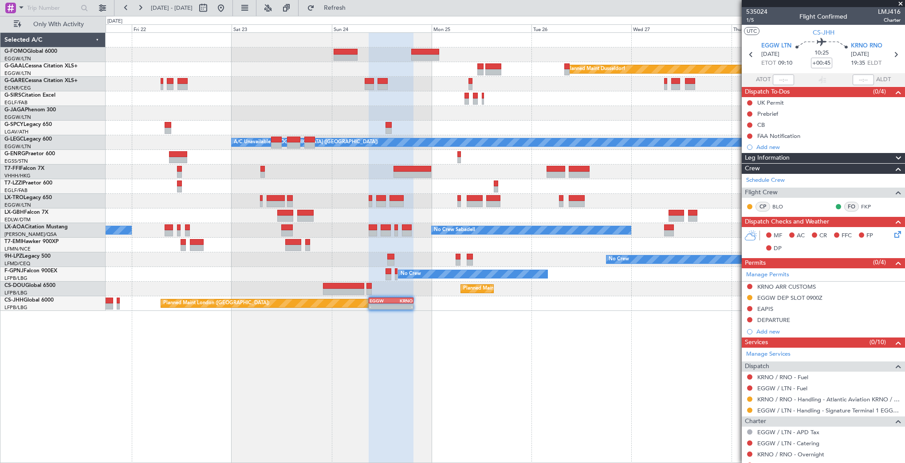
click at [263, 324] on div "Planned Maint Dusseldorf A/C Unavailable London (Luton) No Crew Sabadell No Cre…" at bounding box center [505, 247] width 799 height 431
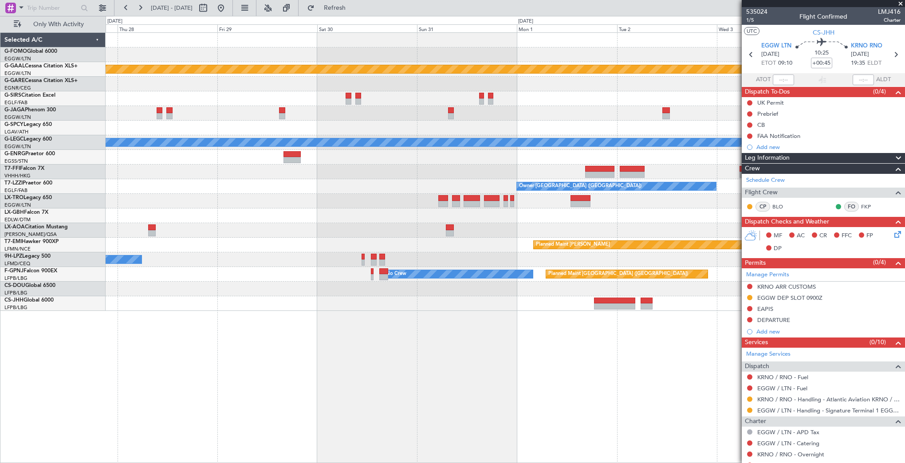
click at [0, 341] on html "21 Aug 2025 - 29 Aug 2025 Refresh Quick Links Only With Activity Planned Maint …" at bounding box center [452, 231] width 905 height 463
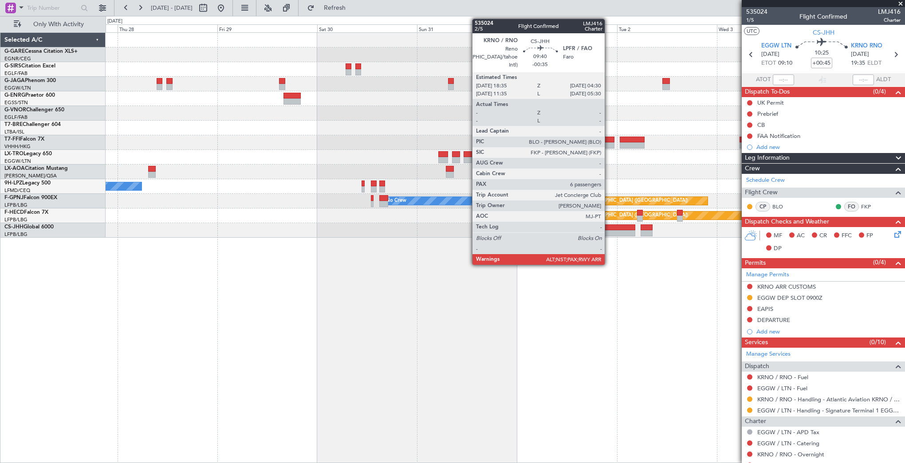
click at [608, 229] on div at bounding box center [615, 227] width 42 height 6
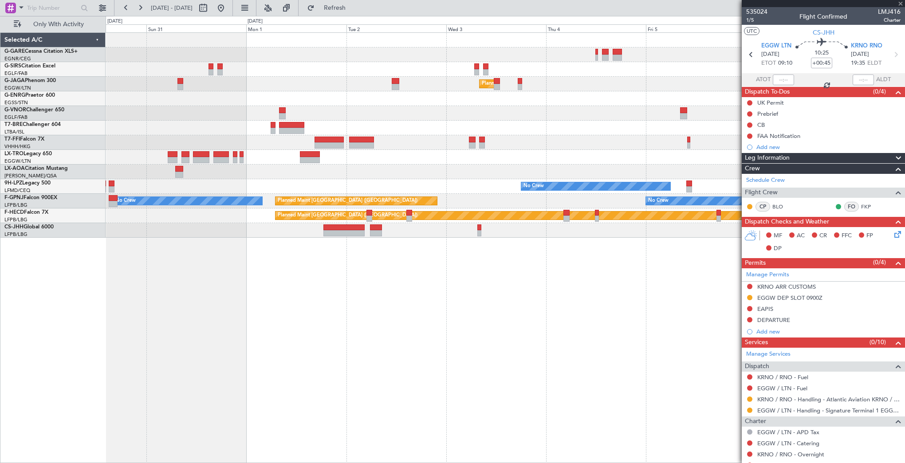
click at [318, 326] on div "Planned Maint London (Luton) Owner No Crew No Crew Planned Maint Paris (Le Bour…" at bounding box center [505, 247] width 799 height 431
type input "-00:35"
type input "6"
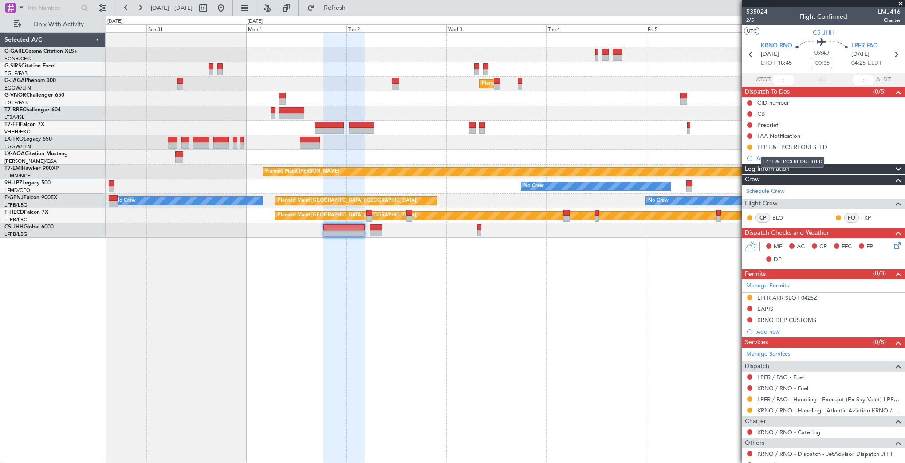
click at [800, 150] on mat-tooltip-component "LPPT & LPCS REQUESTED" at bounding box center [792, 162] width 76 height 24
click at [794, 147] on div "LPPT & LPCS REQUESTED" at bounding box center [792, 147] width 70 height 8
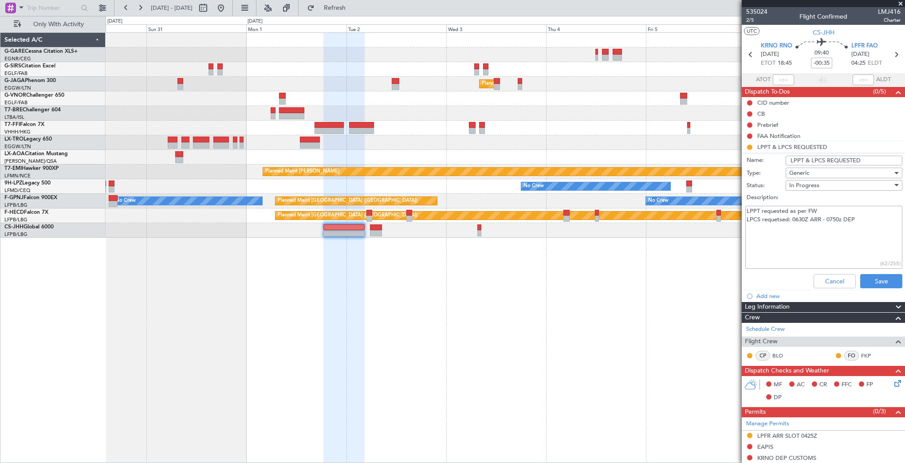
click at [789, 217] on textarea "LPPT requested as per FW LPCS requetsed: 0630Z ARR - 0750z DEP" at bounding box center [823, 237] width 157 height 63
drag, startPoint x: 820, startPoint y: 283, endPoint x: 800, endPoint y: 250, distance: 38.8
click at [800, 250] on form "Name: LPPT & LPCS REQUESTED Type: Generic Status: In Progress Description: LPPT…" at bounding box center [823, 223] width 172 height 138
click at [817, 234] on textarea "LPPT requested as per FW LPCS requetsed: 0630Z ARR - 0750z DEP" at bounding box center [823, 237] width 157 height 63
click at [816, 279] on button "Cancel" at bounding box center [834, 281] width 42 height 14
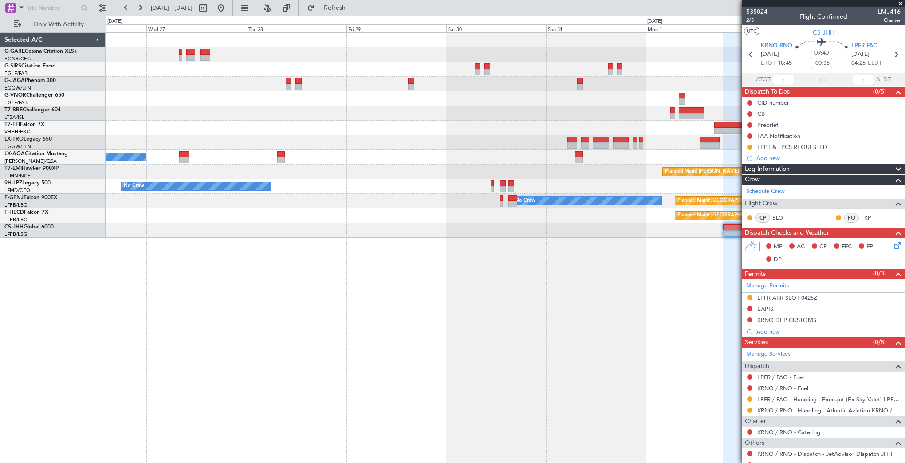
click at [725, 341] on div "Planned Maint London (Luton) No Crew Sabadell Planned Maint Chester No Crew No …" at bounding box center [505, 247] width 799 height 431
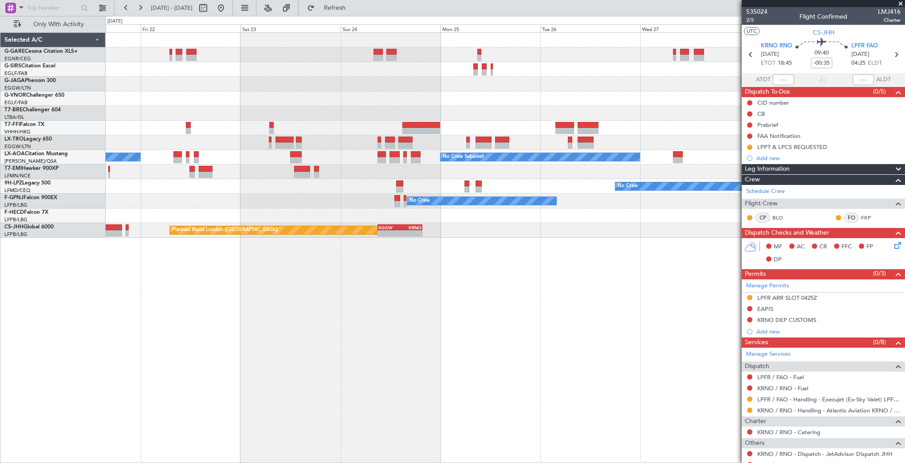
click at [733, 357] on div "No Crew Sabadell No Crew Sabadell No Crew No Crew No Crew No Crew Planned Maint…" at bounding box center [505, 247] width 799 height 431
click at [728, 372] on div "No Crew Sabadell No Crew Sabadell No Crew No Crew No Crew No Crew Planned Maint…" at bounding box center [505, 247] width 799 height 431
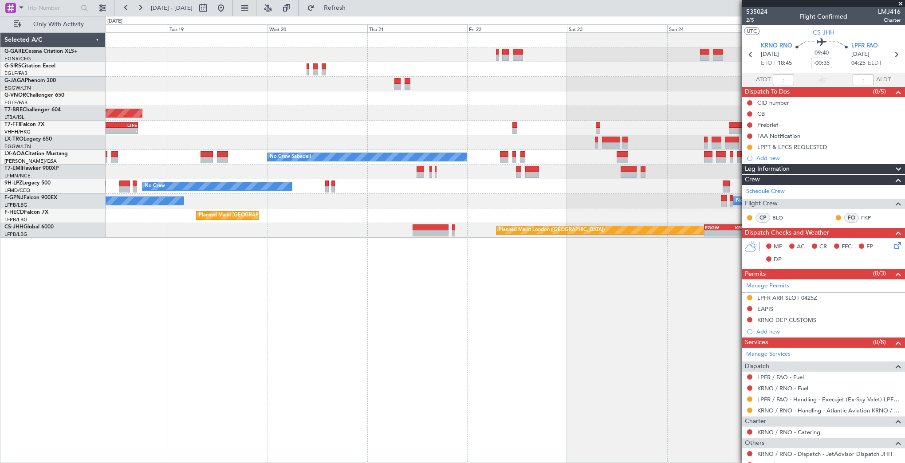
click at [705, 344] on div "Owner Planned Maint London (Biggin Hill) Grounded Warsaw (Modlin) VHHH 06:00 Z …" at bounding box center [505, 247] width 799 height 431
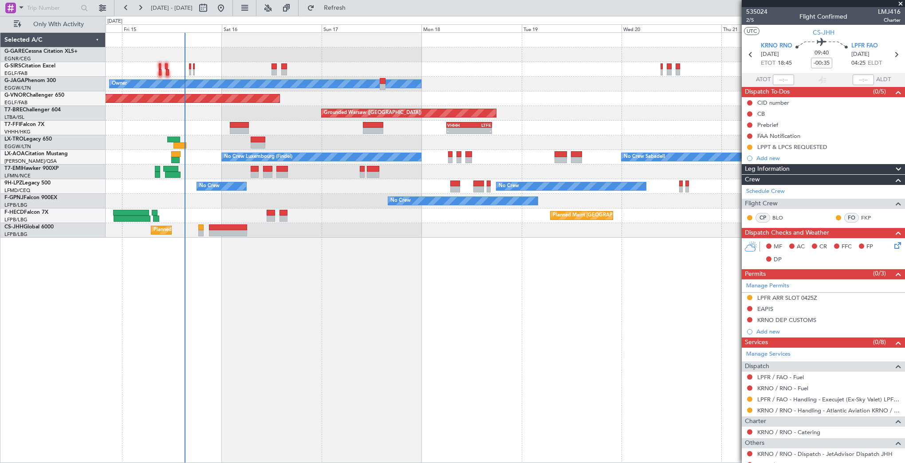
click at [484, 333] on div "Planned Maint London (Farnborough) Owner Planned Maint London (Biggin Hill) Gro…" at bounding box center [505, 247] width 799 height 431
